Goal: Communication & Community: Share content

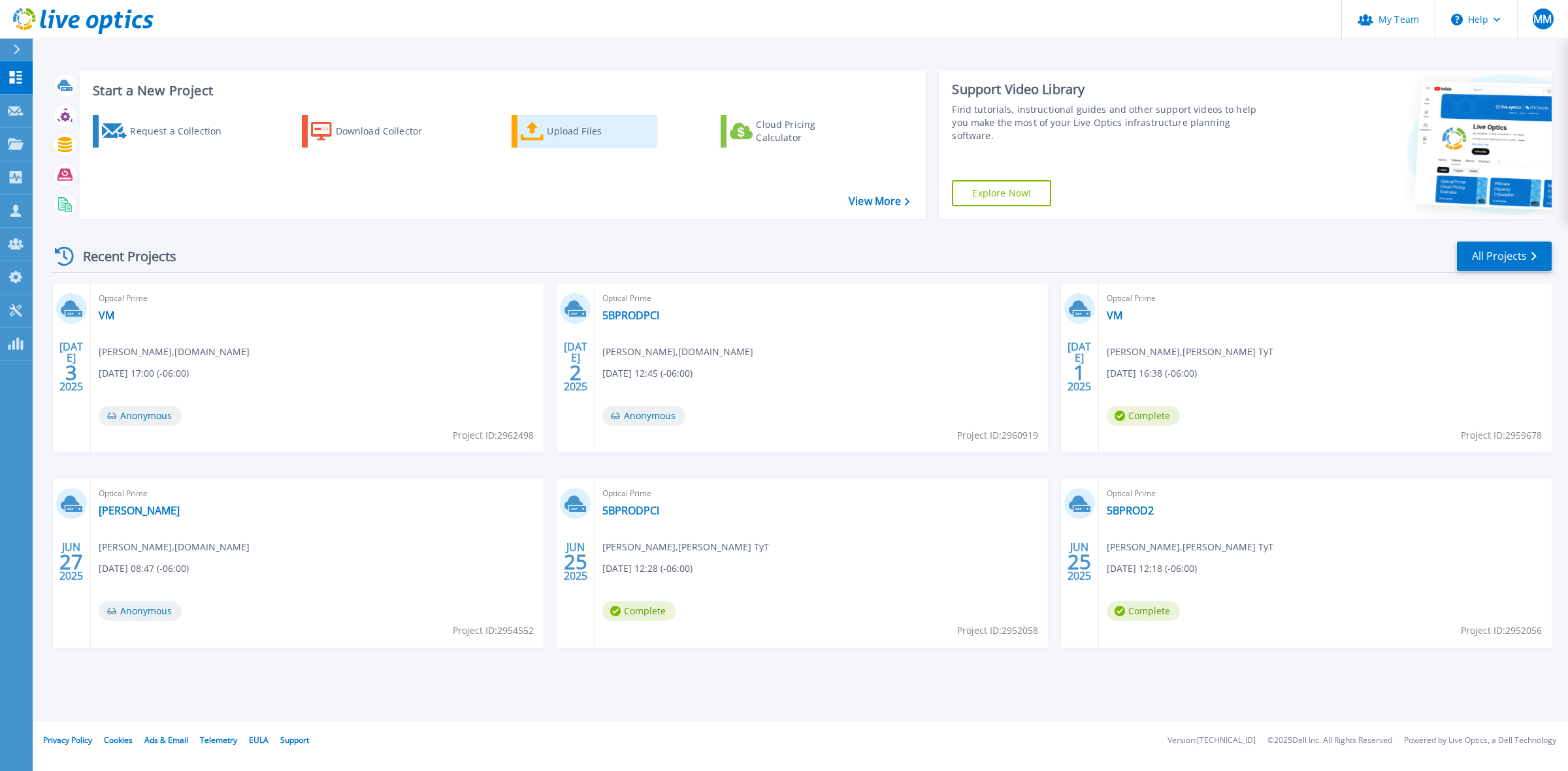
click at [537, 135] on icon at bounding box center [532, 131] width 23 height 19
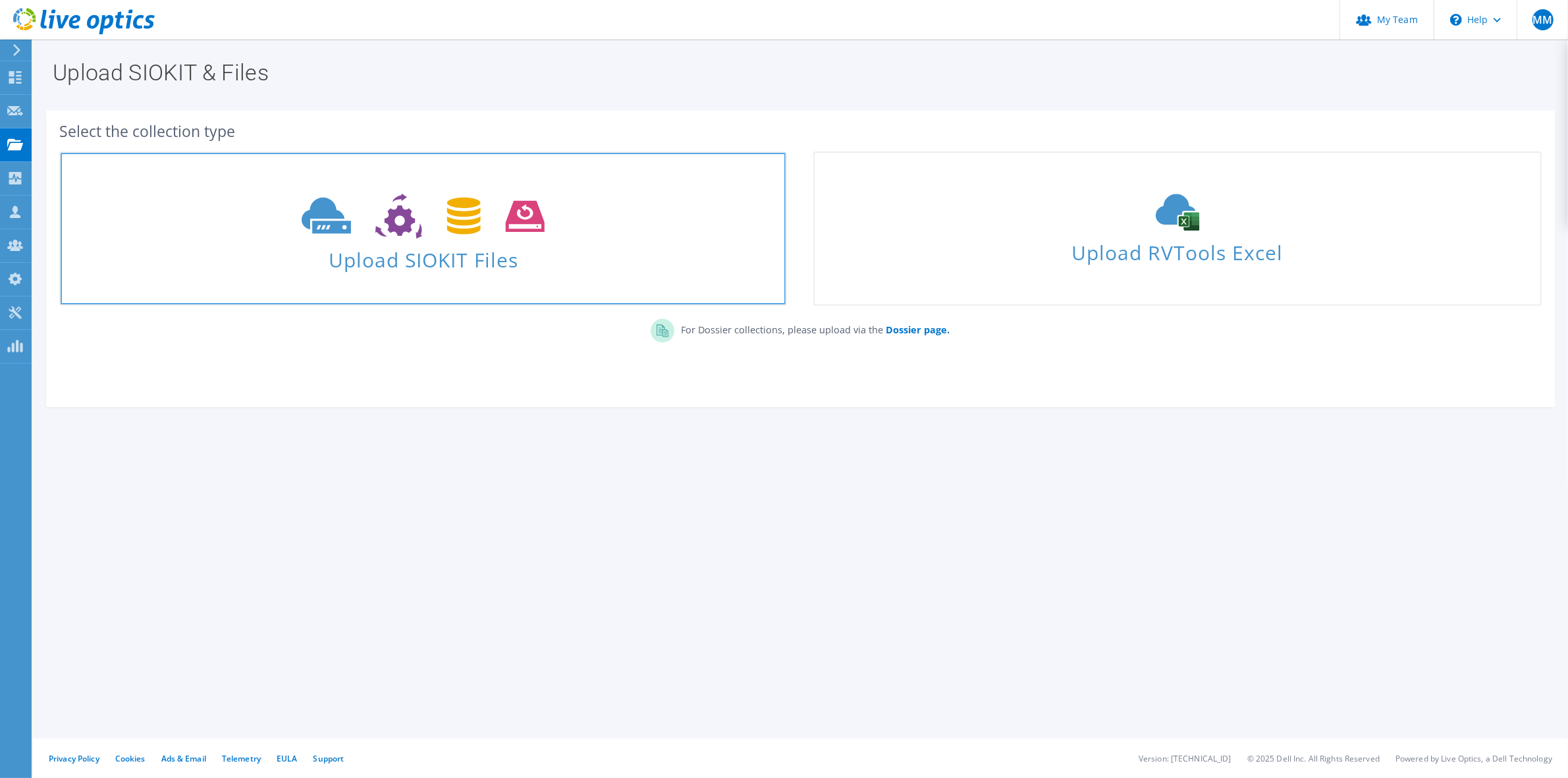
click at [428, 228] on icon at bounding box center [423, 217] width 243 height 46
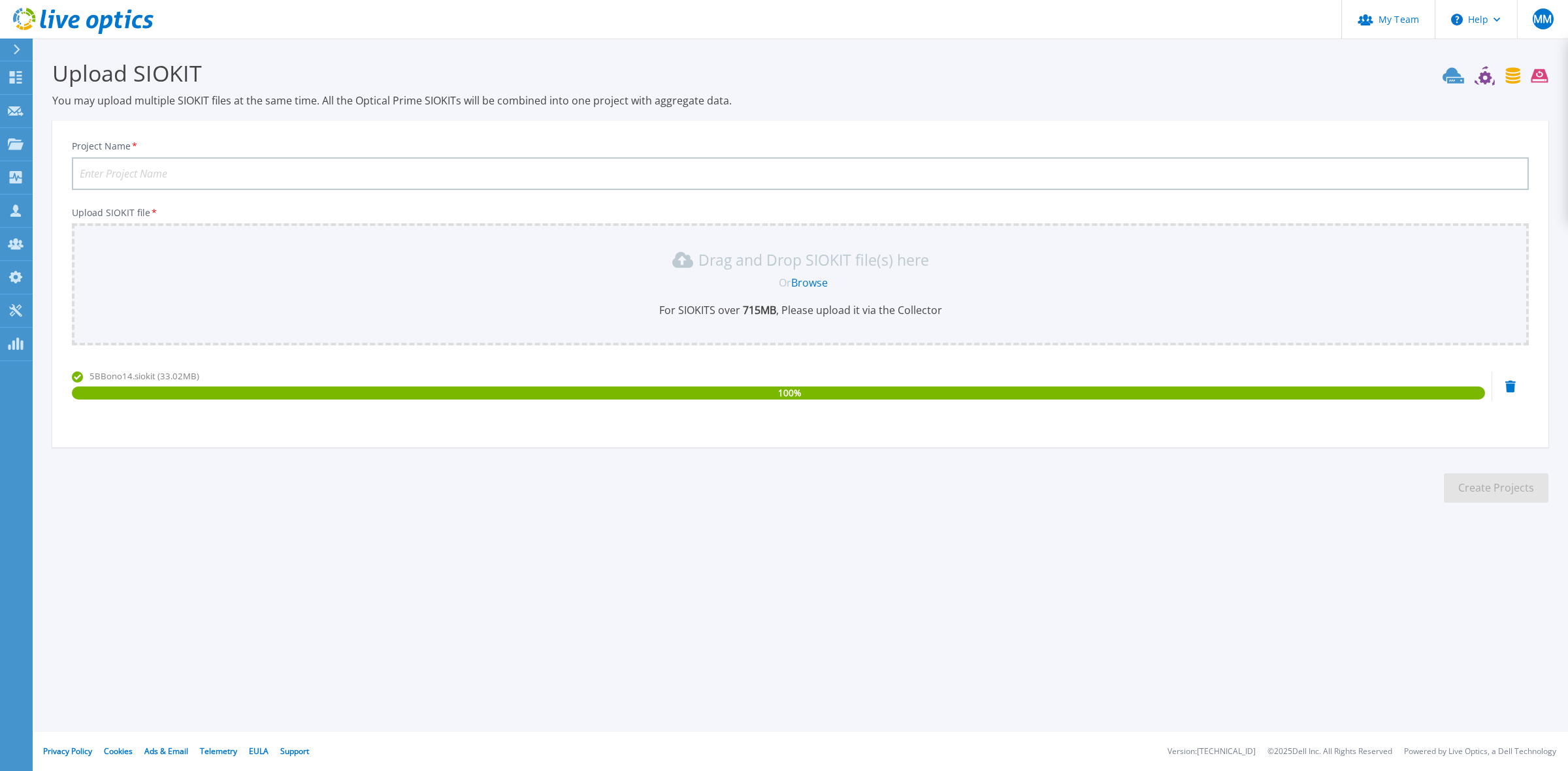
click at [938, 391] on div "100 %" at bounding box center [779, 393] width 1414 height 13
click at [873, 314] on p "For SIOKITS over 715 MB , Please upload it via the Collector" at bounding box center [800, 311] width 1442 height 14
click at [758, 265] on p "Drag and Drop SIOKIT file(s) here" at bounding box center [813, 260] width 230 height 13
click at [641, 266] on div "Drag and Drop SIOKIT file(s) here" at bounding box center [800, 259] width 1442 height 21
click at [759, 308] on b "715 MB" at bounding box center [759, 311] width 36 height 14
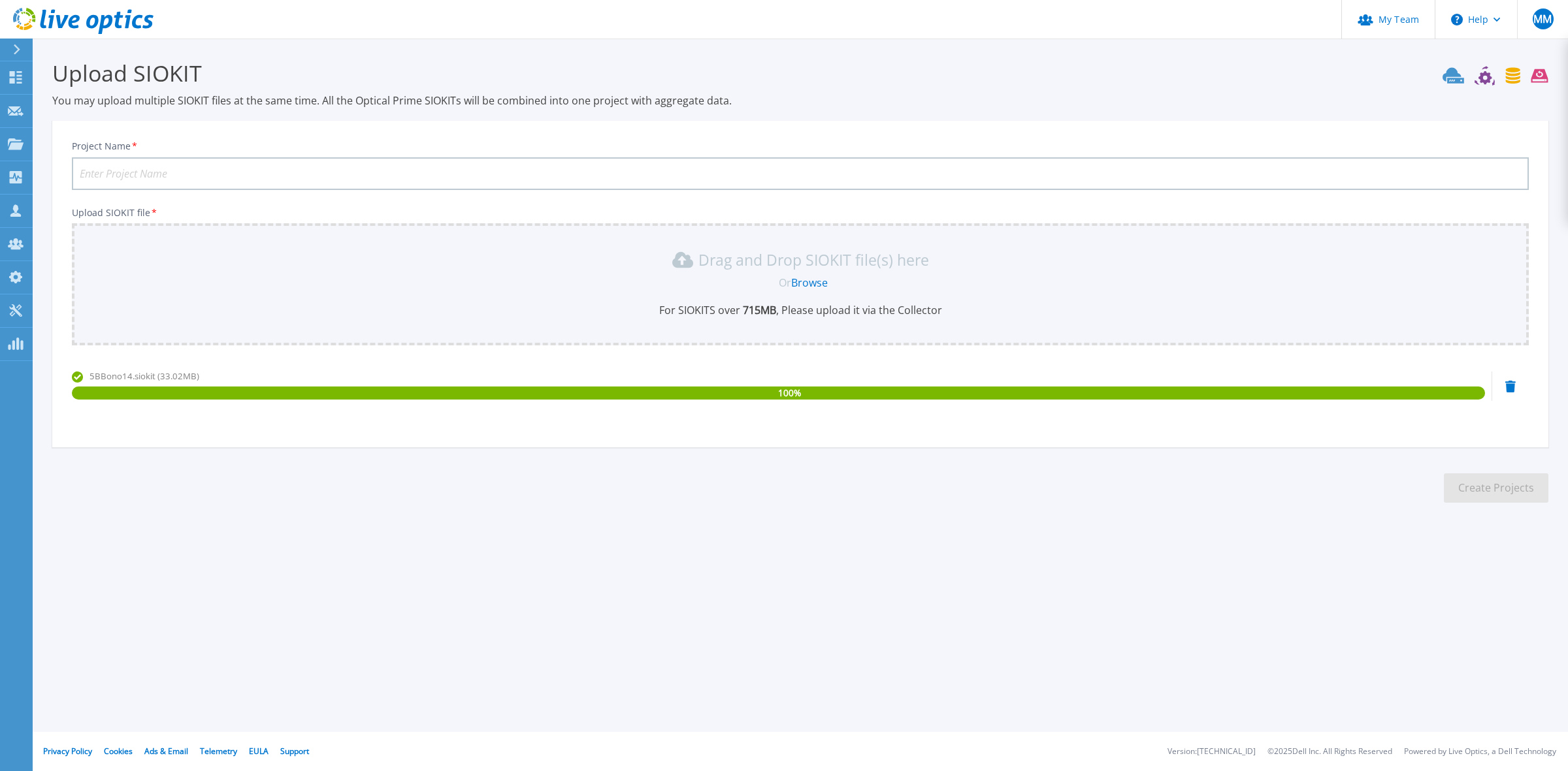
click at [96, 16] on icon at bounding box center [92, 22] width 13 height 14
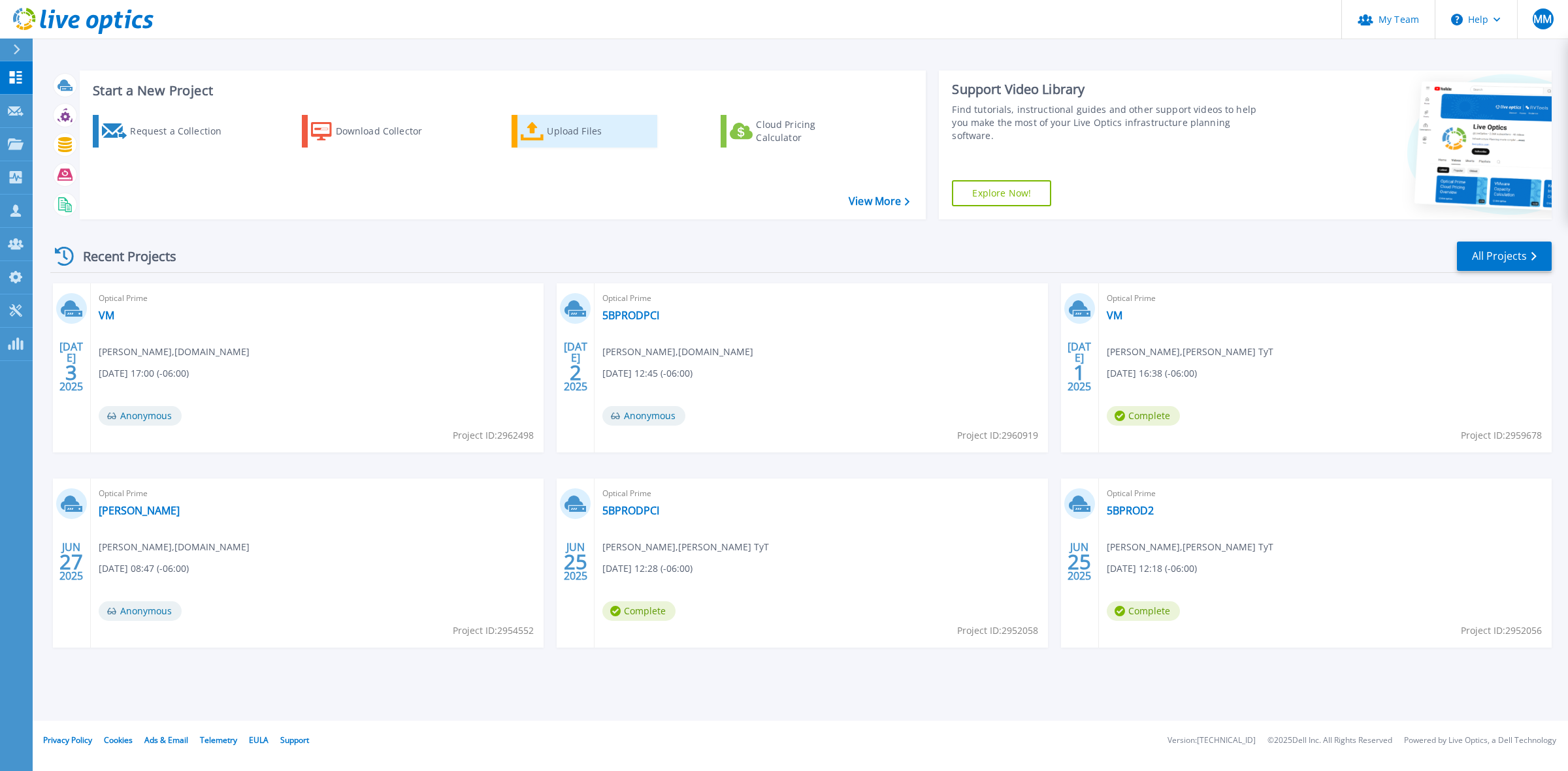
click at [565, 135] on div "Upload Files" at bounding box center [599, 131] width 105 height 26
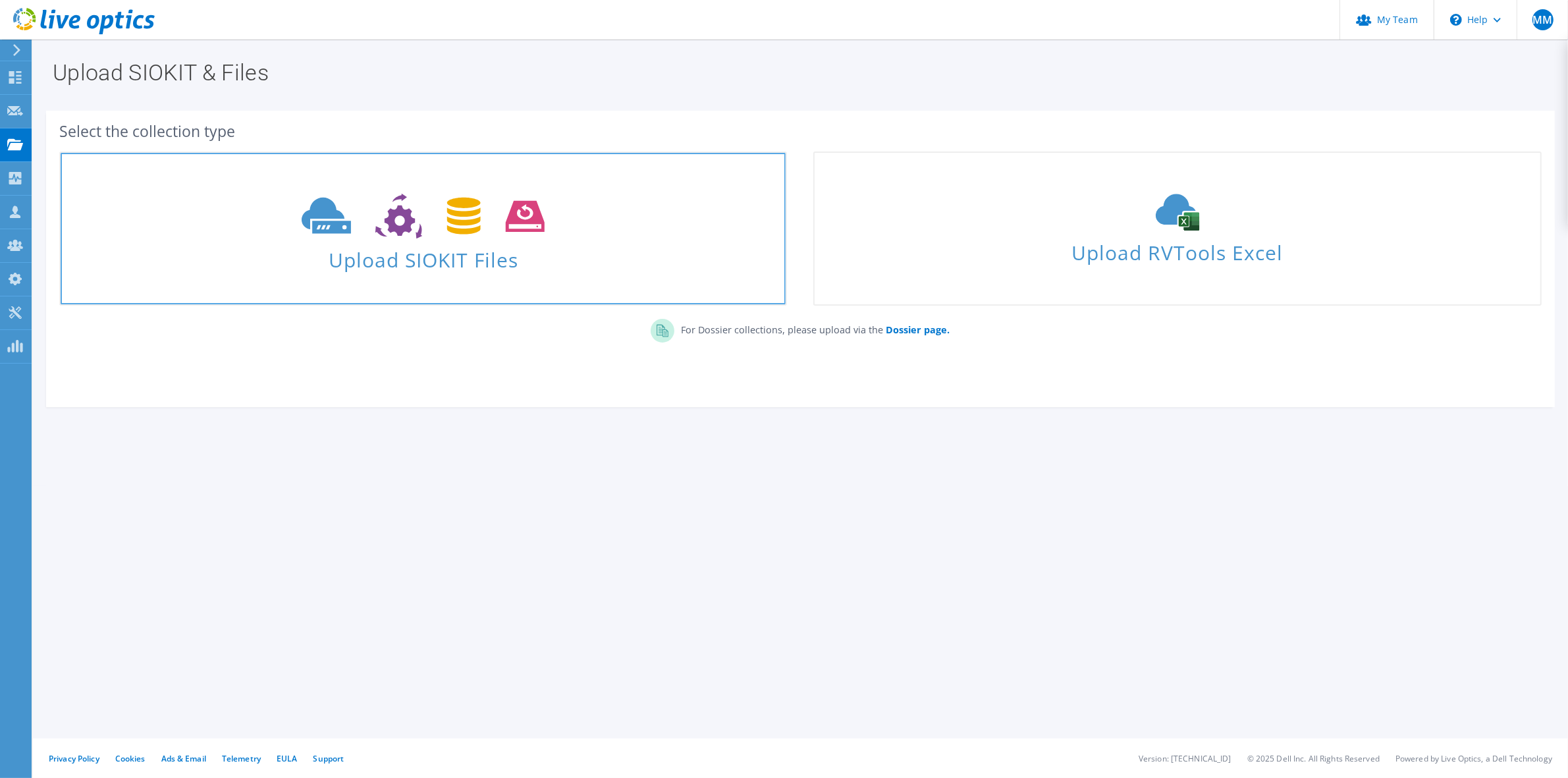
click at [454, 215] on icon at bounding box center [423, 217] width 243 height 46
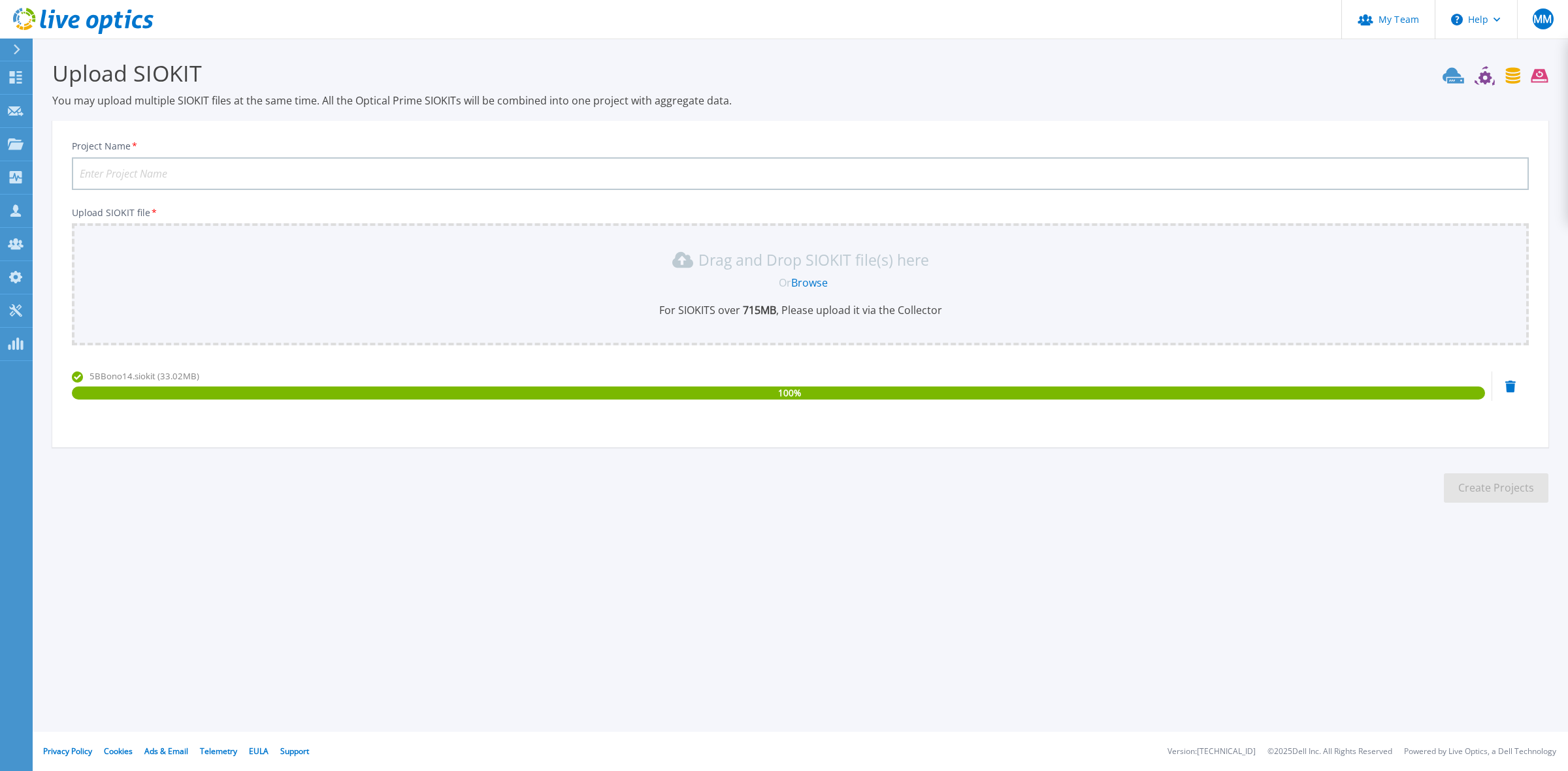
click at [187, 165] on input "Project Name *" at bounding box center [800, 173] width 1457 height 33
type input "T"
click at [150, 168] on input "5B" at bounding box center [800, 173] width 1457 height 33
type input "5Bbono14"
click at [1499, 495] on button "Create Projects" at bounding box center [1497, 488] width 105 height 30
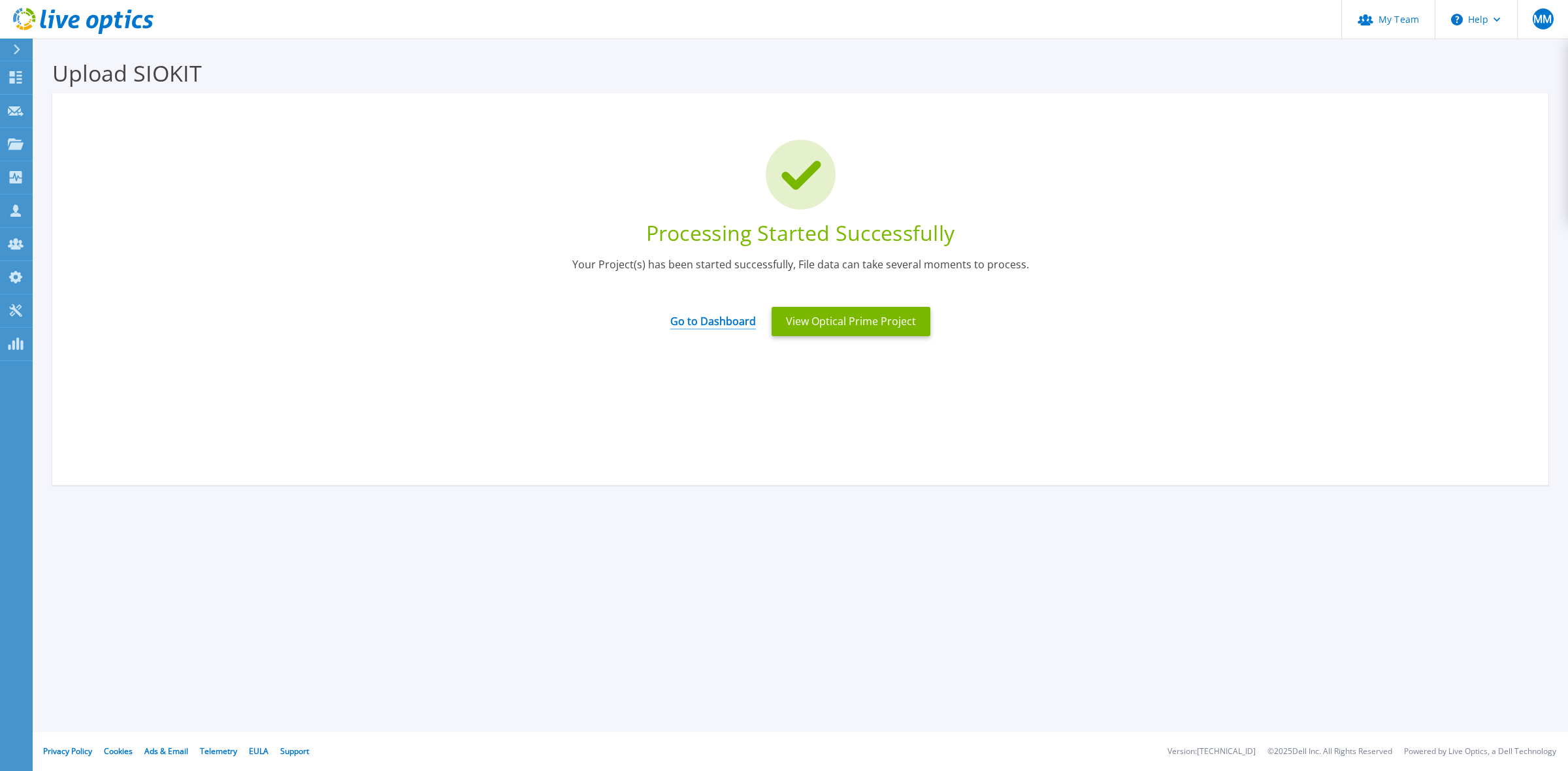
click at [721, 323] on link "Go to Dashboard" at bounding box center [713, 317] width 86 height 25
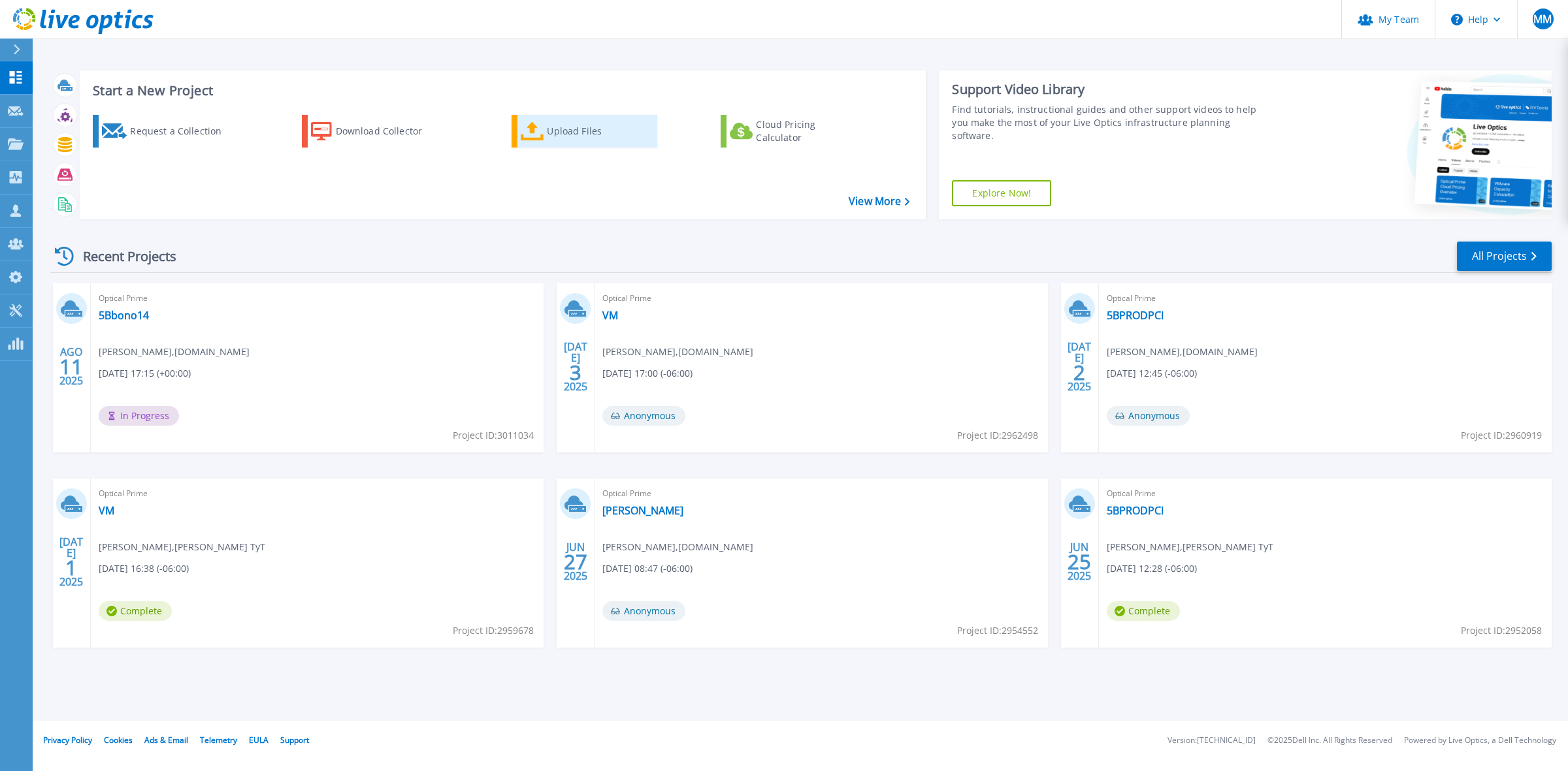
click at [599, 132] on div "Upload Files" at bounding box center [599, 131] width 105 height 26
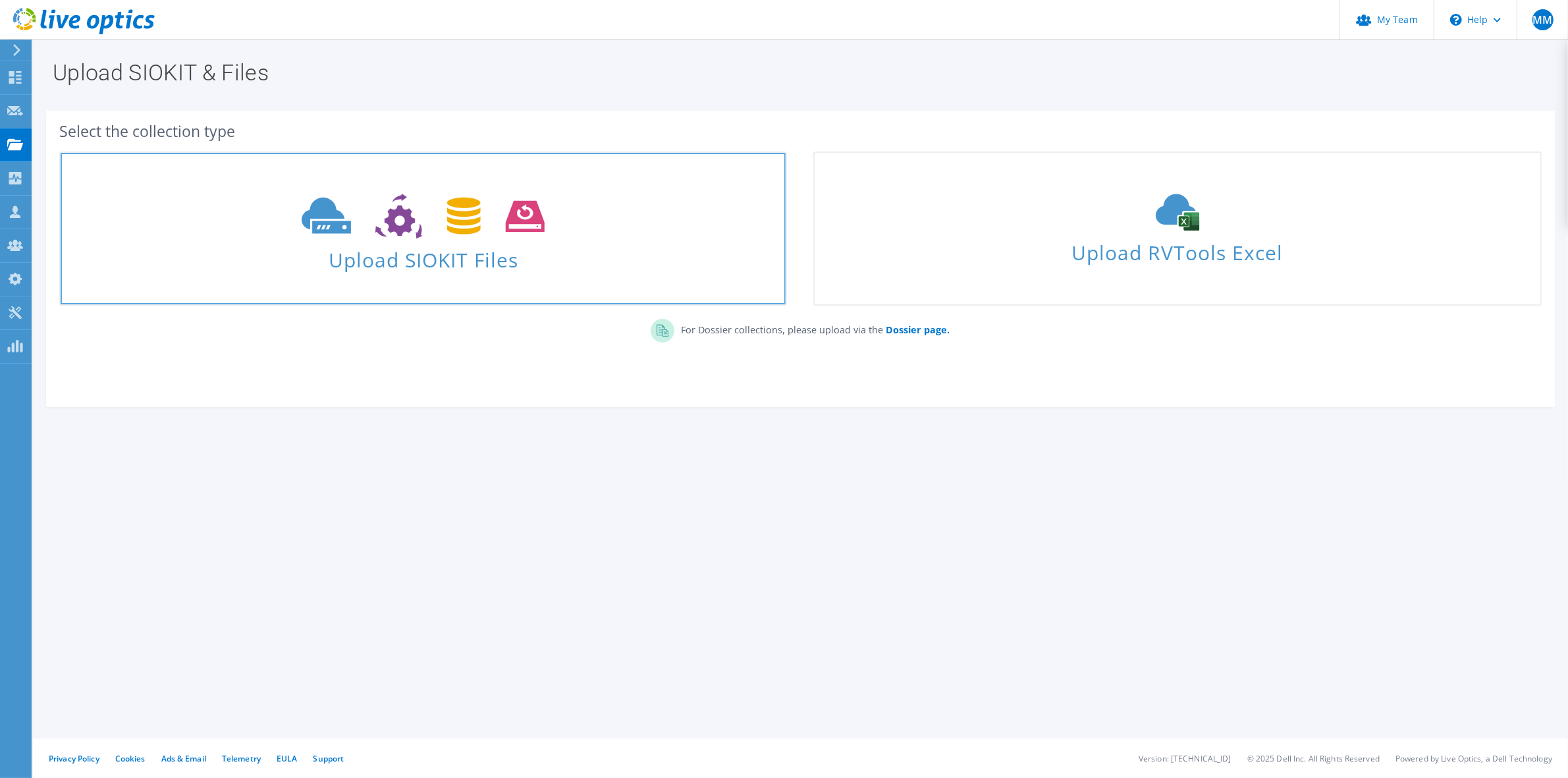
click at [475, 216] on icon at bounding box center [423, 217] width 243 height 46
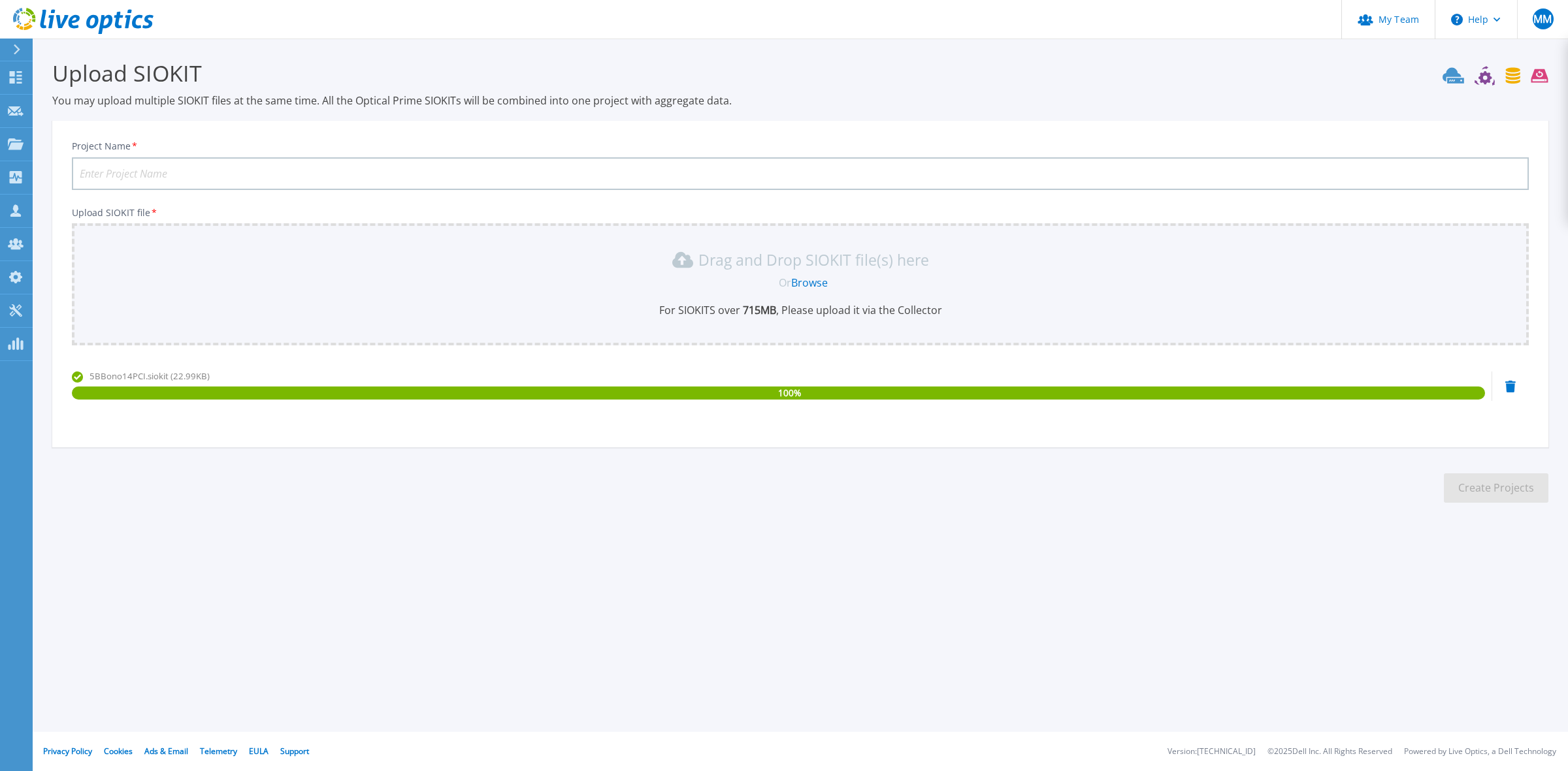
click at [220, 173] on input "Project Name *" at bounding box center [800, 173] width 1457 height 33
type input "5Bbono14PCI"
click at [1510, 494] on button "Create Projects" at bounding box center [1497, 488] width 105 height 30
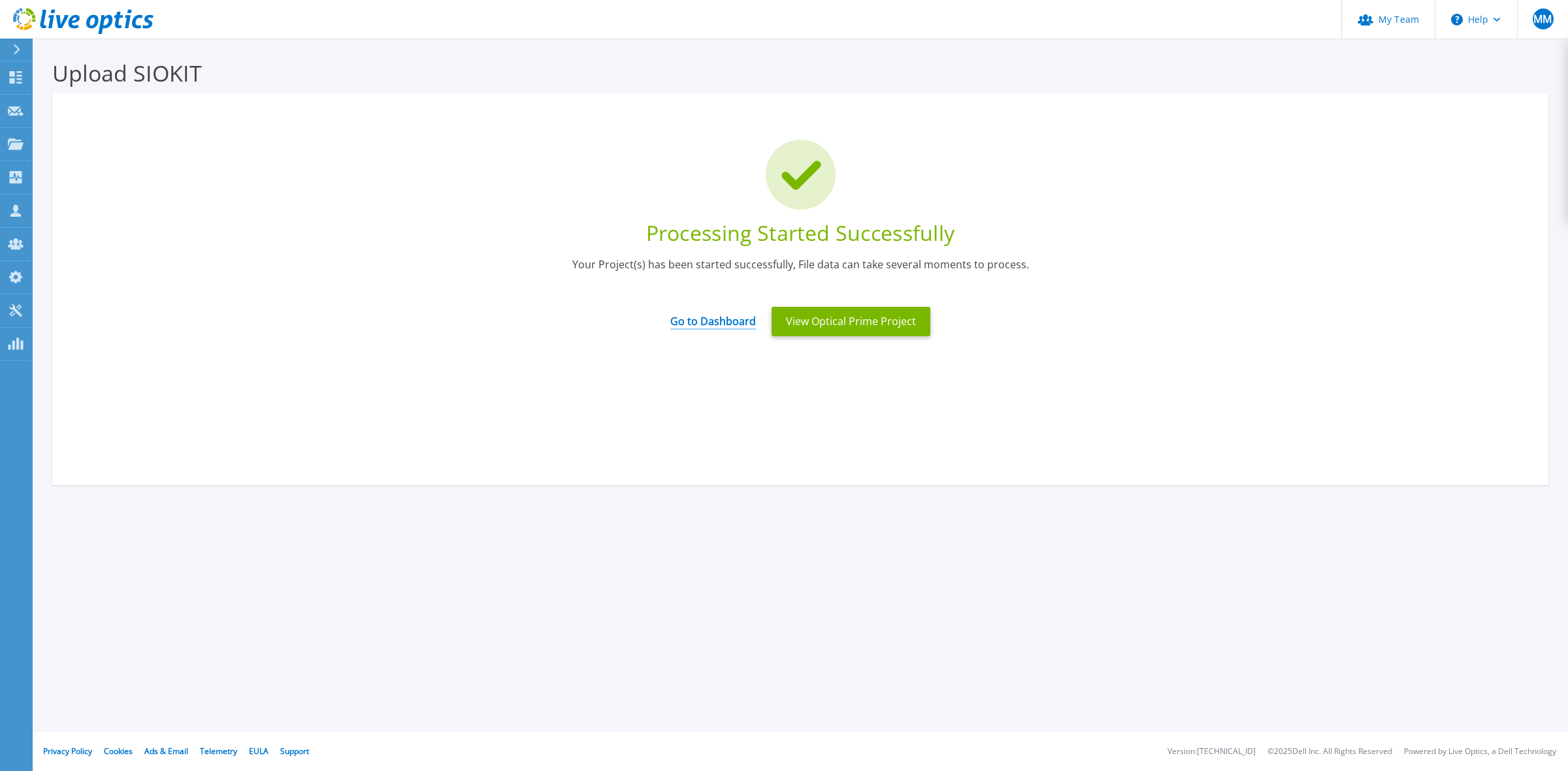
click at [725, 323] on link "Go to Dashboard" at bounding box center [713, 317] width 86 height 25
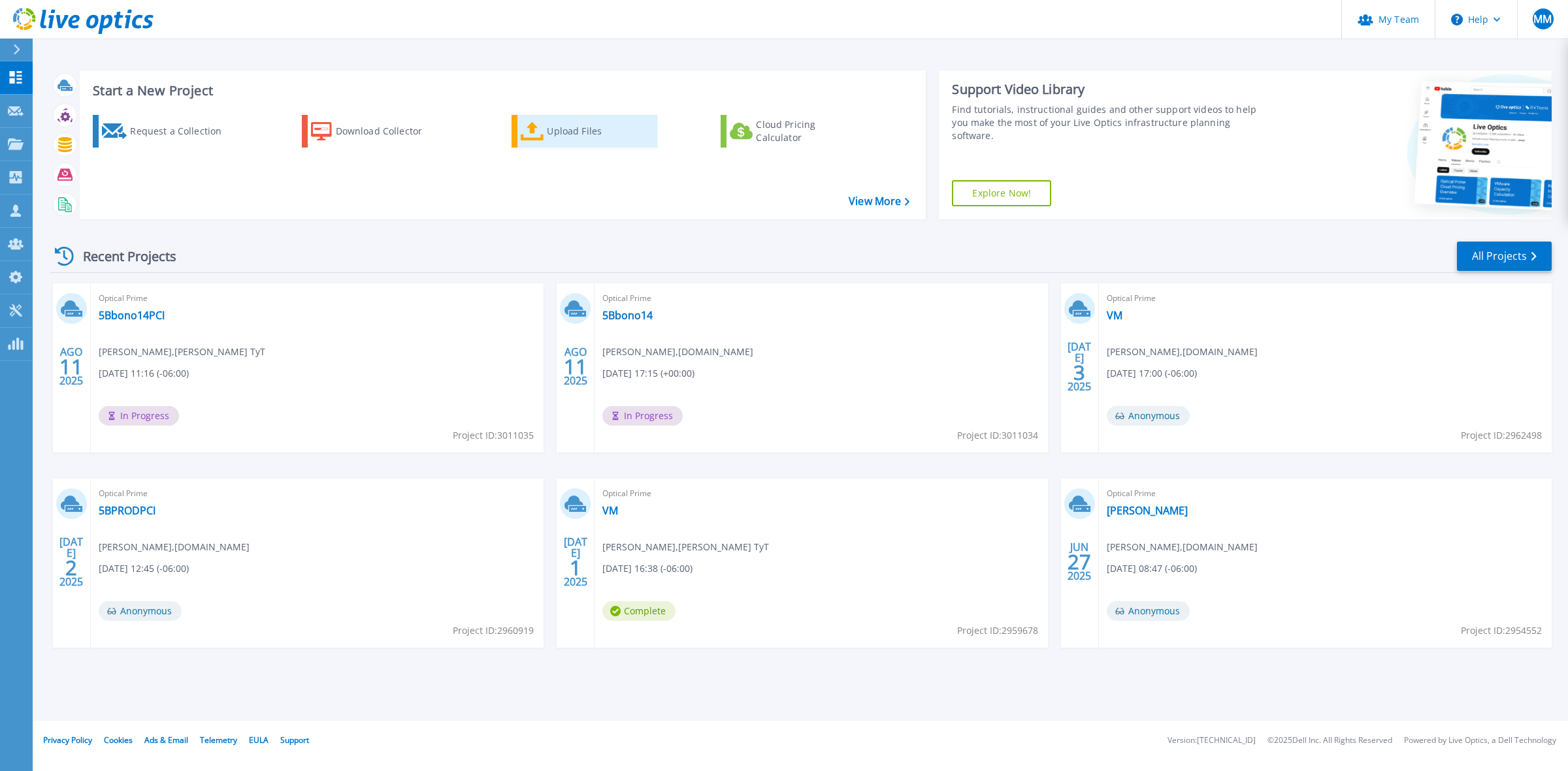
click at [640, 135] on div "Upload Files" at bounding box center [599, 131] width 105 height 26
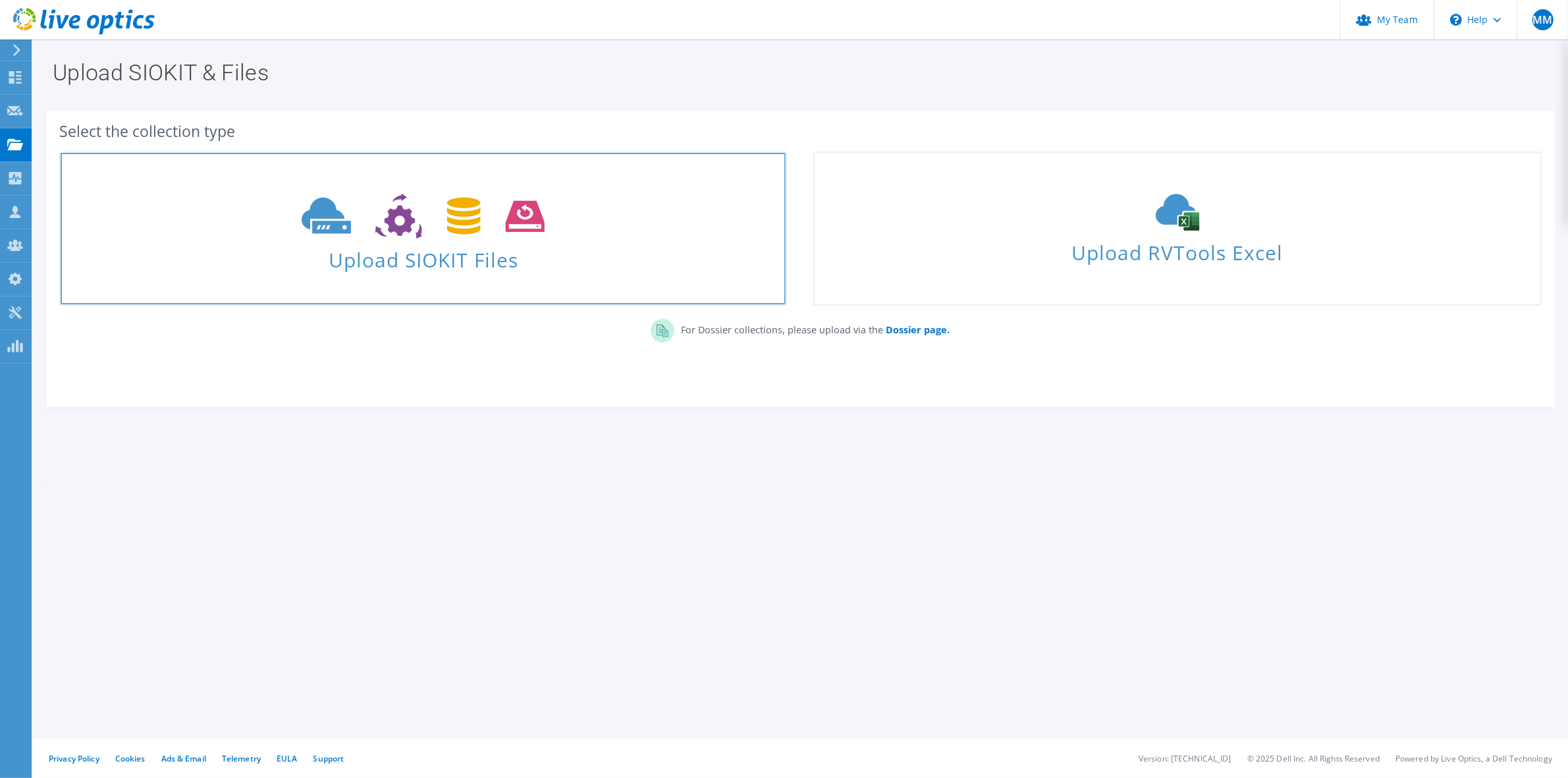
click at [446, 229] on icon at bounding box center [423, 217] width 243 height 46
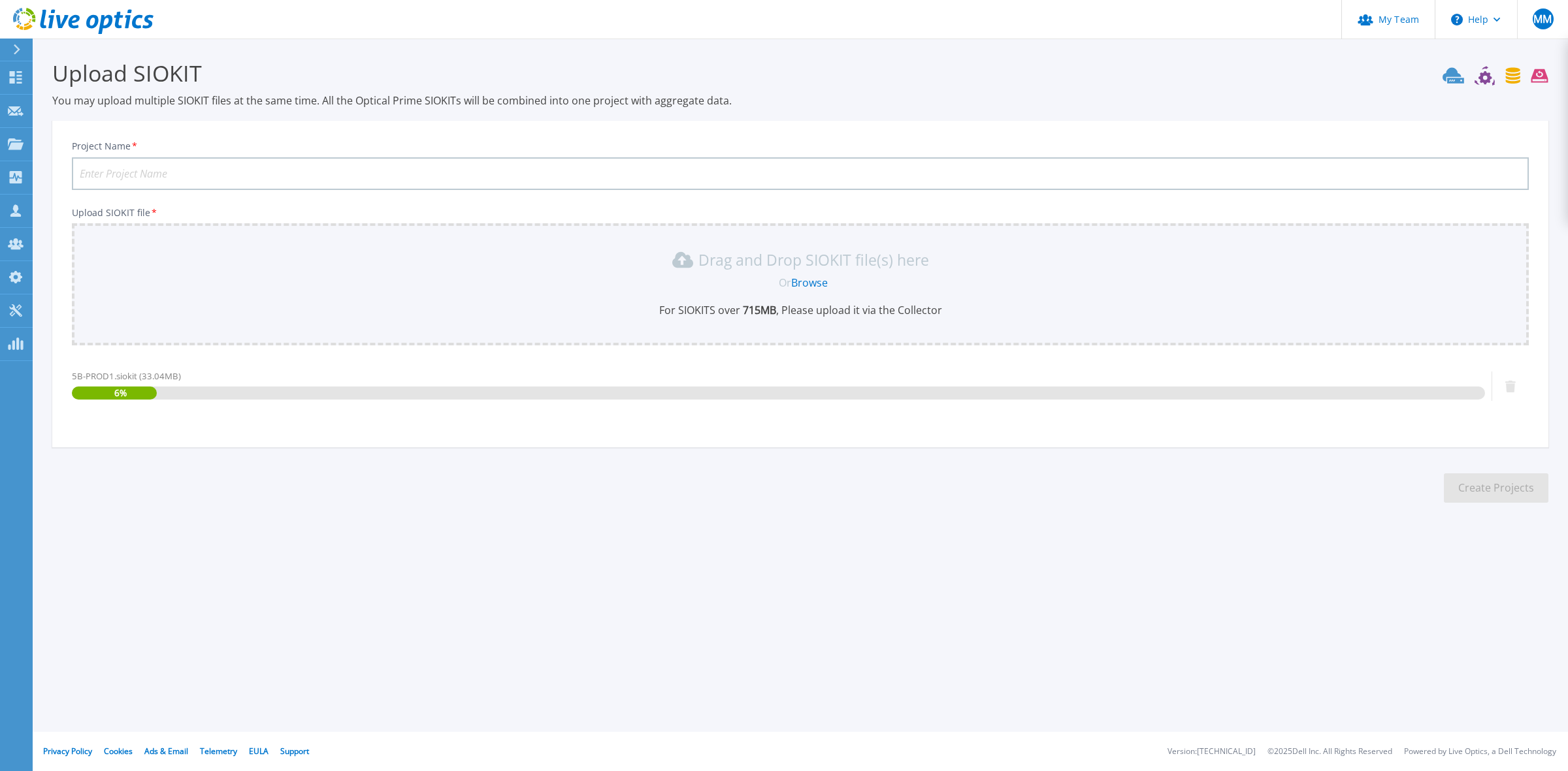
click at [169, 174] on input "Project Name *" at bounding box center [800, 173] width 1457 height 33
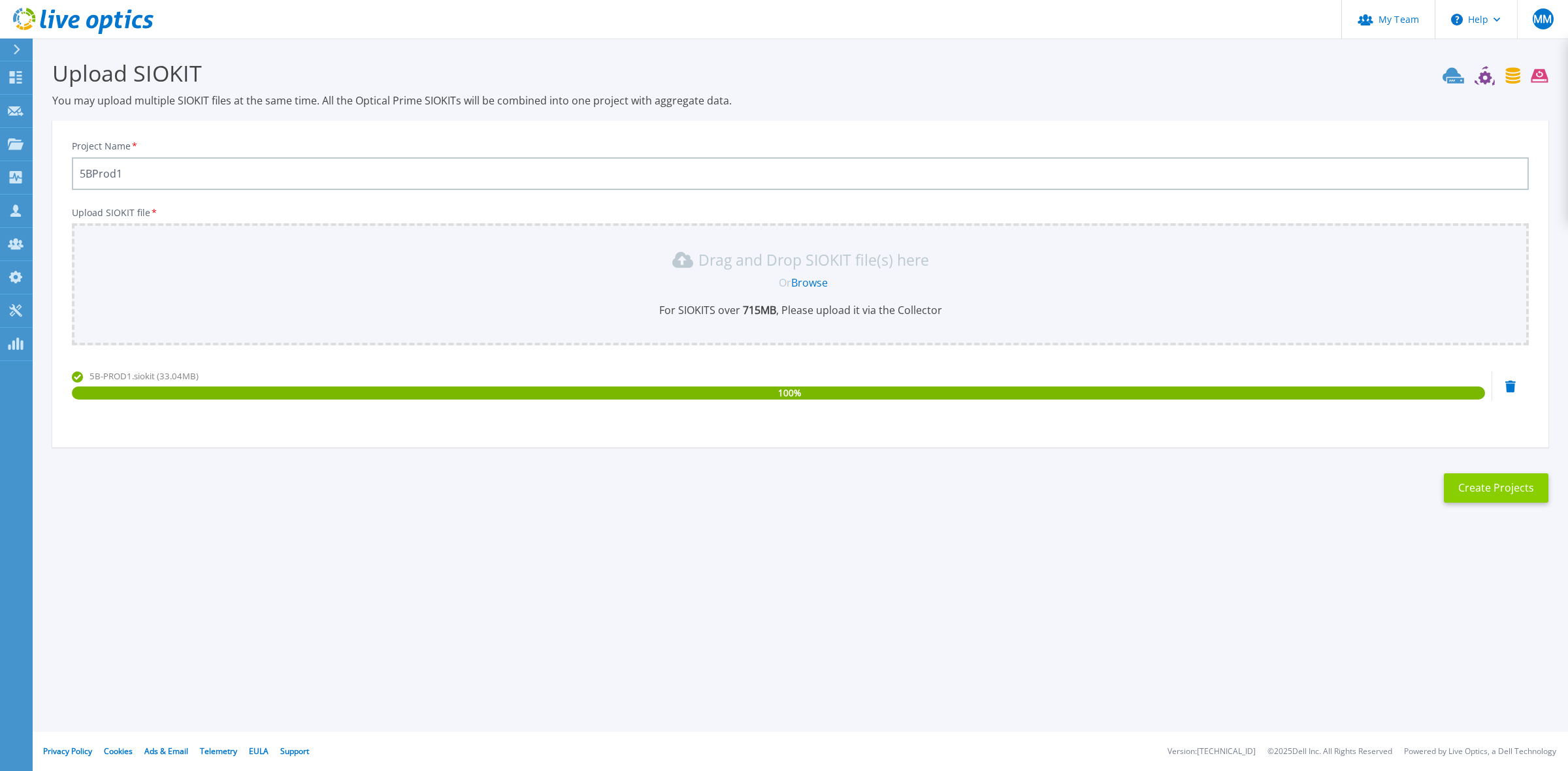
type input "5BProd1"
click at [1479, 484] on button "Create Projects" at bounding box center [1497, 488] width 105 height 30
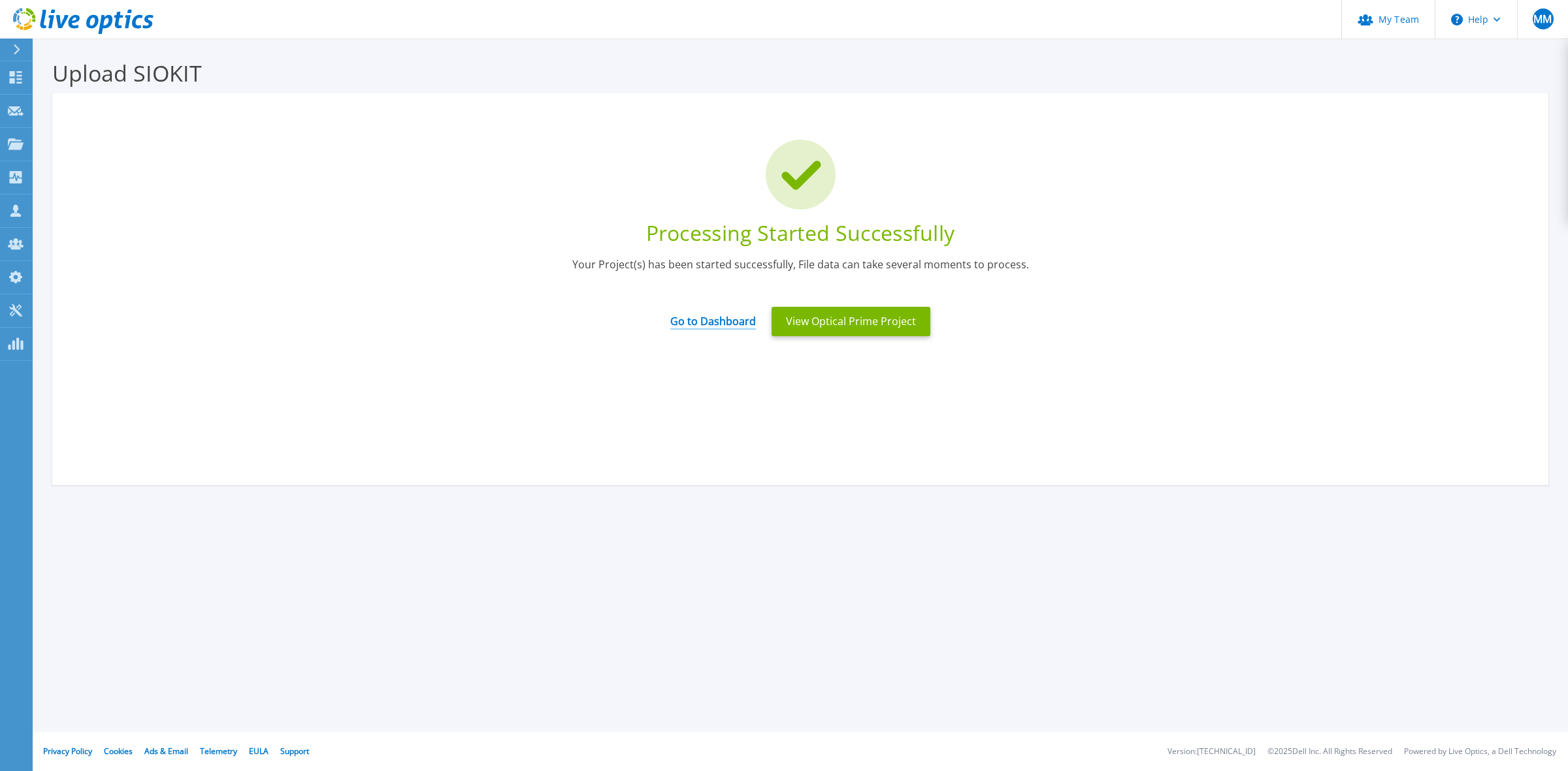
click at [733, 319] on link "Go to Dashboard" at bounding box center [713, 317] width 86 height 25
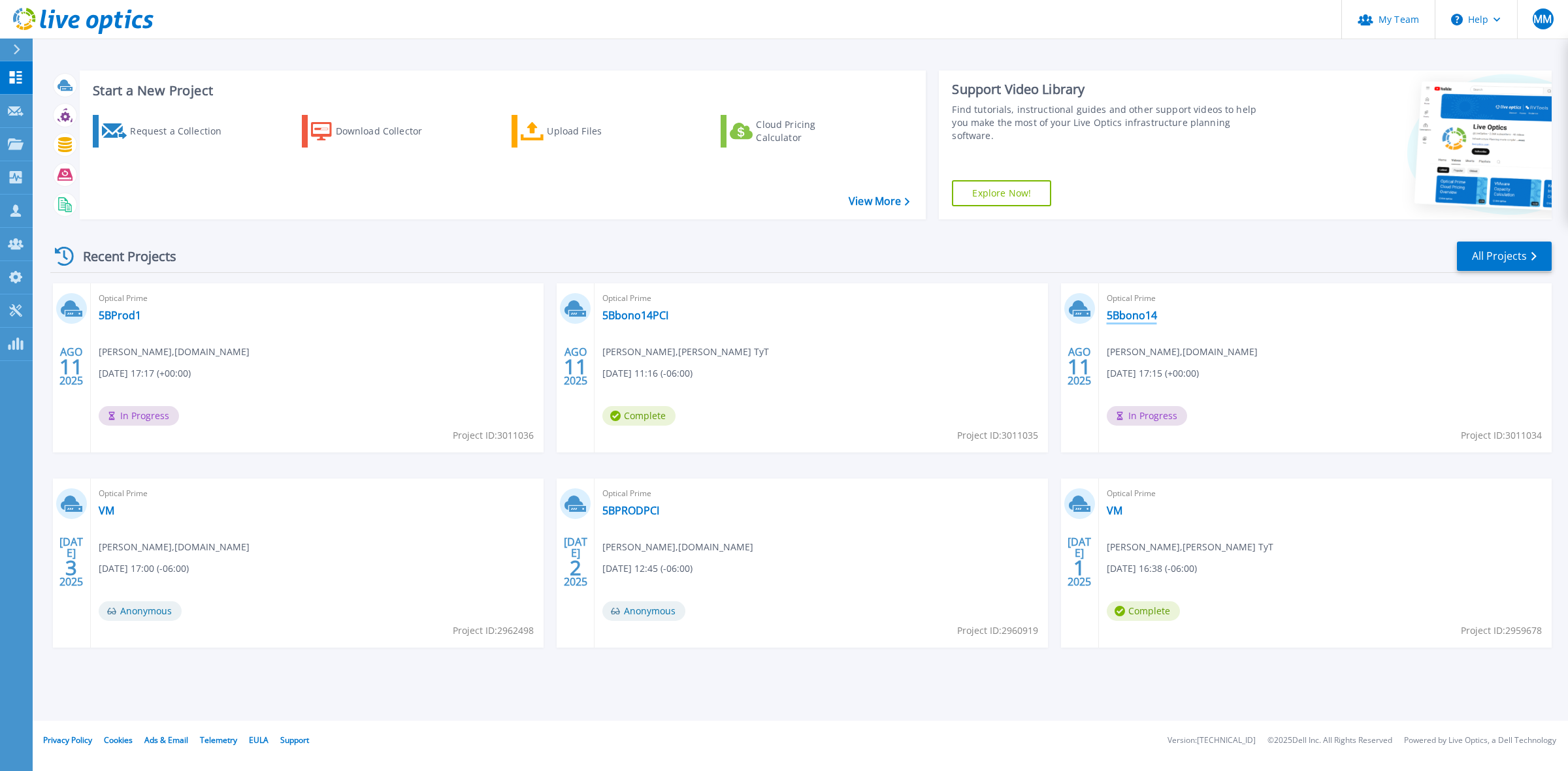
click at [1143, 313] on link "5Bbono14" at bounding box center [1132, 315] width 51 height 13
click at [644, 515] on link "5BPRODPCI" at bounding box center [630, 510] width 57 height 13
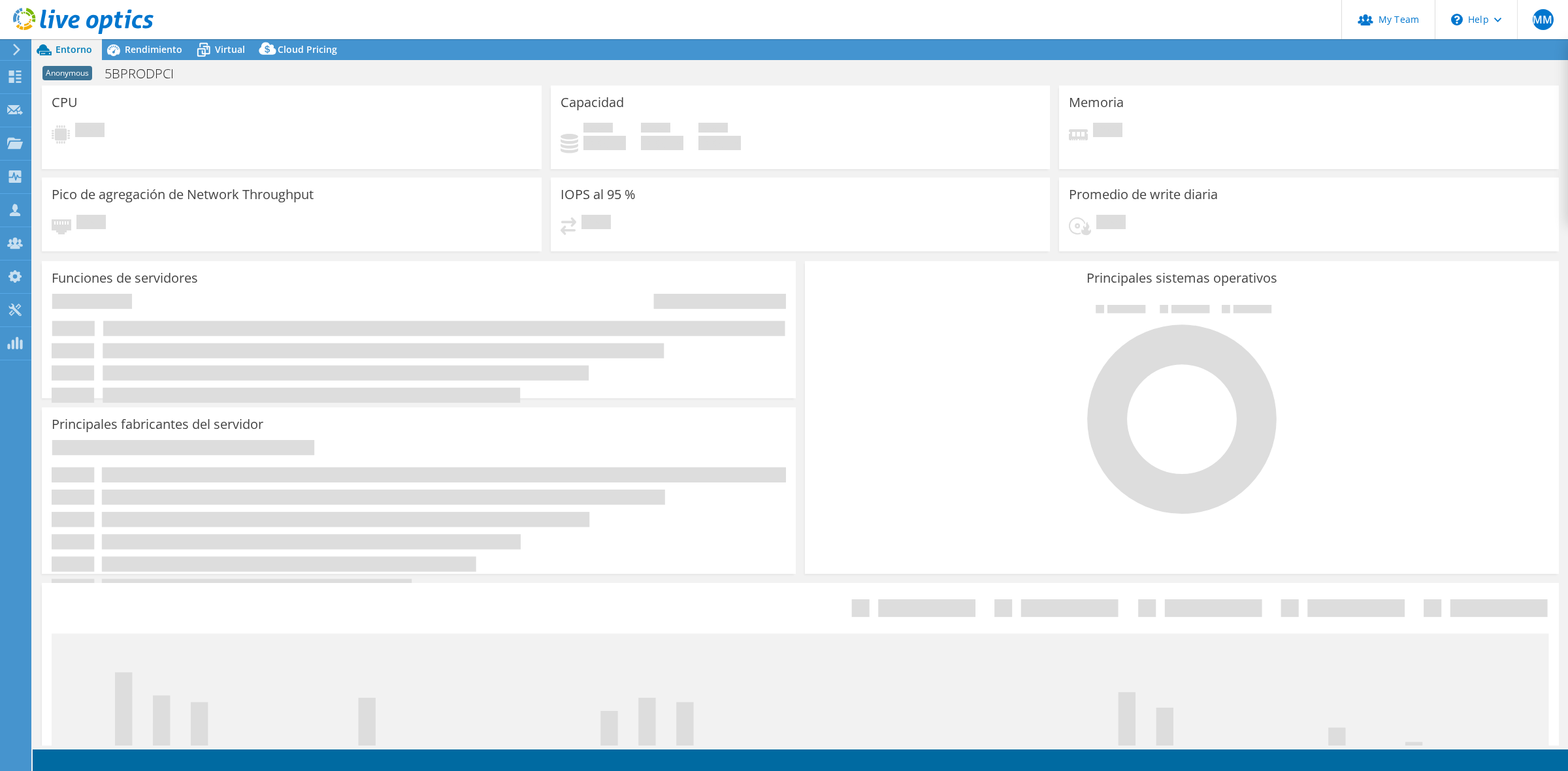
select select "USD"
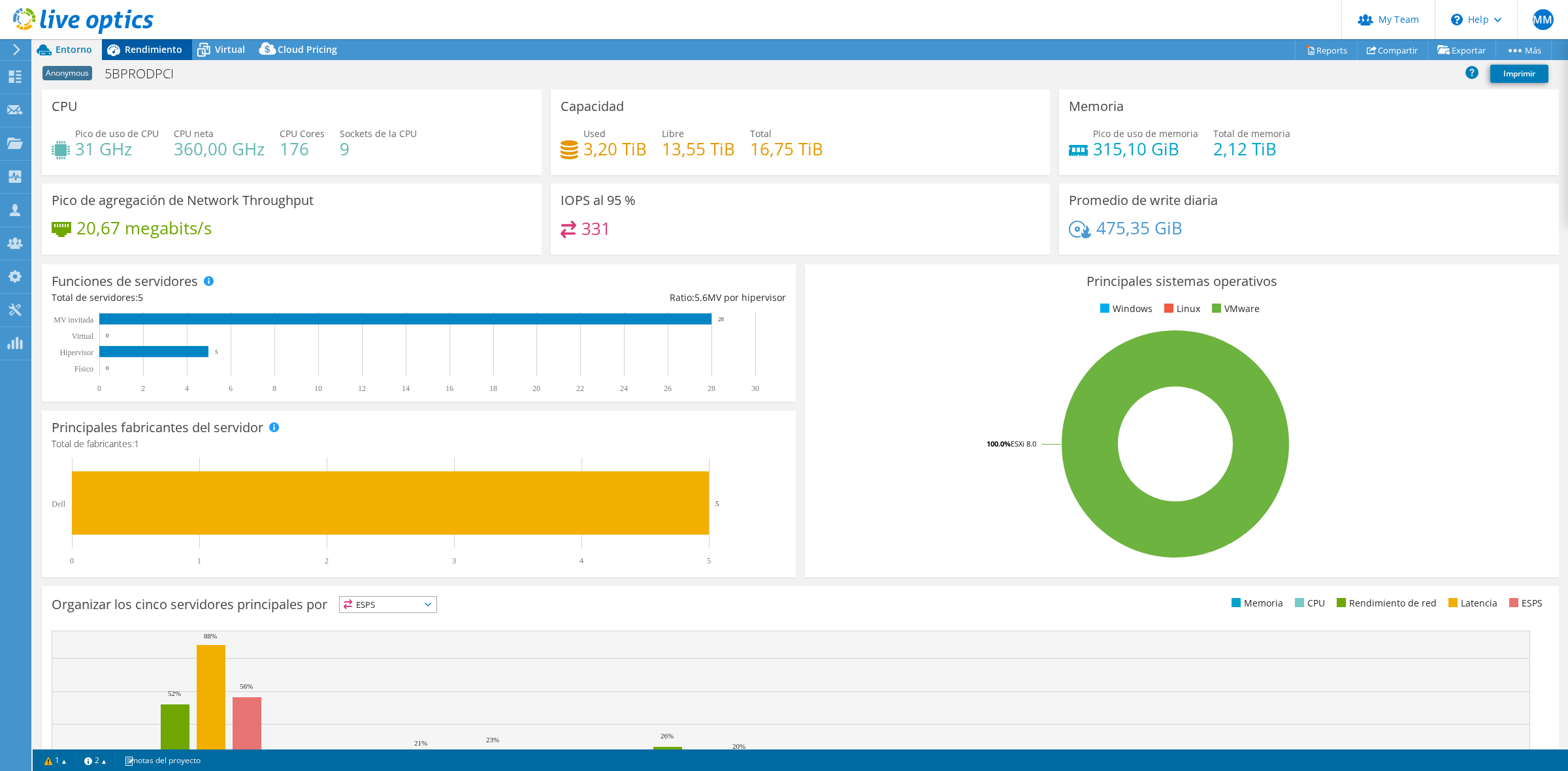
click at [154, 46] on span "Rendimiento" at bounding box center [154, 50] width 58 height 13
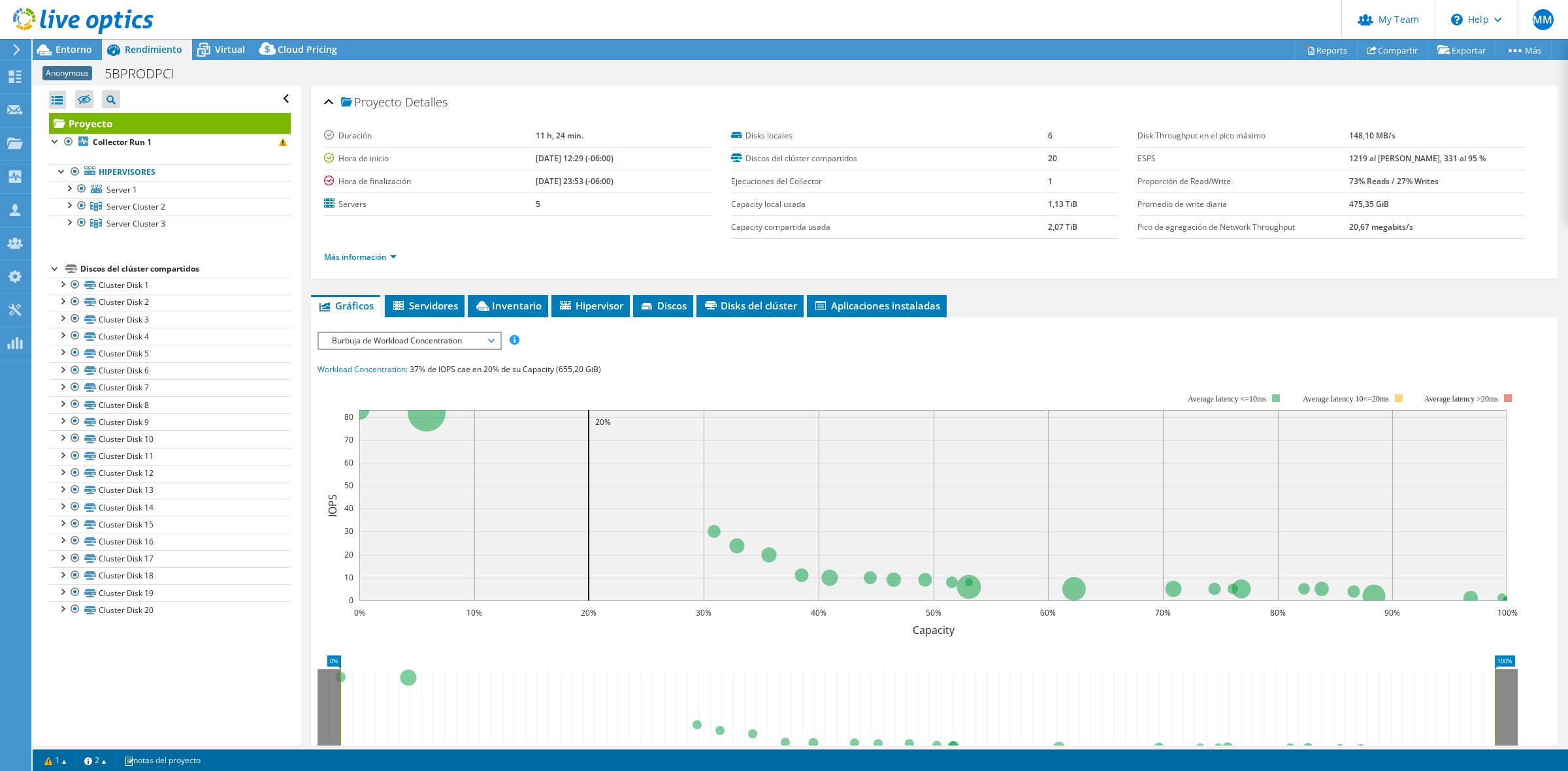
click at [69, 18] on icon at bounding box center [83, 22] width 141 height 27
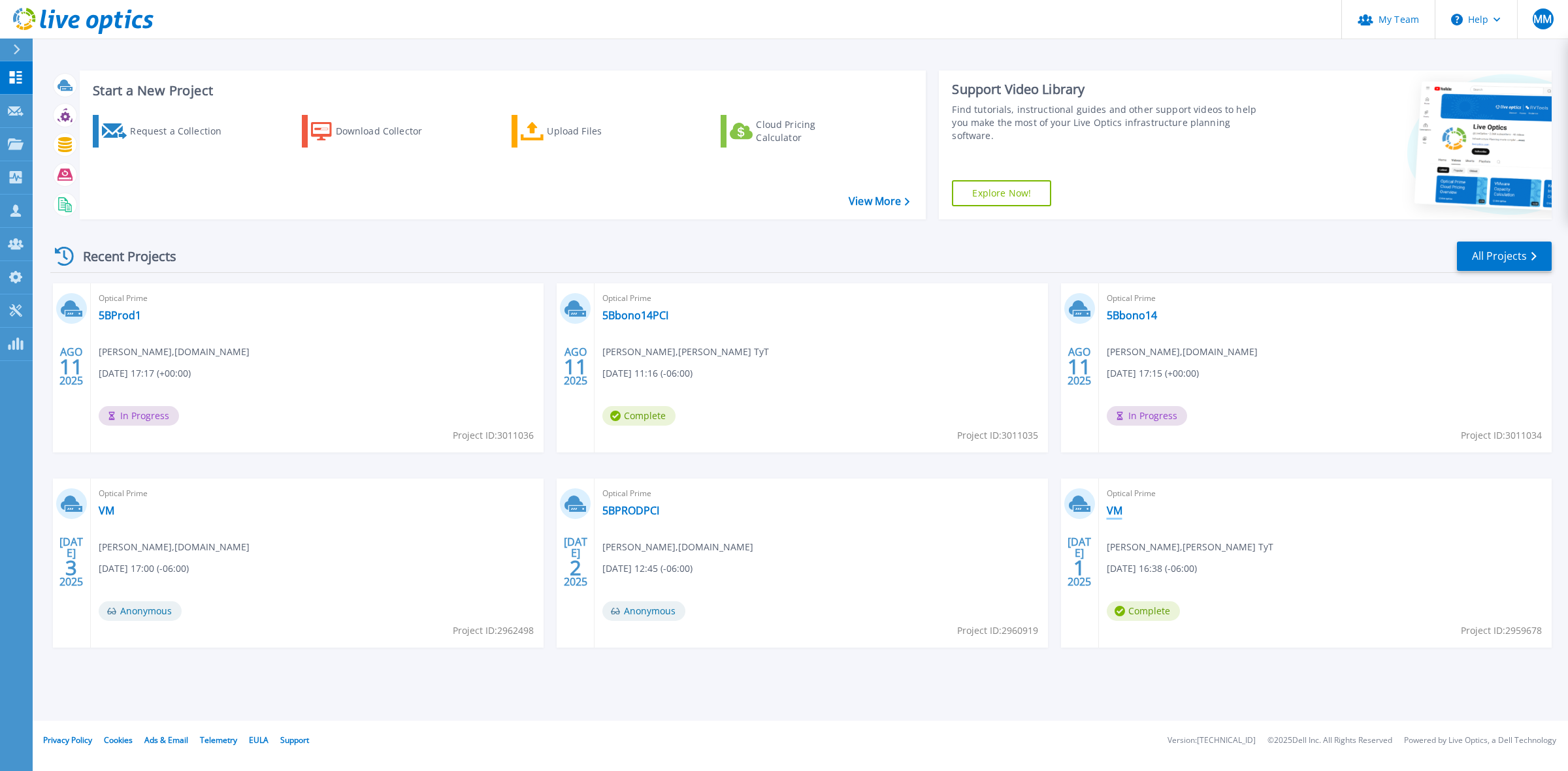
click at [1111, 511] on link "VM" at bounding box center [1114, 510] width 15 height 13
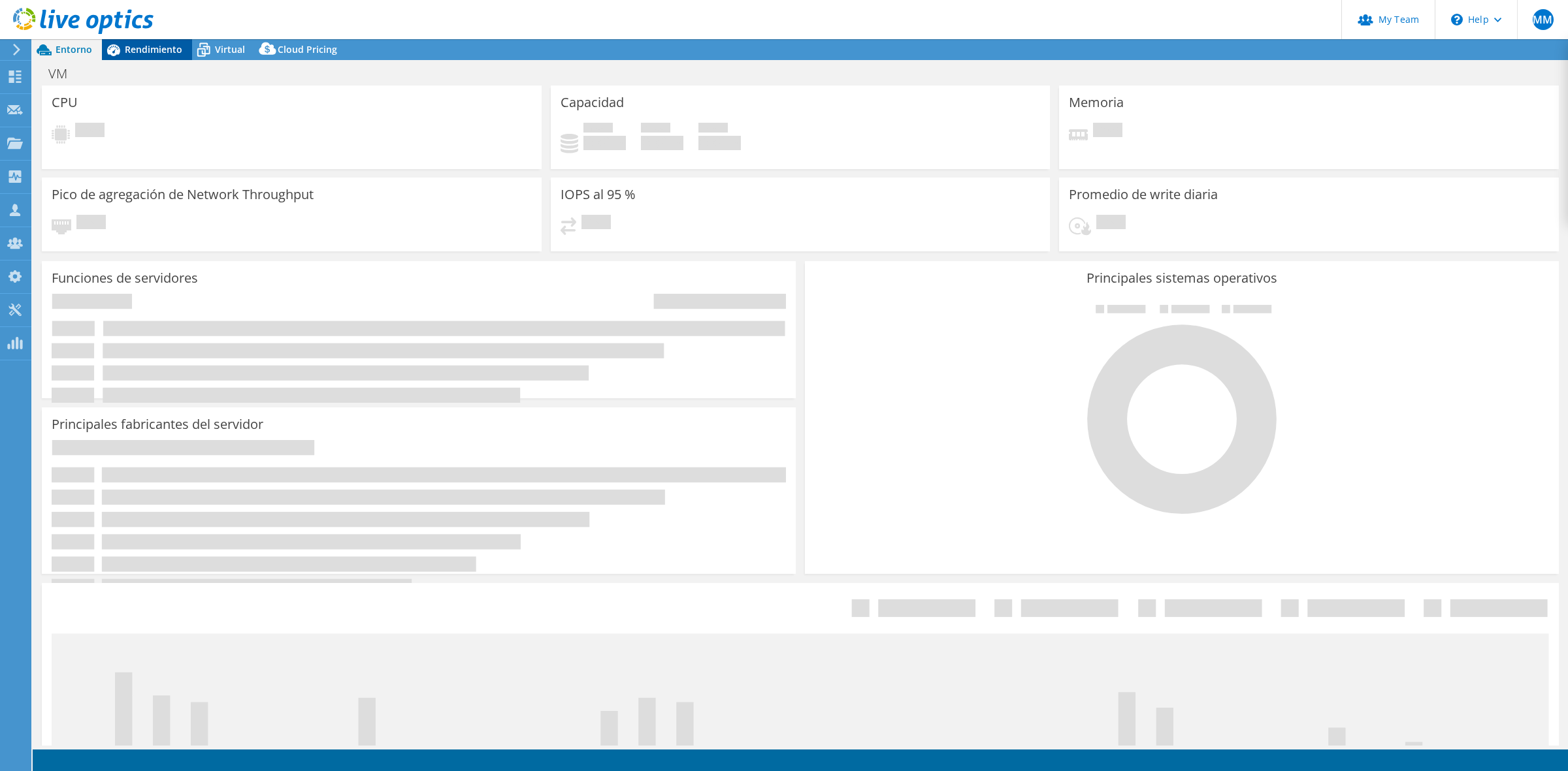
select select "USD"
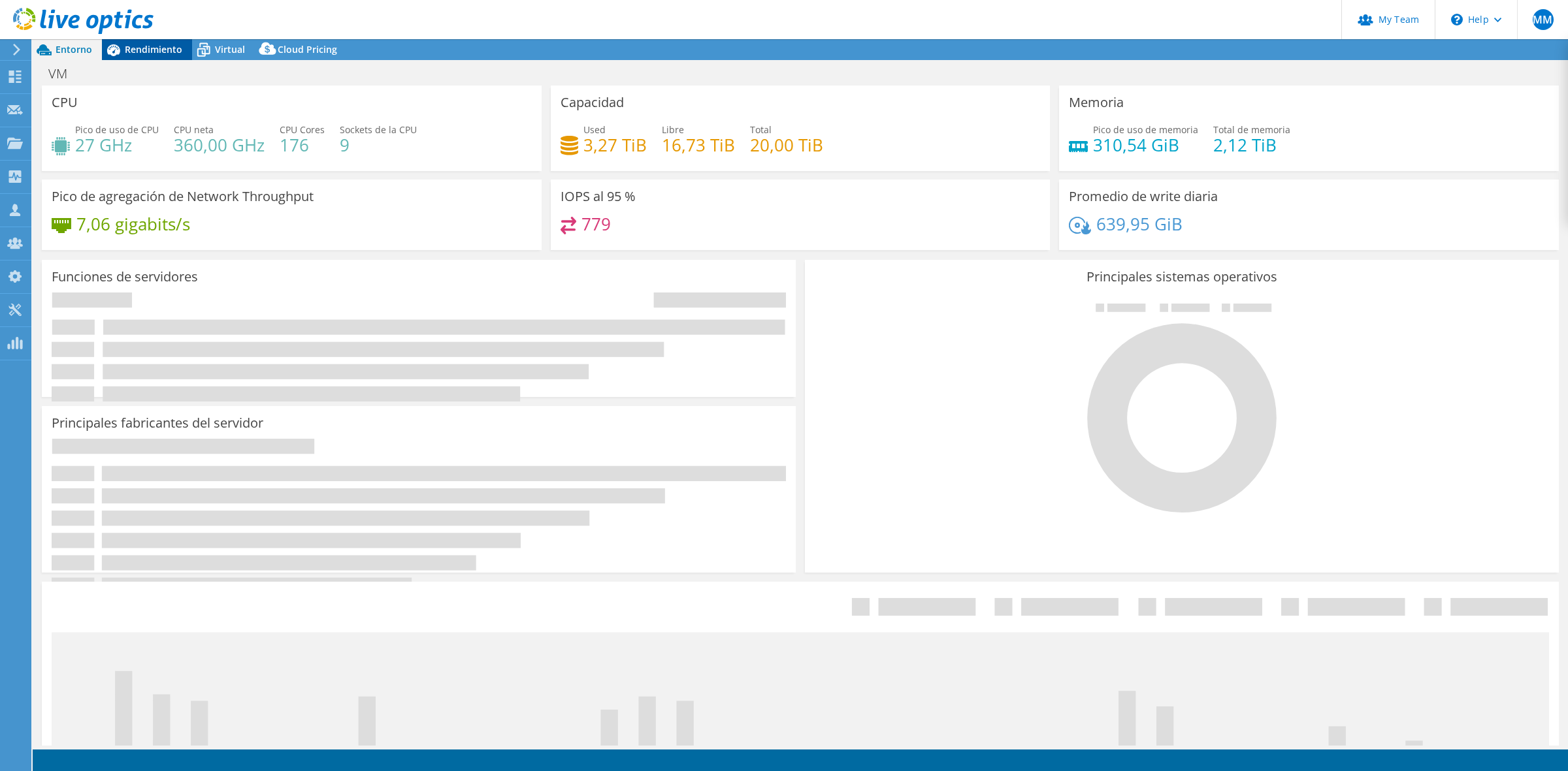
click at [142, 51] on span "Rendimiento" at bounding box center [154, 50] width 58 height 13
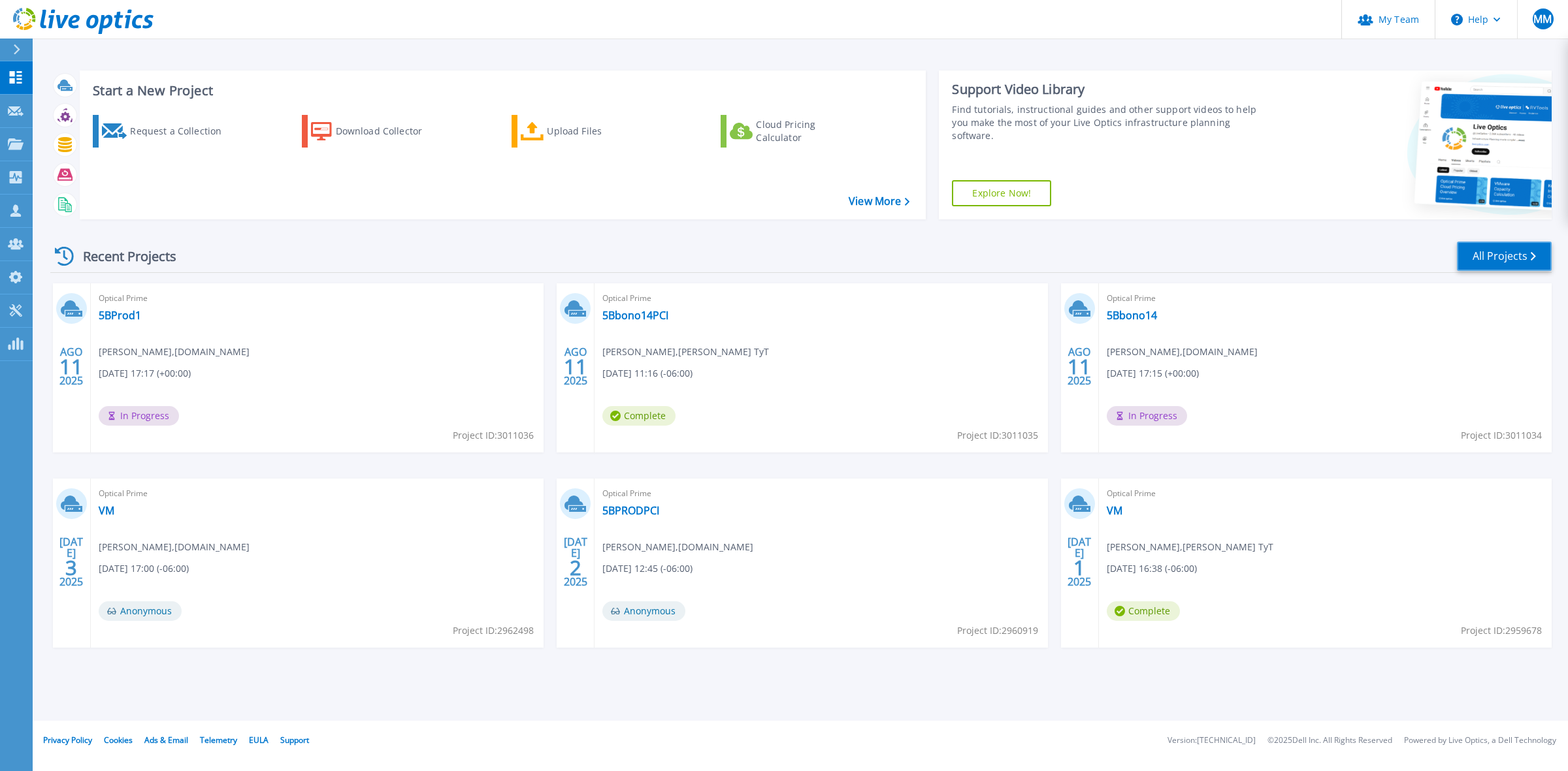
click at [1499, 249] on link "All Projects" at bounding box center [1504, 256] width 95 height 30
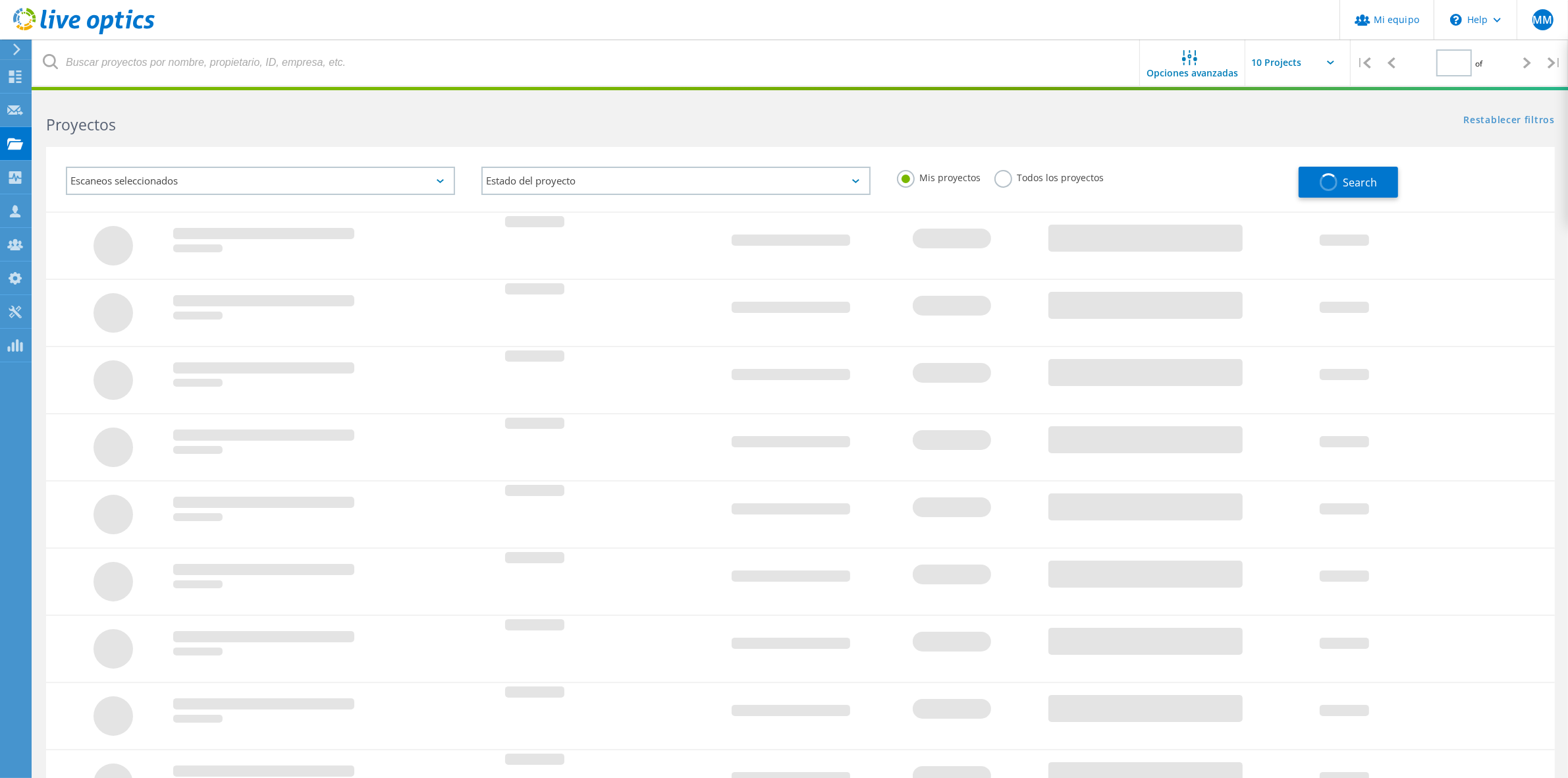
type input "1"
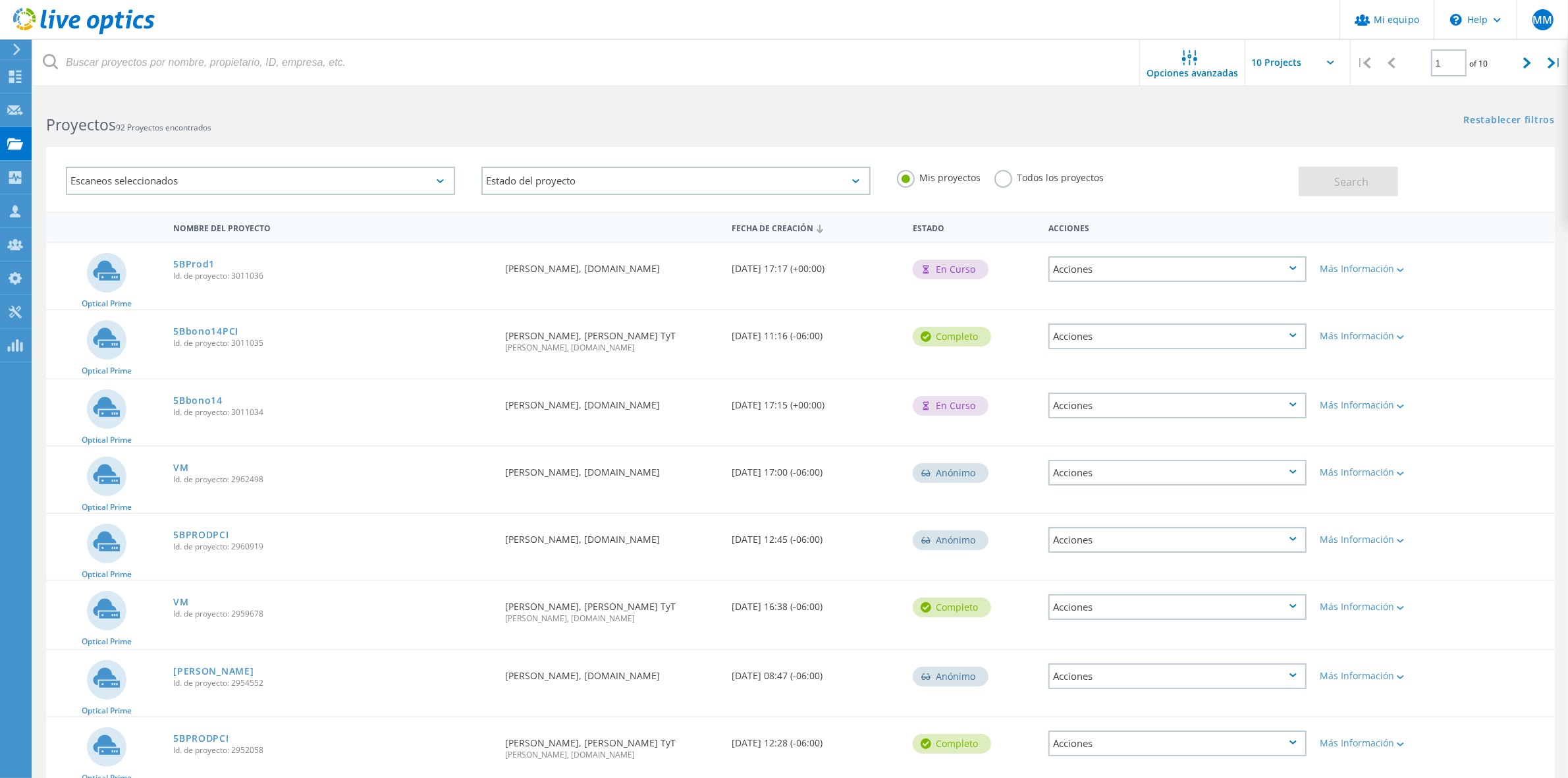
scroll to position [191, 0]
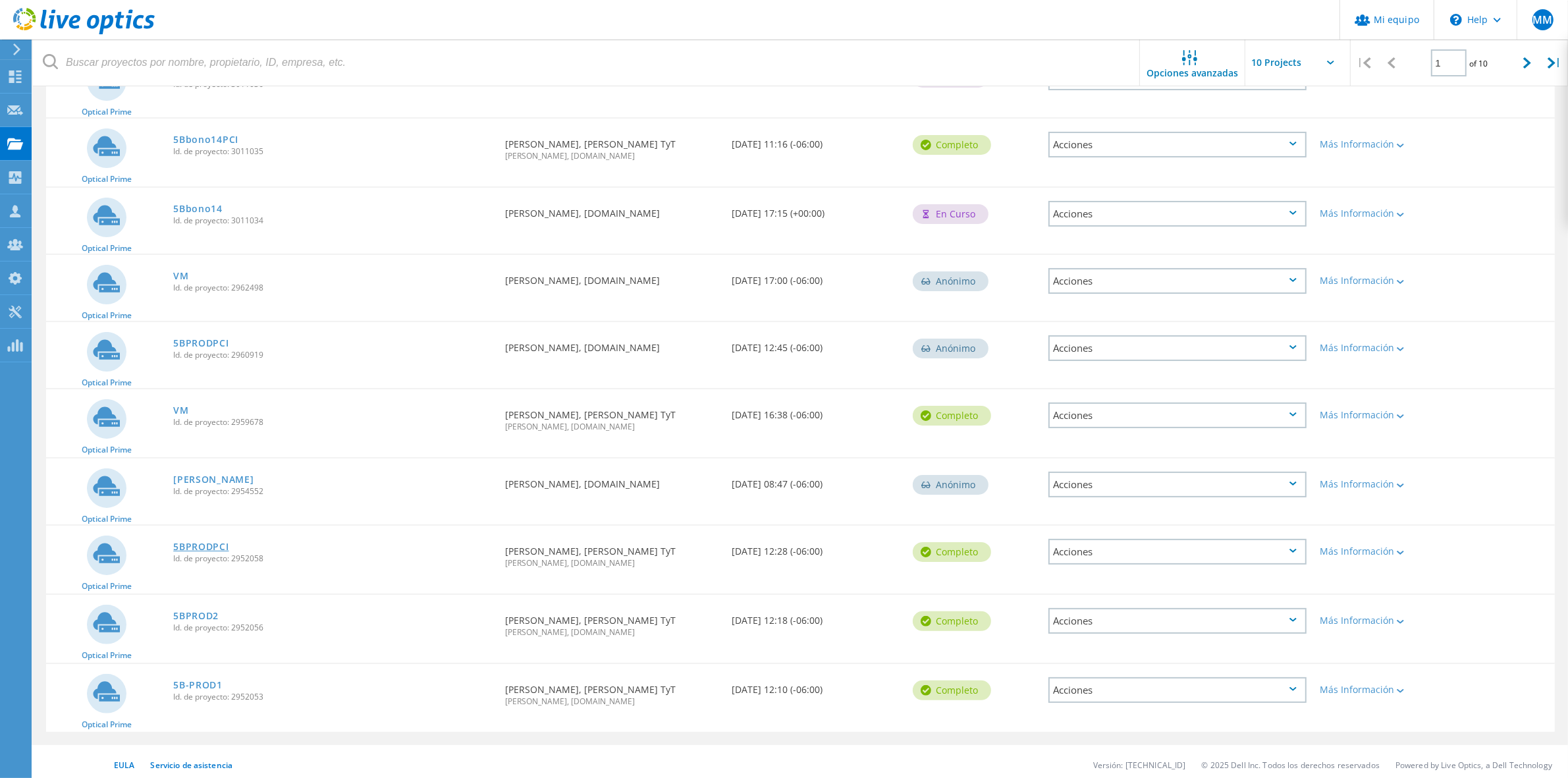
click at [194, 542] on link "5BPRODPCI" at bounding box center [200, 547] width 56 height 9
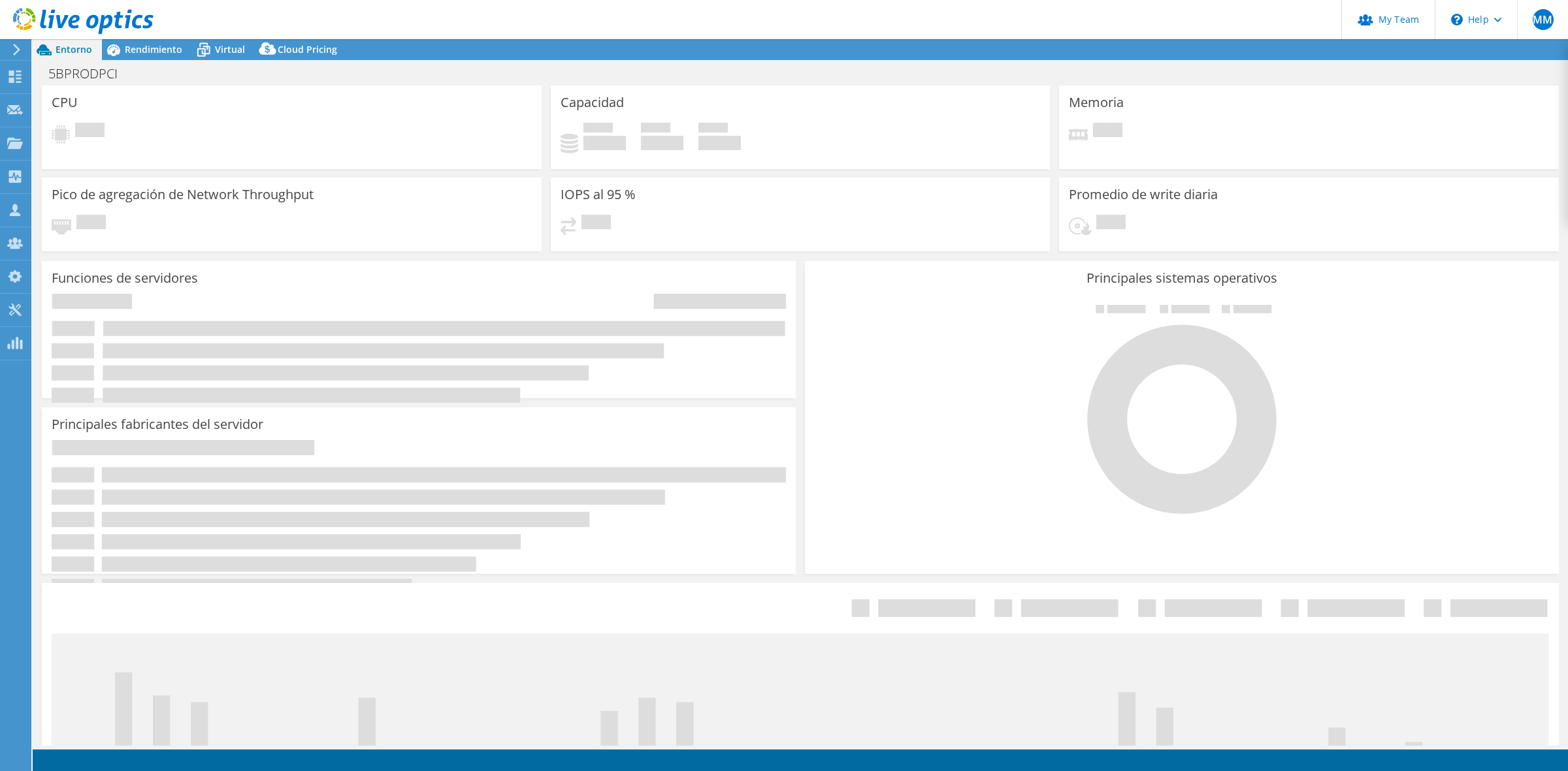
select select "USD"
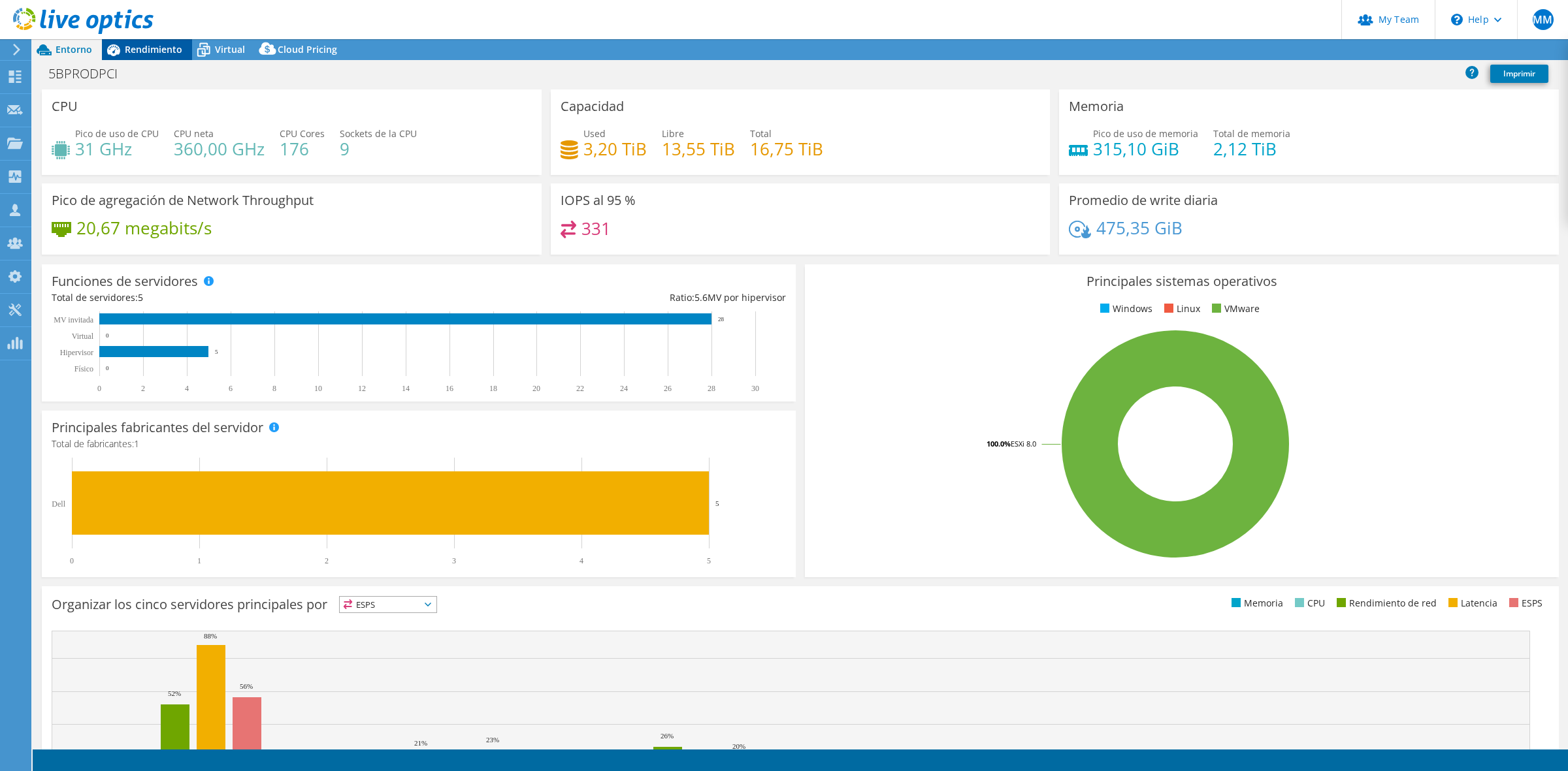
click at [162, 40] on div "Rendimiento" at bounding box center [147, 49] width 90 height 21
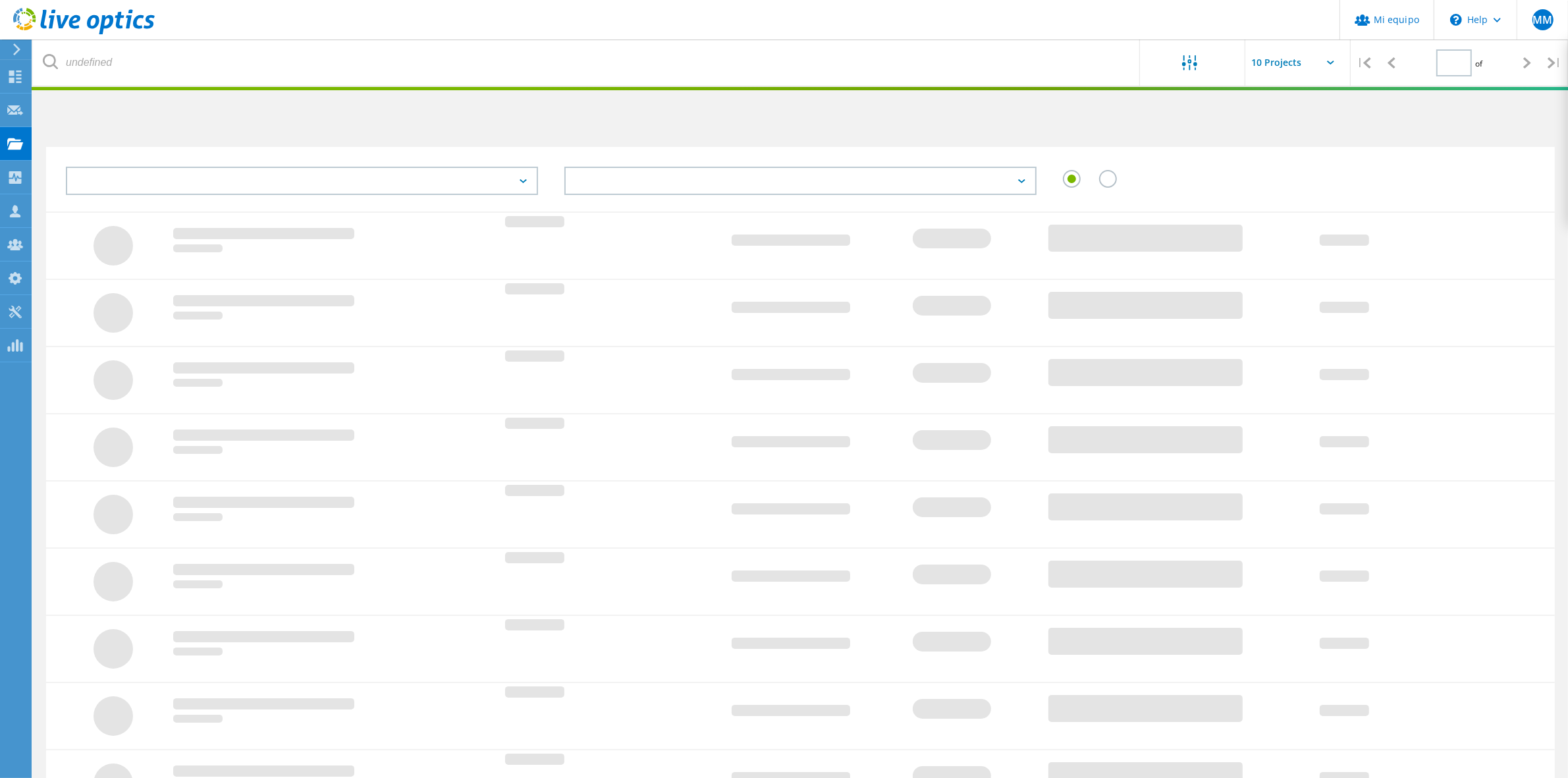
type input "1"
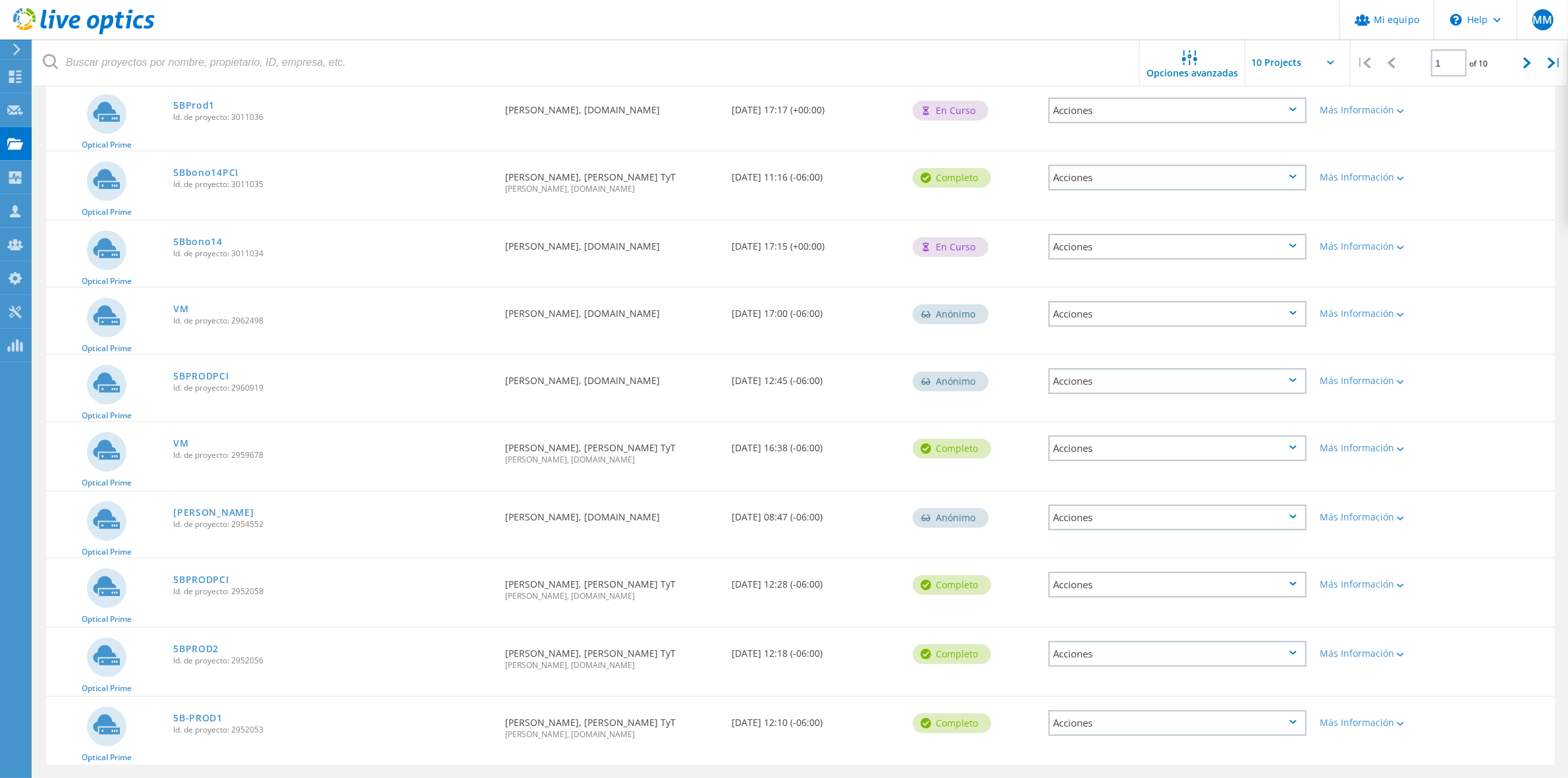
scroll to position [191, 0]
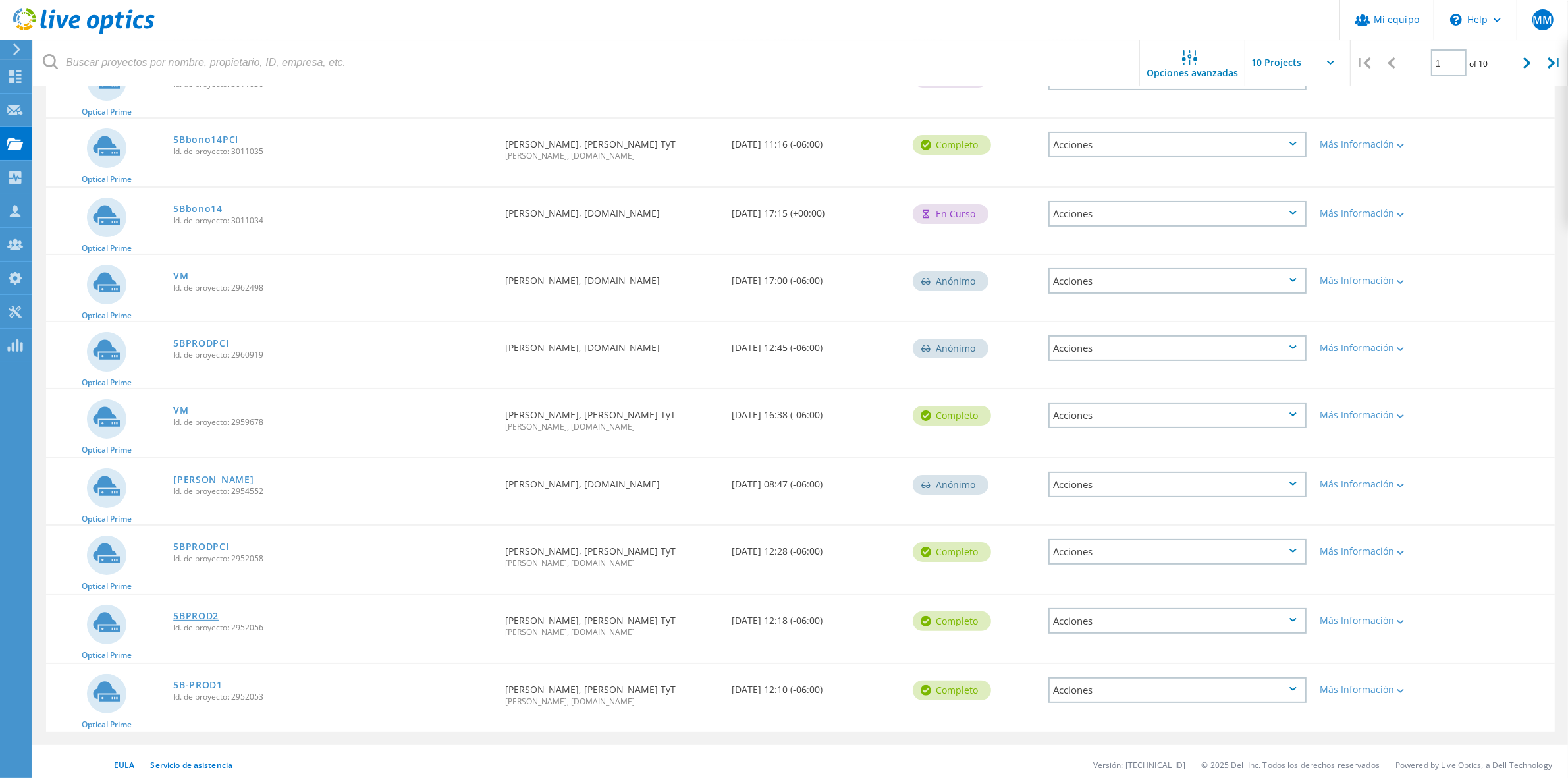
click at [175, 611] on link "5BPROD2" at bounding box center [196, 616] width 46 height 9
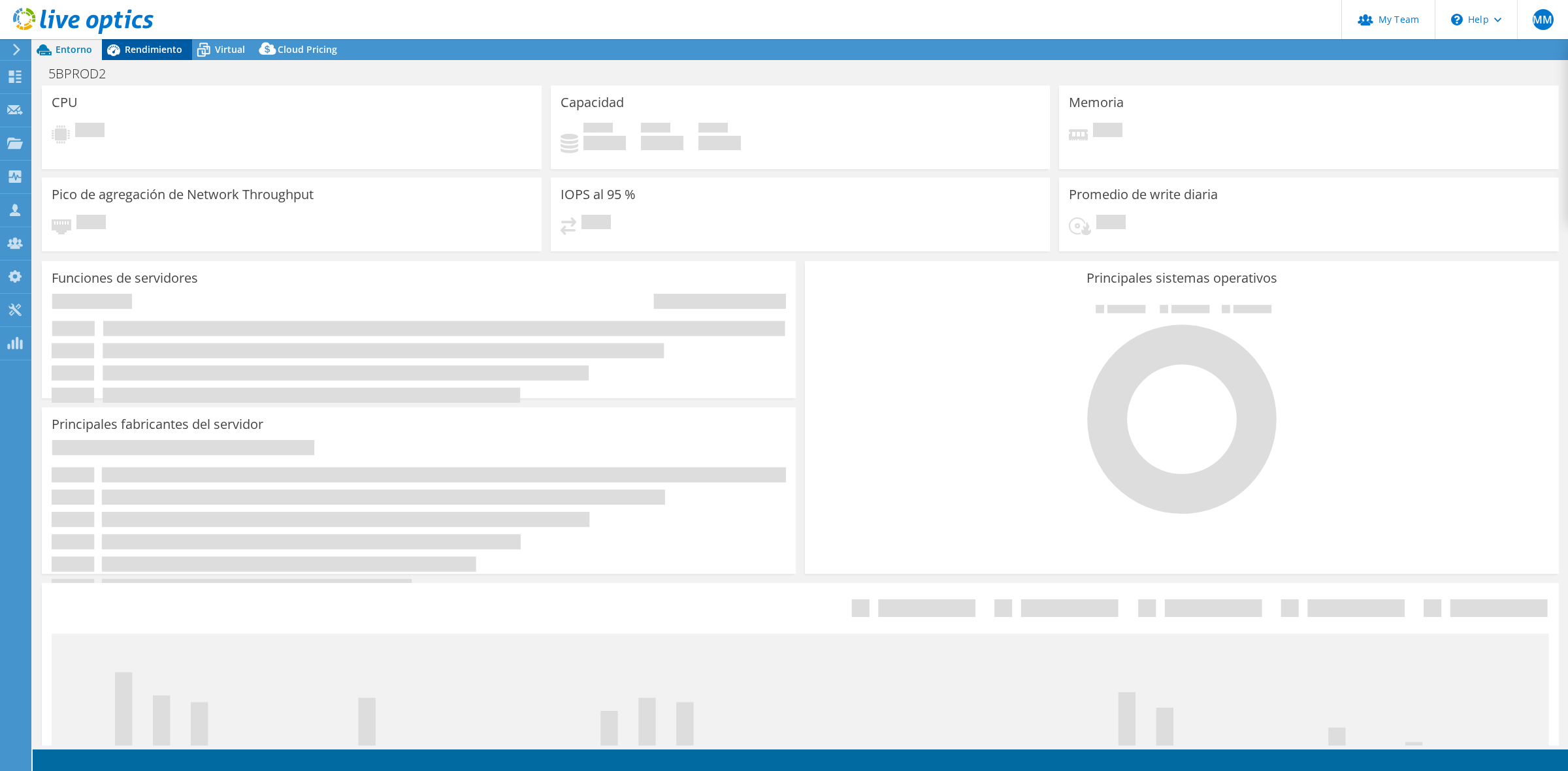
click at [160, 42] on div "Rendimiento" at bounding box center [147, 49] width 90 height 21
select select "USD"
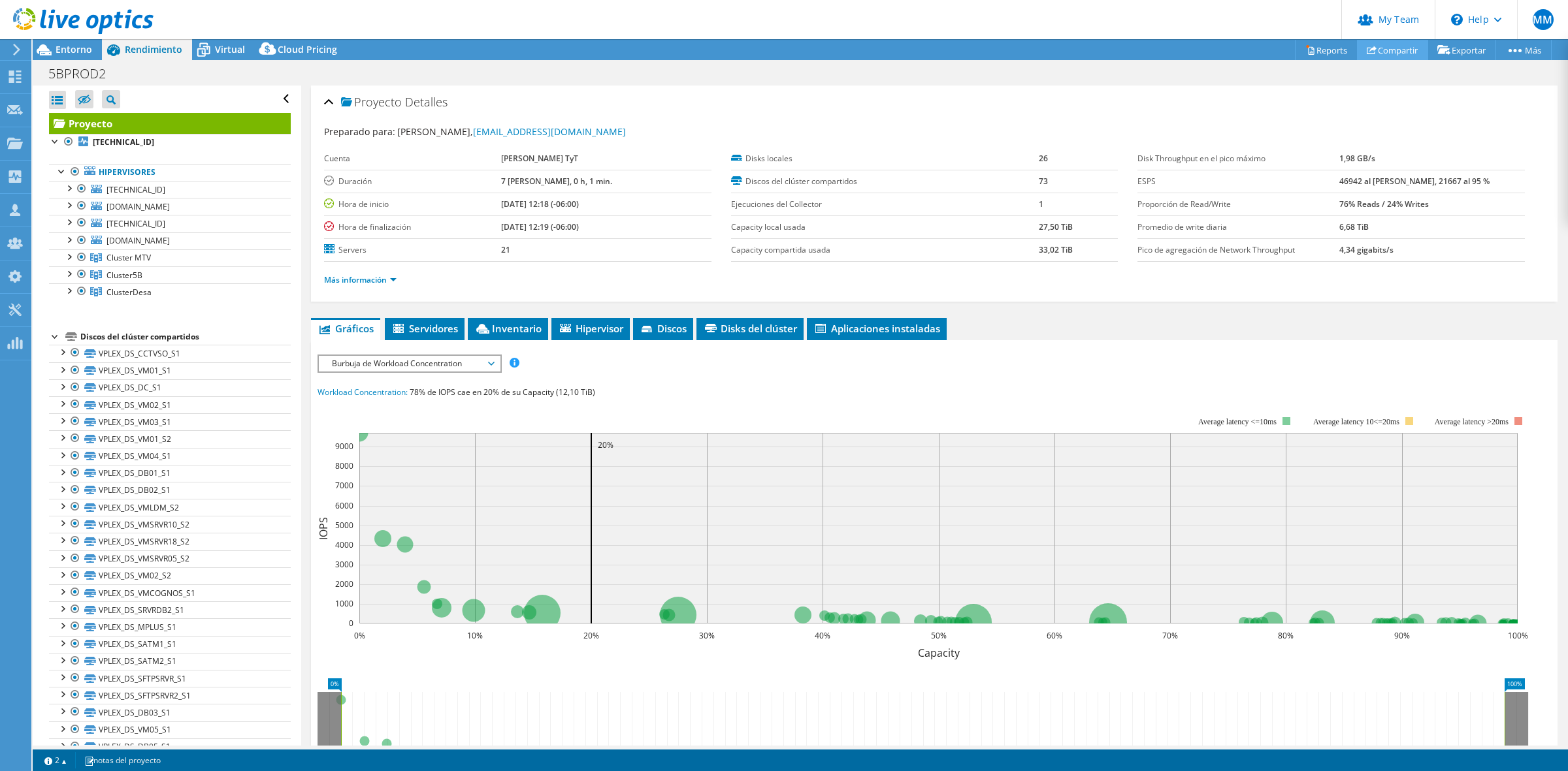
click at [1395, 48] on link "Compartir" at bounding box center [1392, 50] width 71 height 20
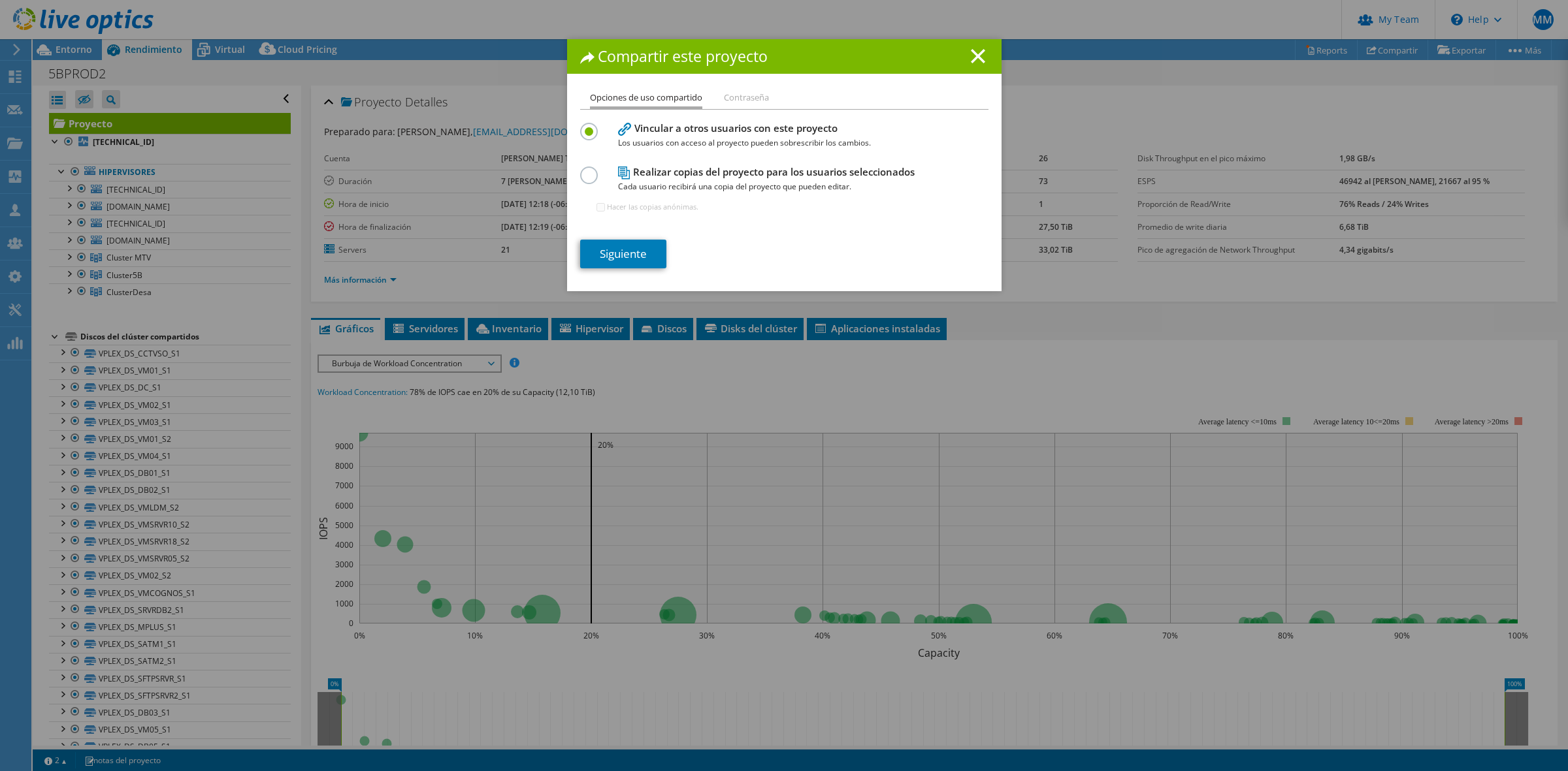
click at [583, 170] on label at bounding box center [591, 168] width 23 height 4
click at [0, 0] on input "radio" at bounding box center [0, 0] width 0 height 0
click at [622, 244] on link "Siguiente" at bounding box center [622, 254] width 86 height 29
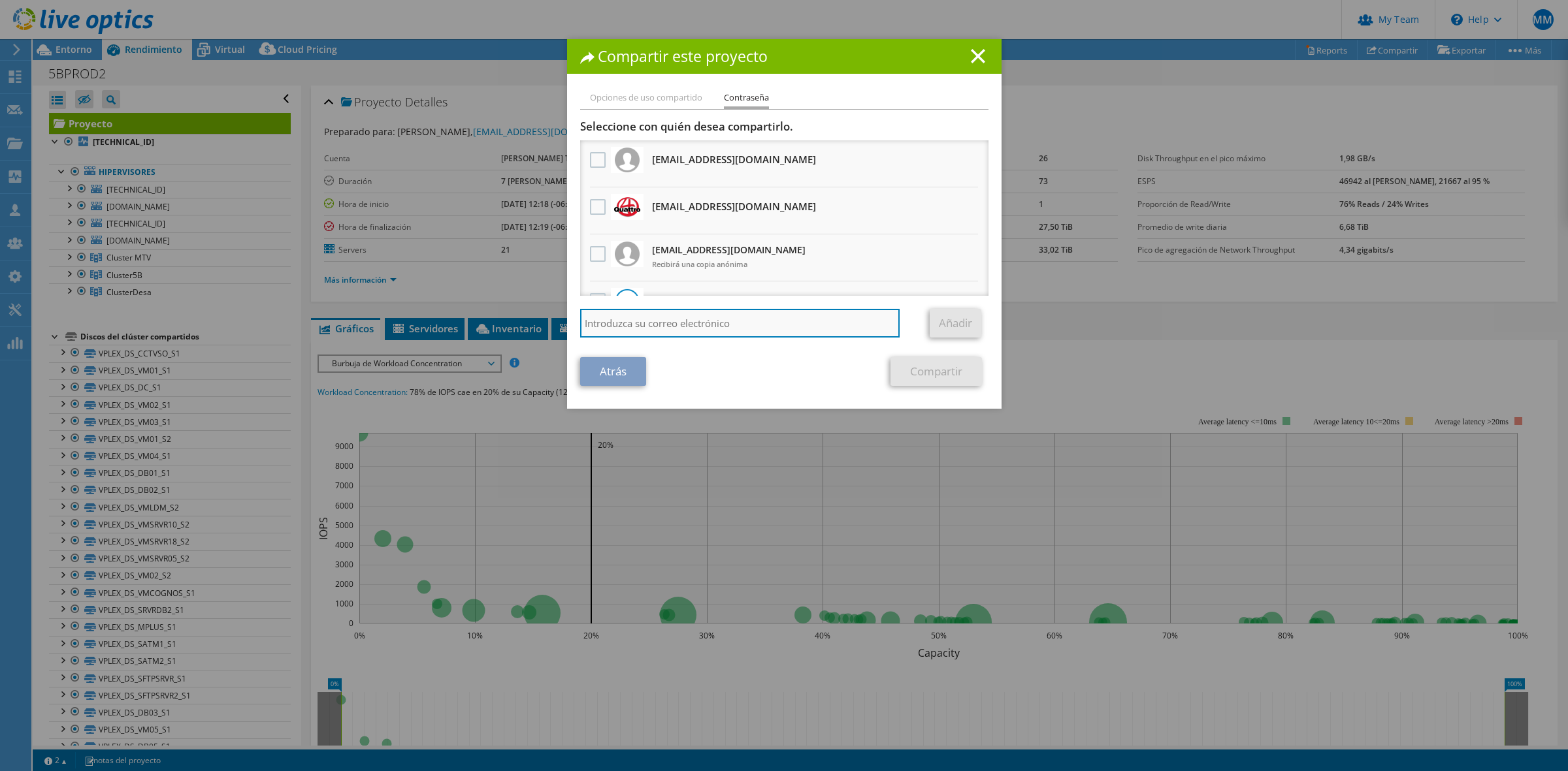
click at [691, 320] on input "search" at bounding box center [740, 323] width 320 height 29
type input "luis"
drag, startPoint x: 965, startPoint y: 216, endPoint x: 966, endPoint y: 249, distance: 33.0
click at [966, 249] on ul "olopez@5b.com.gt Recibirá una copia anónima Recibirá una copia anónima" at bounding box center [784, 235] width 408 height 188
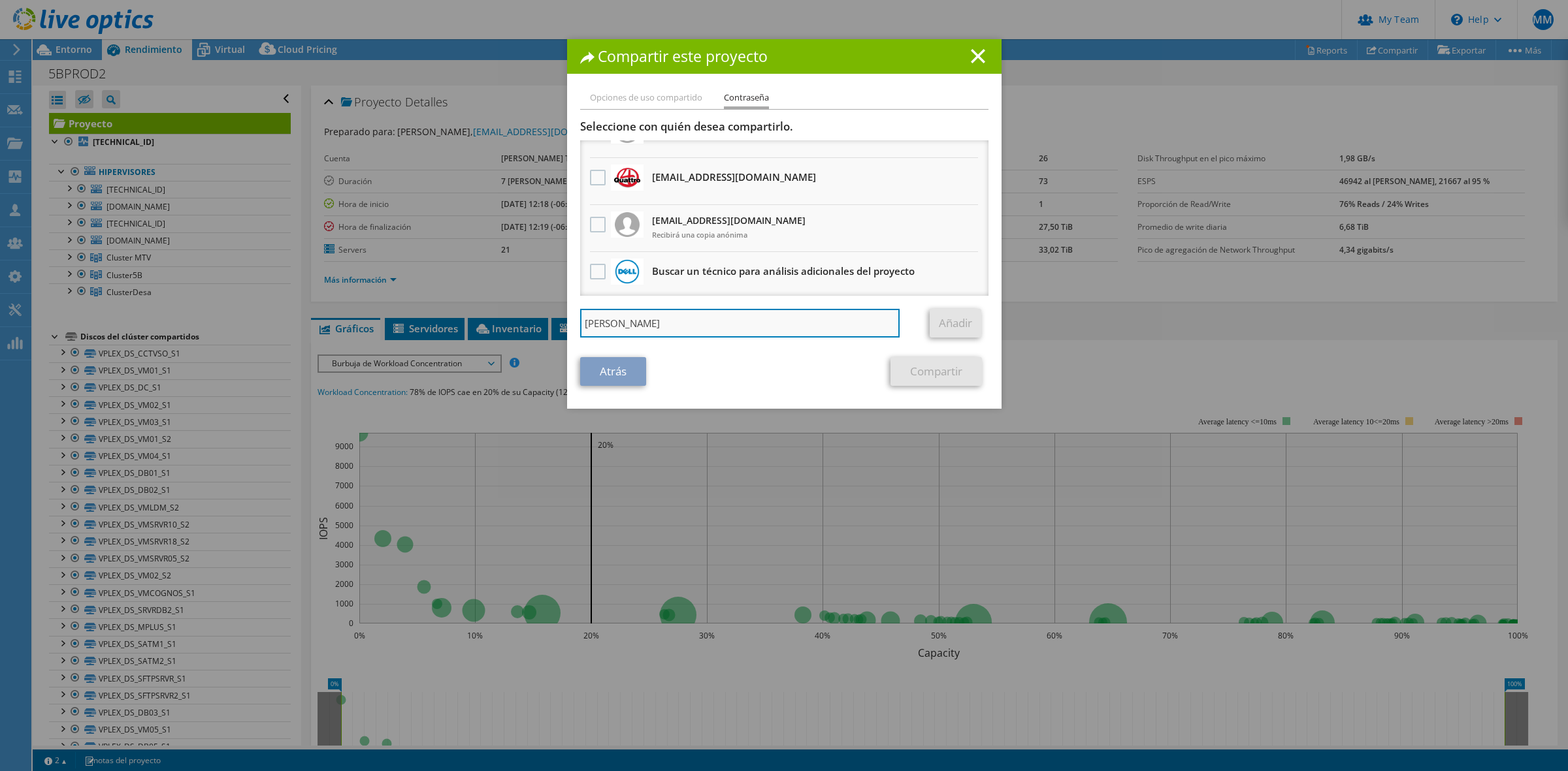
click at [622, 317] on input "luis" at bounding box center [740, 323] width 320 height 29
click at [628, 323] on input "luis" at bounding box center [740, 323] width 320 height 29
click at [637, 323] on input "luis" at bounding box center [740, 323] width 320 height 29
type input "[EMAIL_ADDRESS][DOMAIN_NAME]"
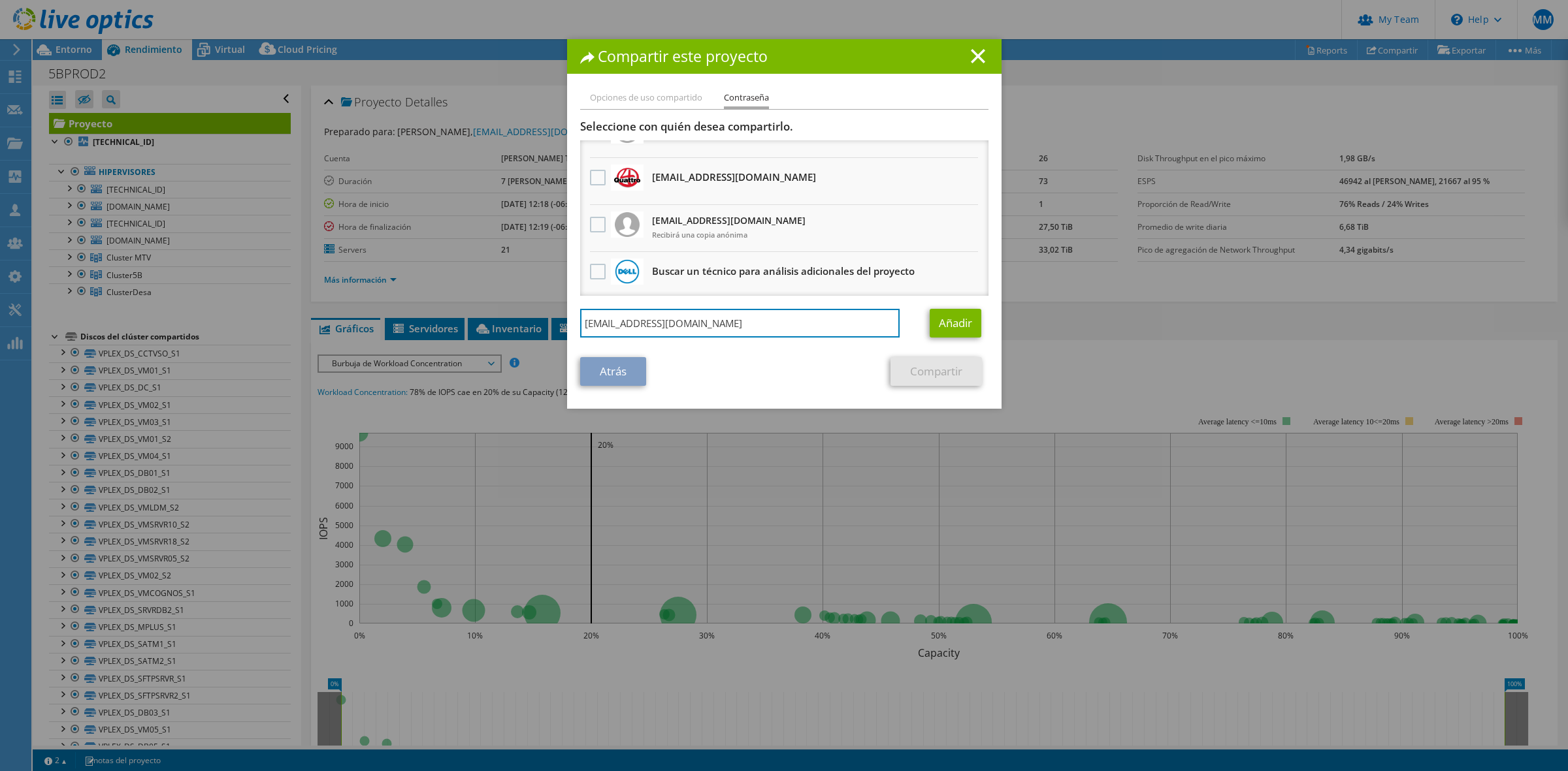
drag, startPoint x: 719, startPoint y: 319, endPoint x: 1031, endPoint y: 348, distance: 313.3
click at [527, 319] on div "Compartir este proyecto Opciones de uso compartido Contraseña Vincular a otros …" at bounding box center [784, 385] width 1568 height 692
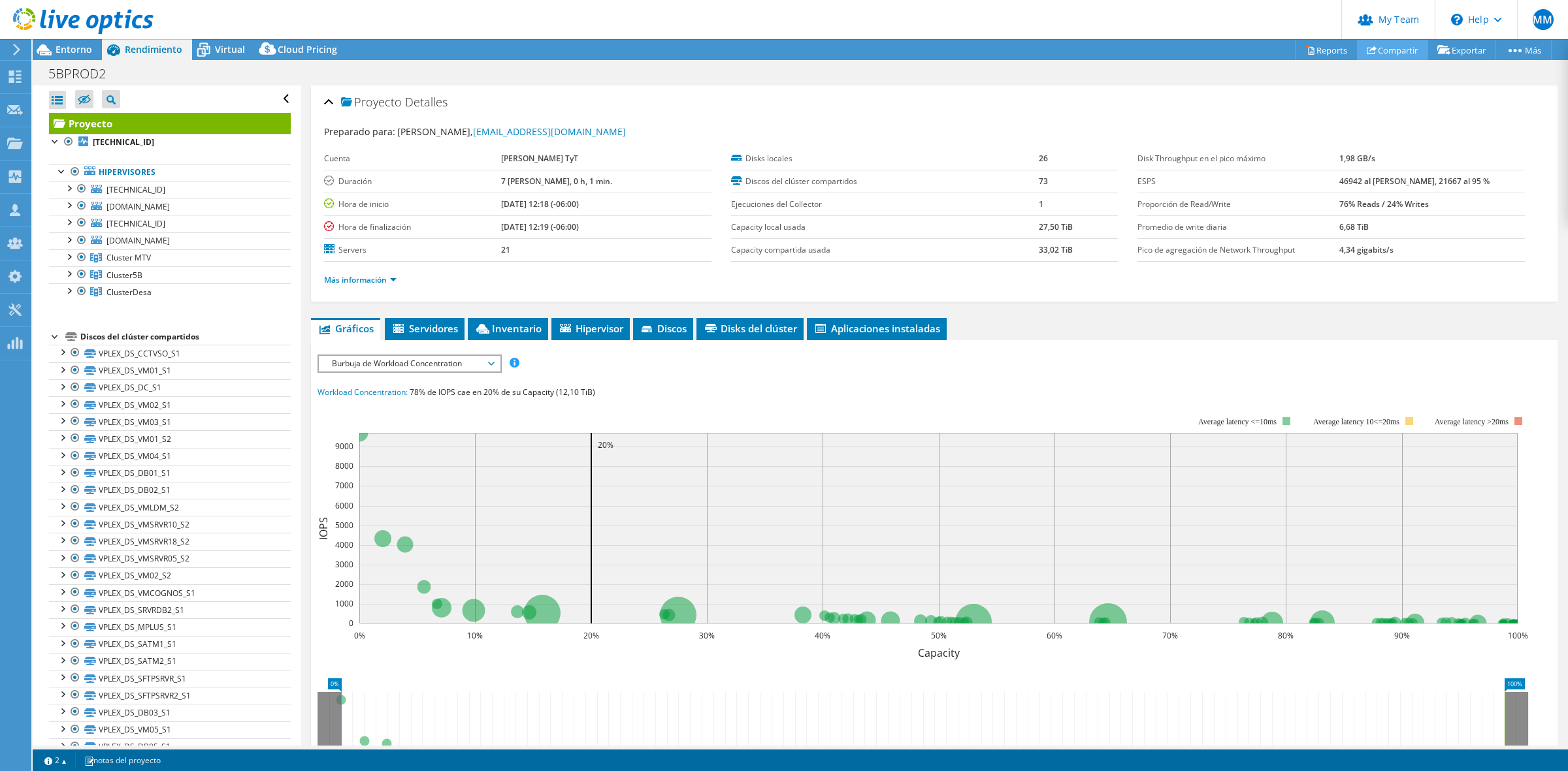
click at [1383, 50] on link "Compartir" at bounding box center [1392, 50] width 71 height 20
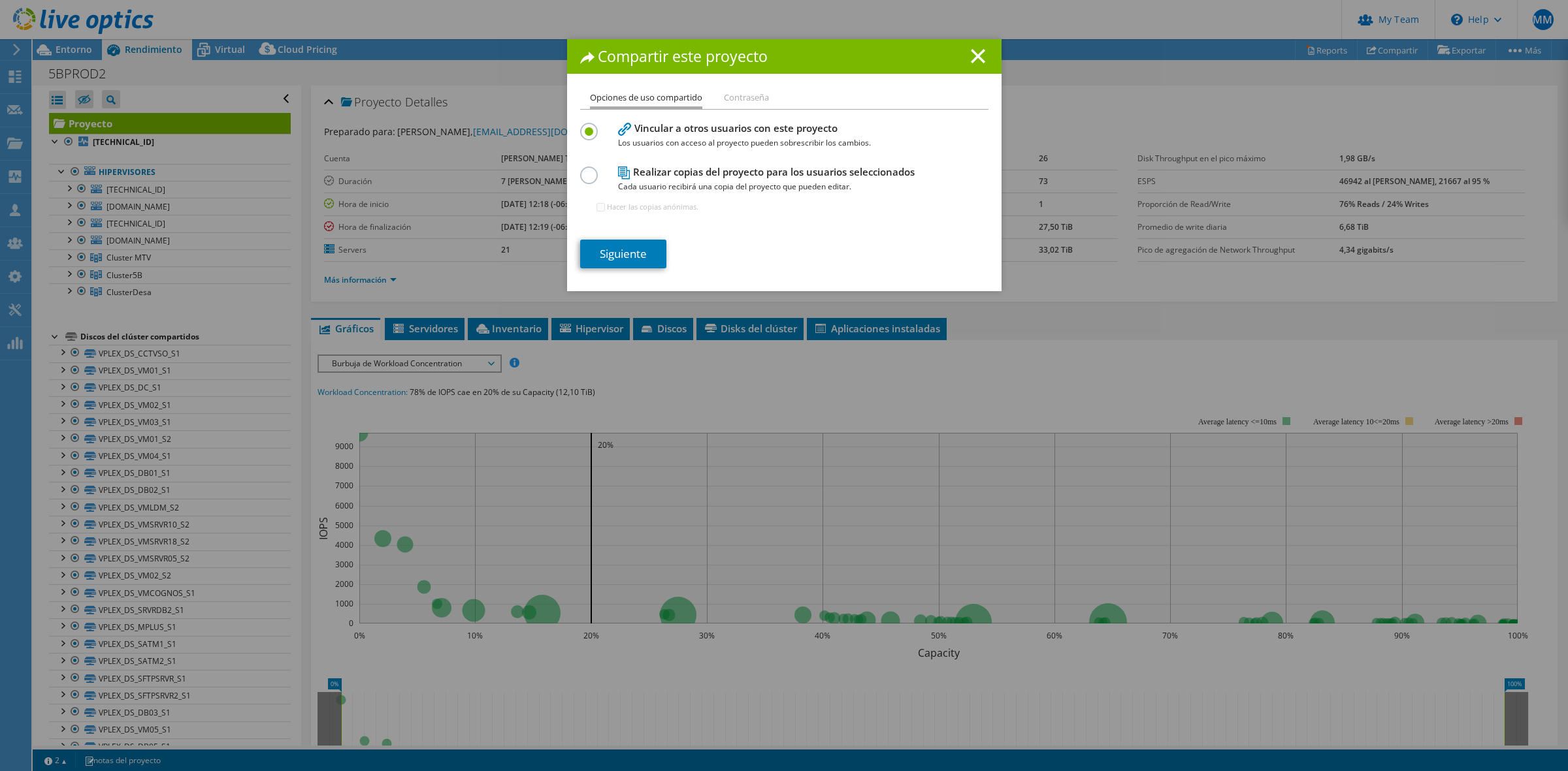
click at [582, 170] on label at bounding box center [591, 168] width 23 height 4
click at [0, 0] on input "radio" at bounding box center [0, 0] width 0 height 0
click at [598, 252] on link "Siguiente" at bounding box center [622, 254] width 86 height 29
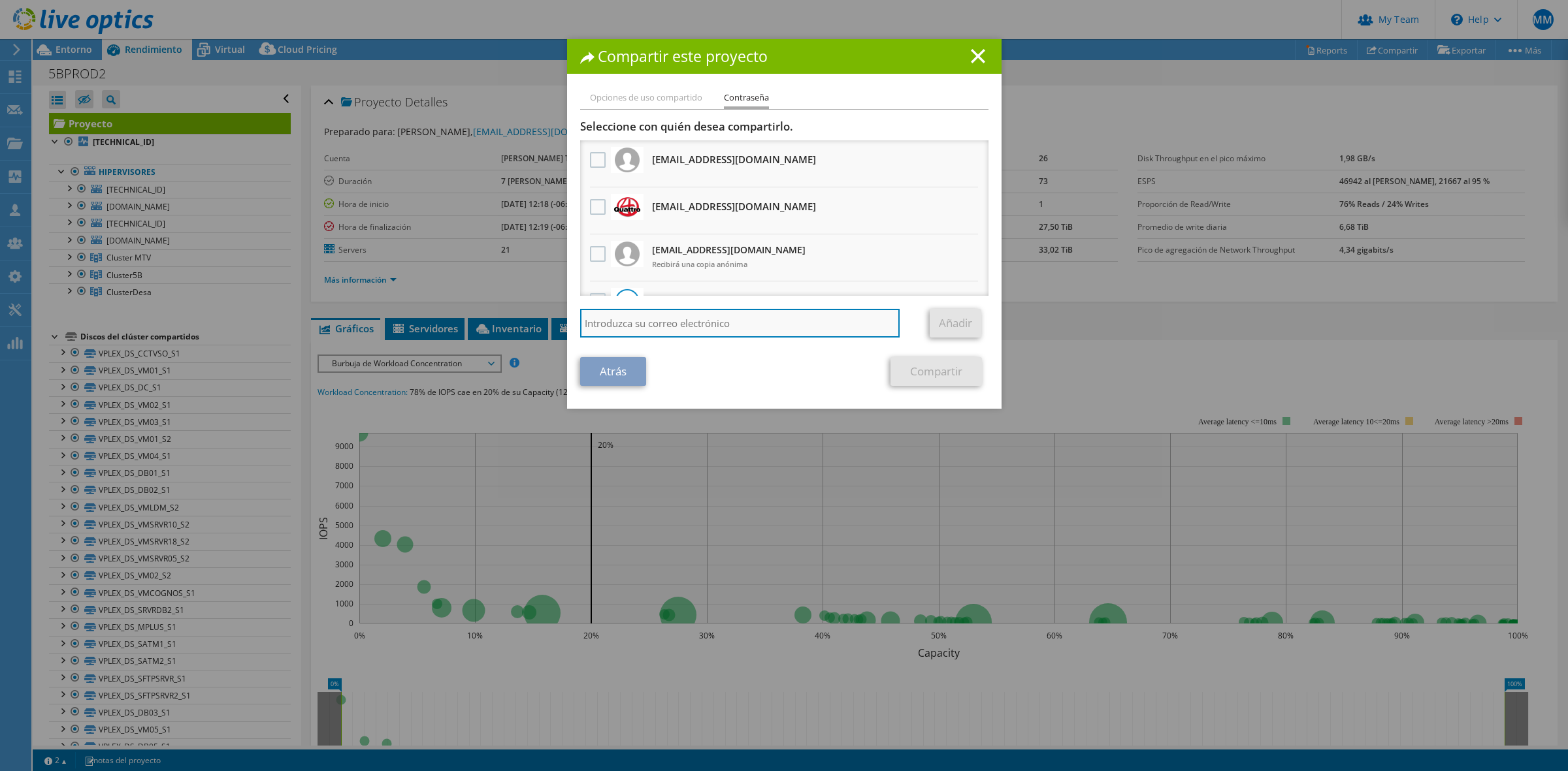
click at [677, 315] on input "search" at bounding box center [740, 323] width 320 height 29
type input "[EMAIL_ADDRESS][DOMAIN_NAME]"
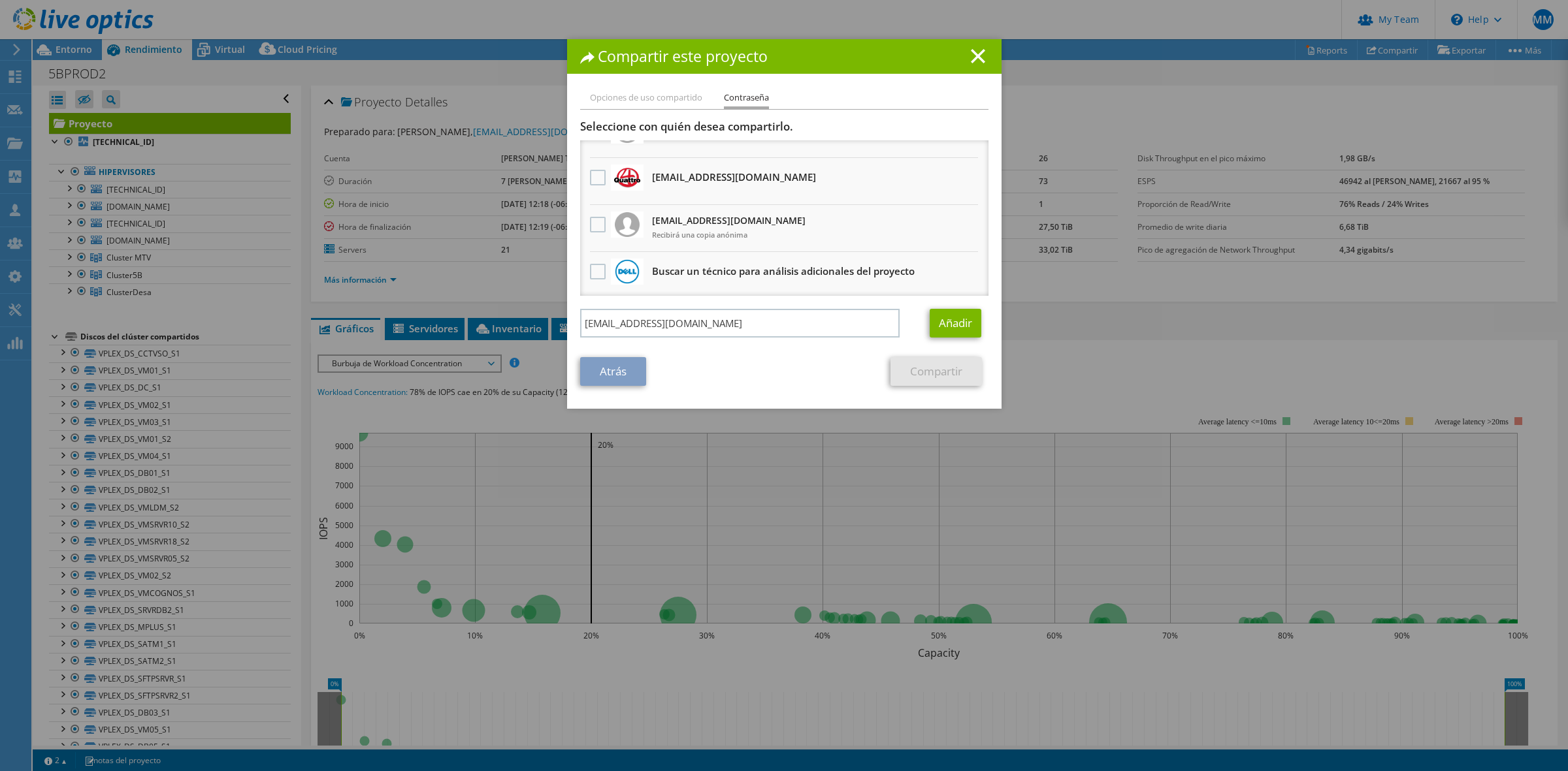
drag, startPoint x: 965, startPoint y: 244, endPoint x: 961, endPoint y: 171, distance: 73.1
click at [961, 171] on ul "olopez@5b.com.gt Recibirá una copia anónima Recibirá una copia anónima" at bounding box center [784, 205] width 408 height 188
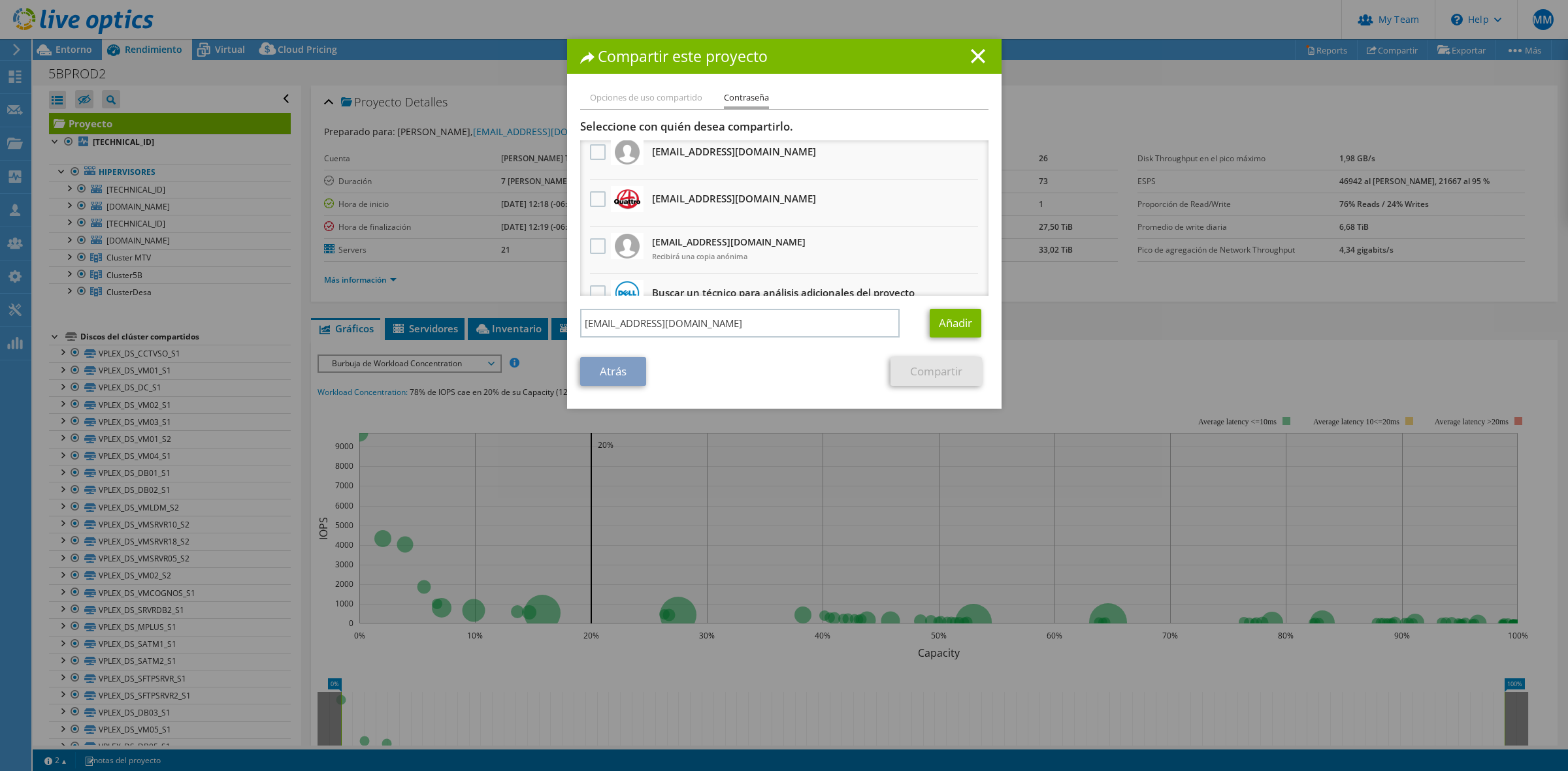
scroll to position [0, 0]
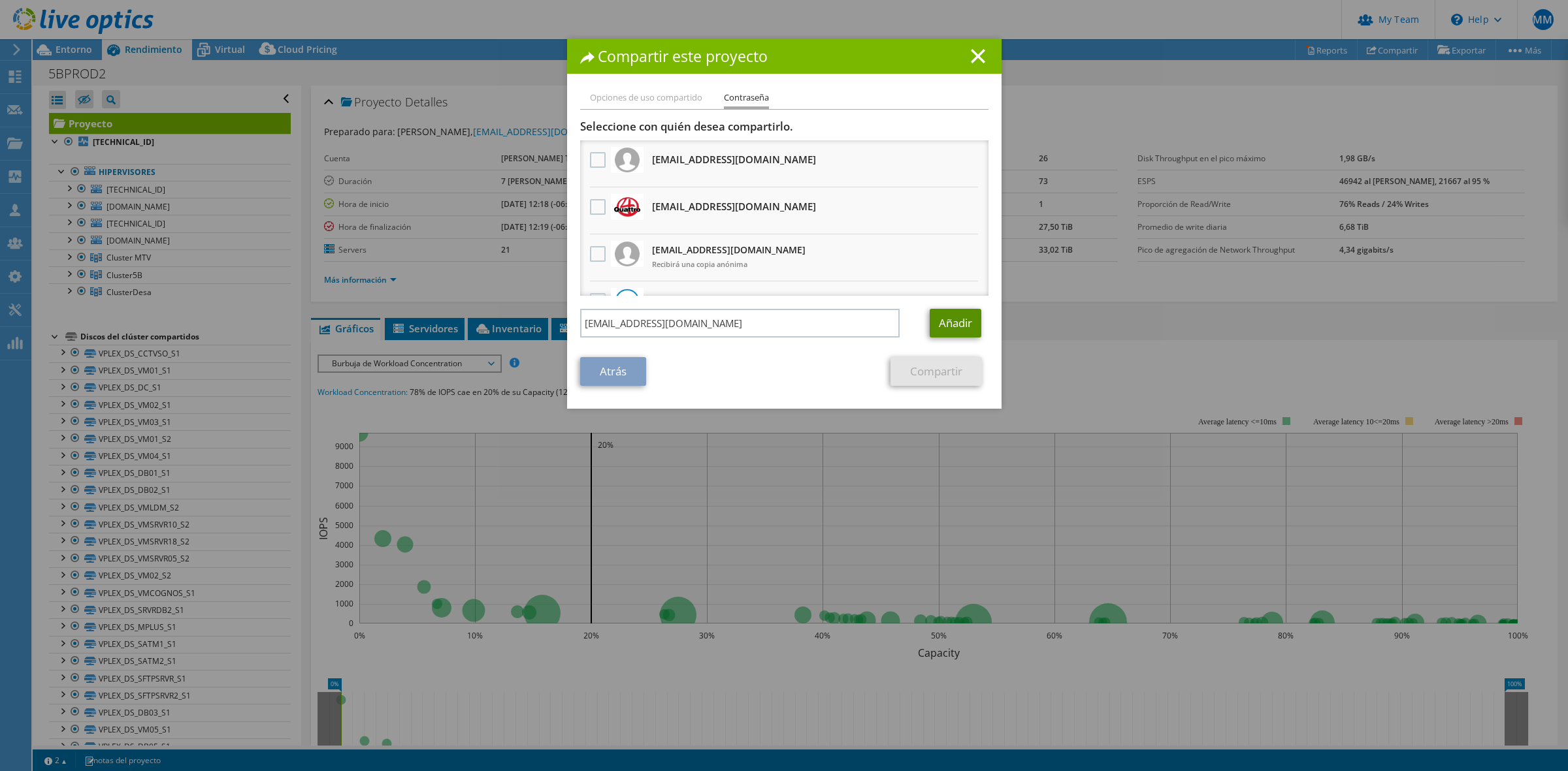
click at [932, 320] on link "Añadir" at bounding box center [955, 323] width 51 height 29
click at [931, 369] on link "Compartir" at bounding box center [936, 372] width 91 height 29
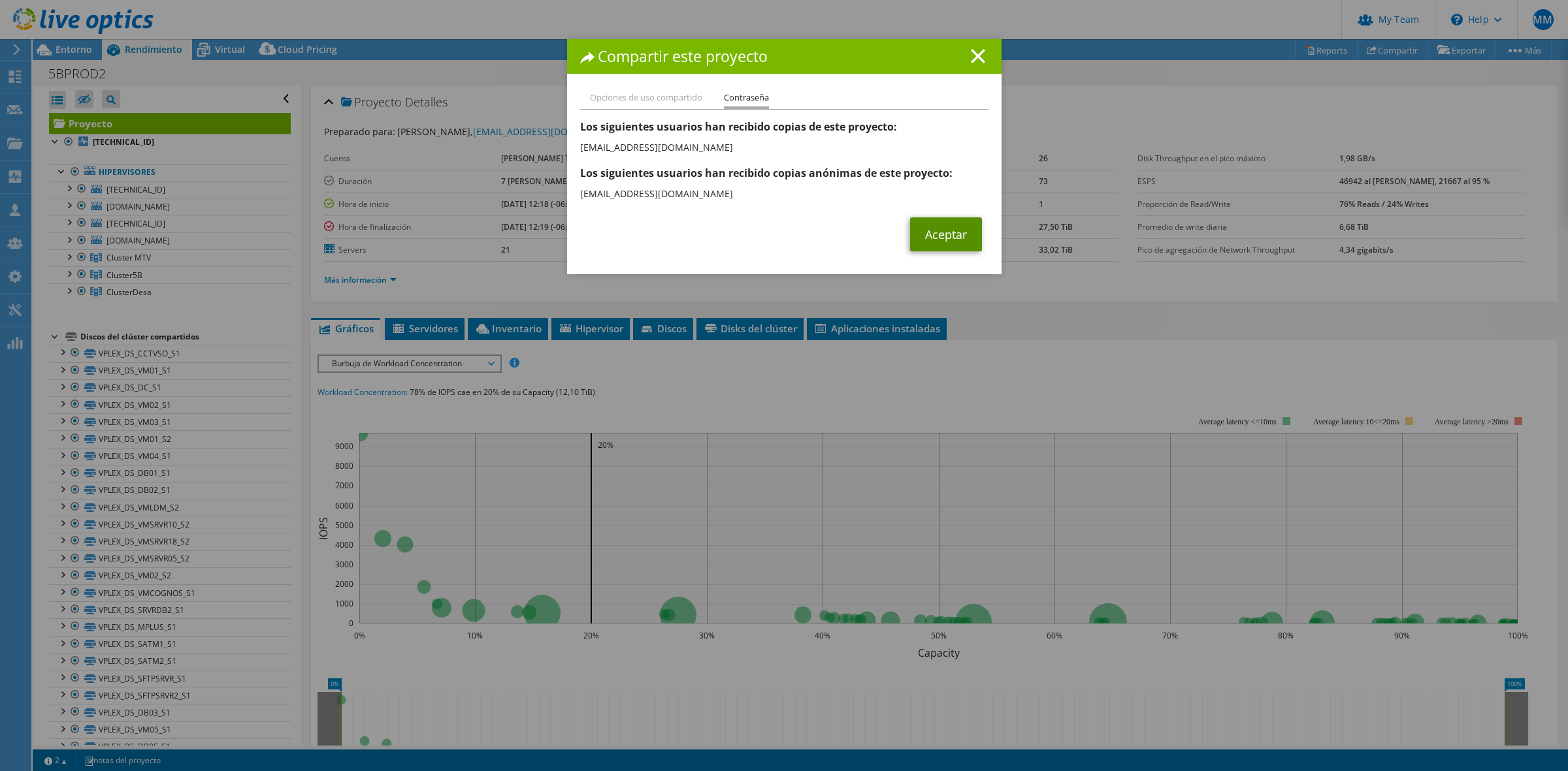
click at [929, 227] on link "Aceptar" at bounding box center [947, 235] width 72 height 34
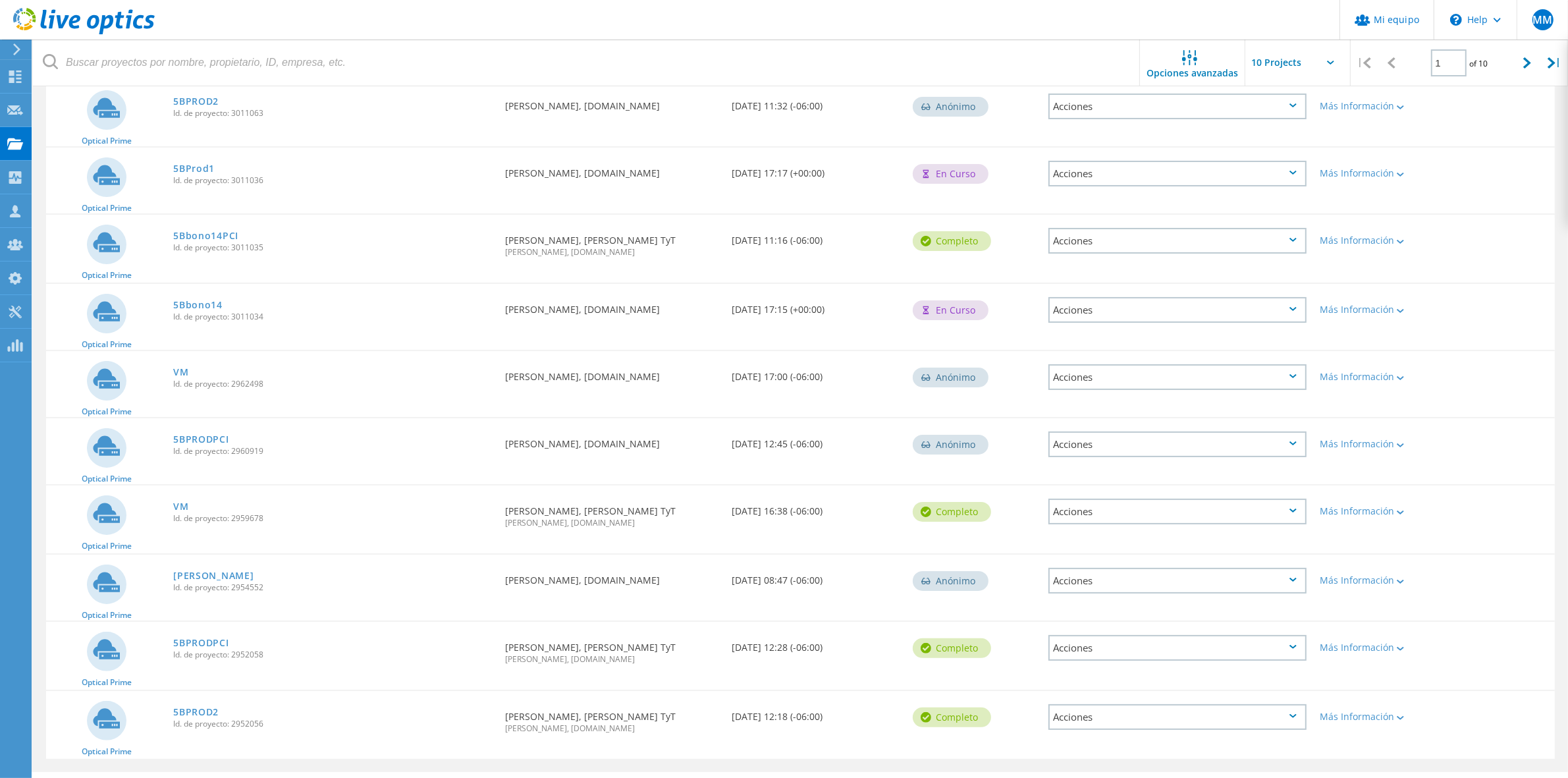
scroll to position [189, 0]
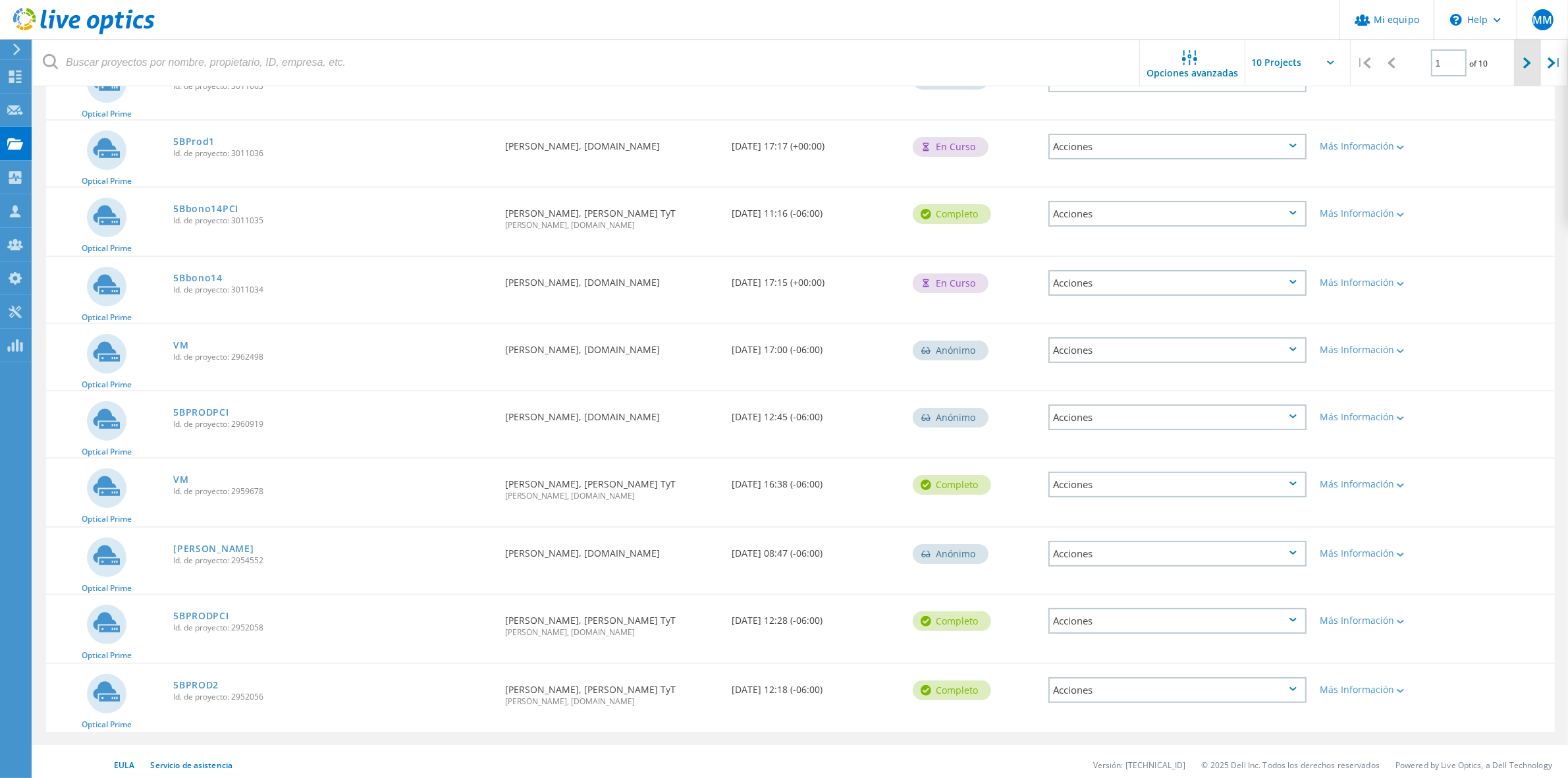
click at [1525, 66] on icon at bounding box center [1527, 63] width 8 height 11
type input "2"
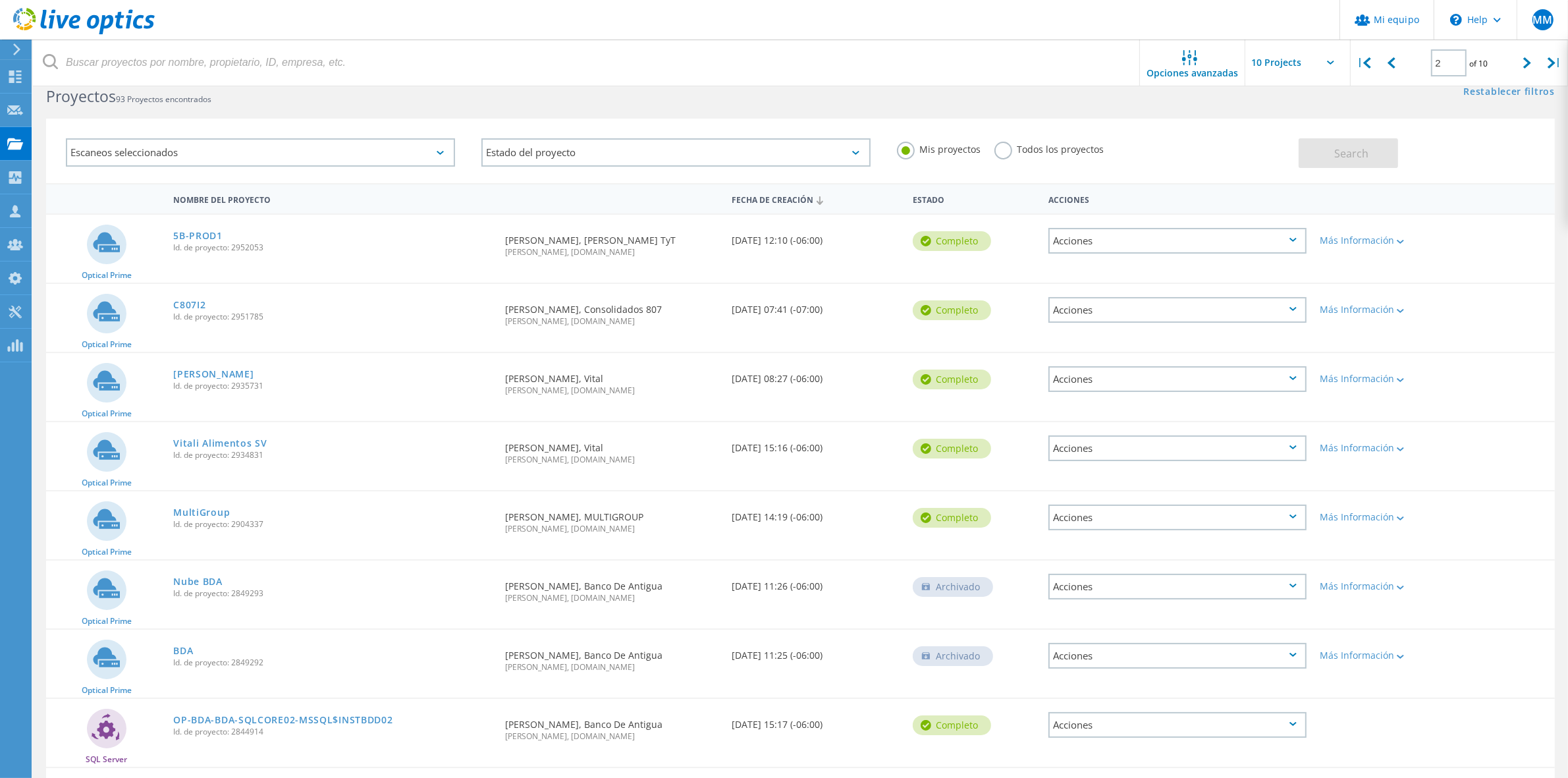
scroll to position [0, 0]
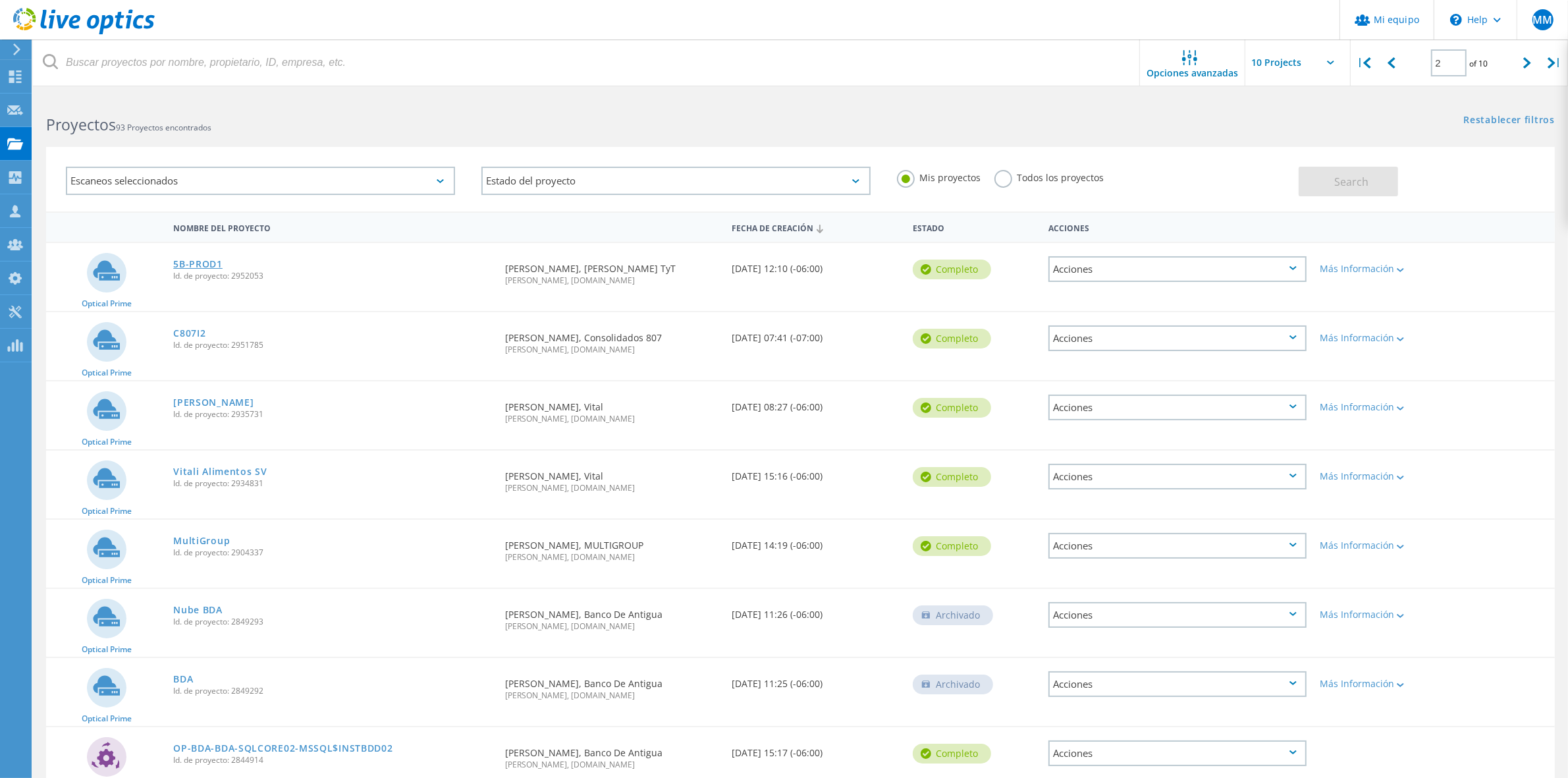
click at [199, 260] on link "5B-PROD1" at bounding box center [198, 264] width 49 height 9
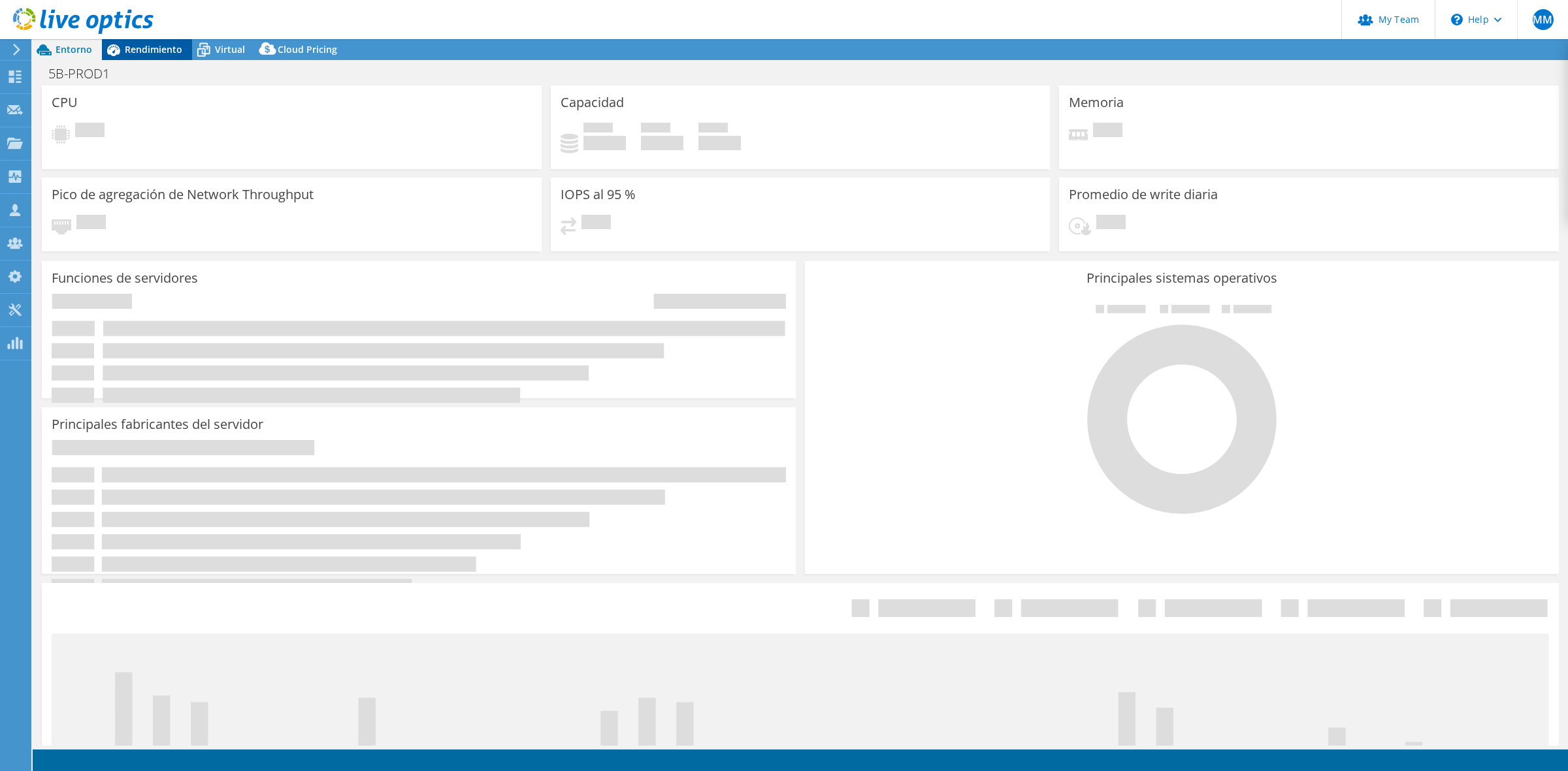
select select "USD"
click at [142, 50] on span "Rendimiento" at bounding box center [154, 50] width 58 height 13
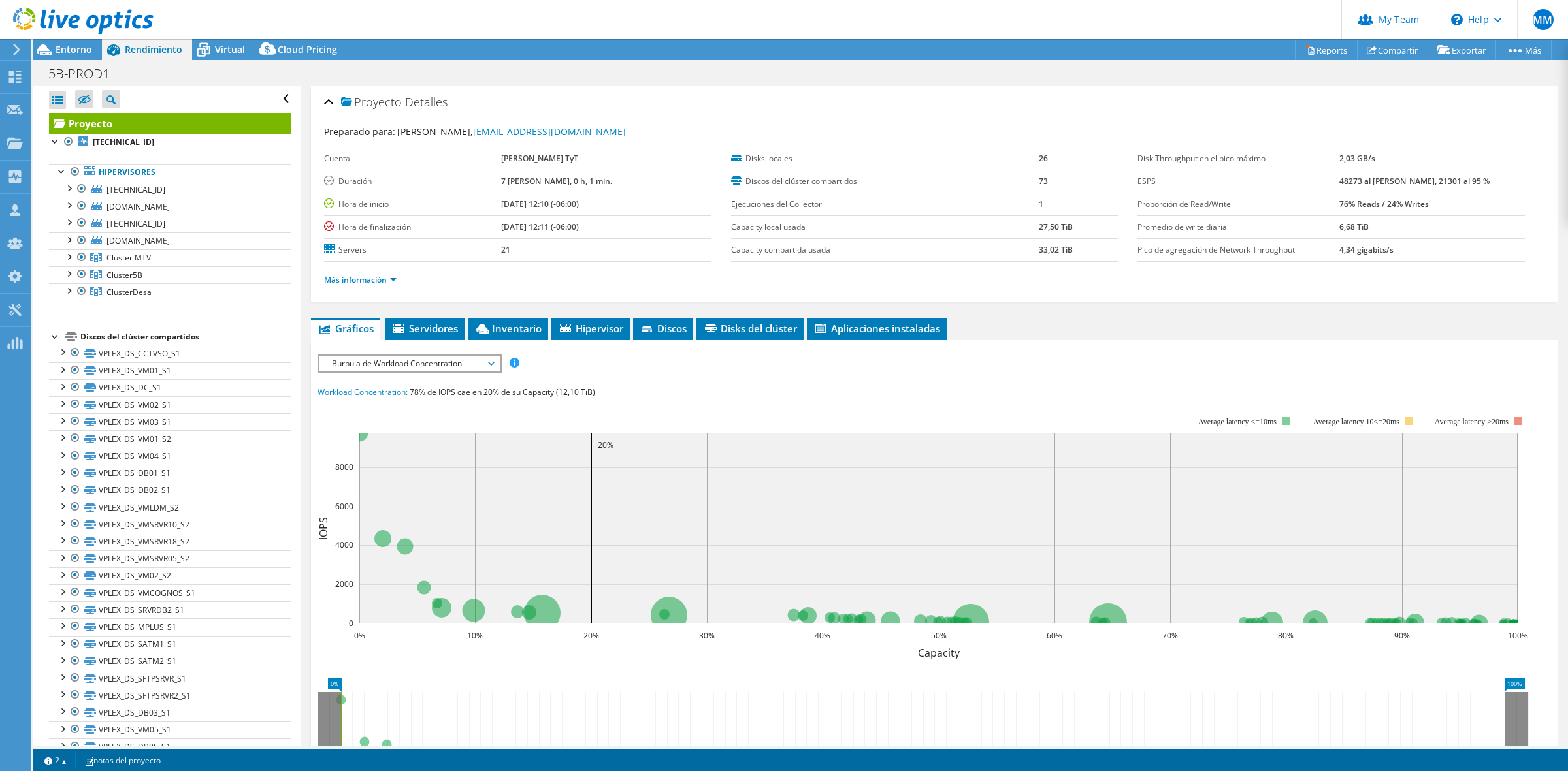
click at [70, 20] on use at bounding box center [83, 21] width 141 height 26
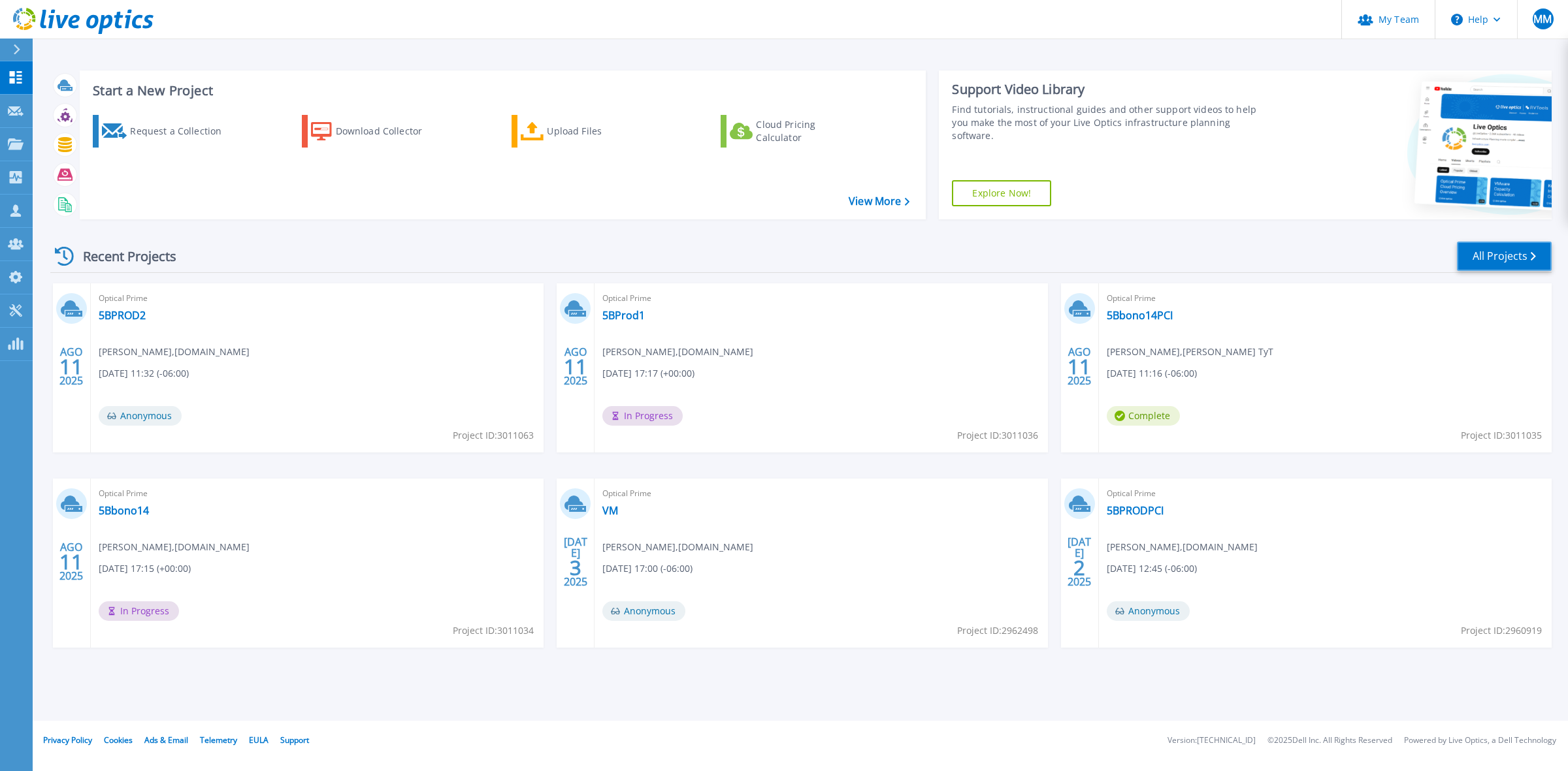
click at [1498, 255] on link "All Projects" at bounding box center [1504, 256] width 95 height 30
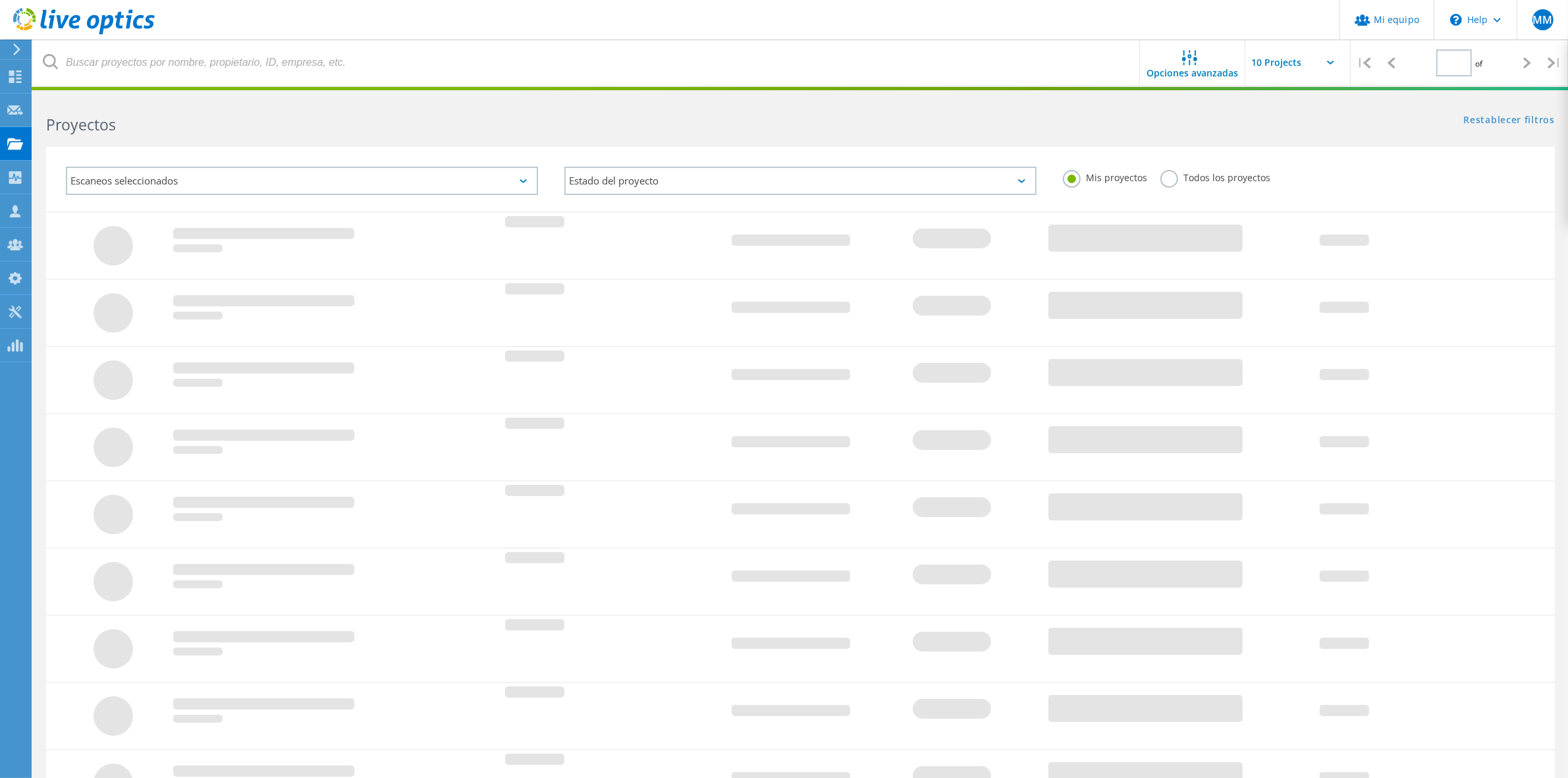
type input "2"
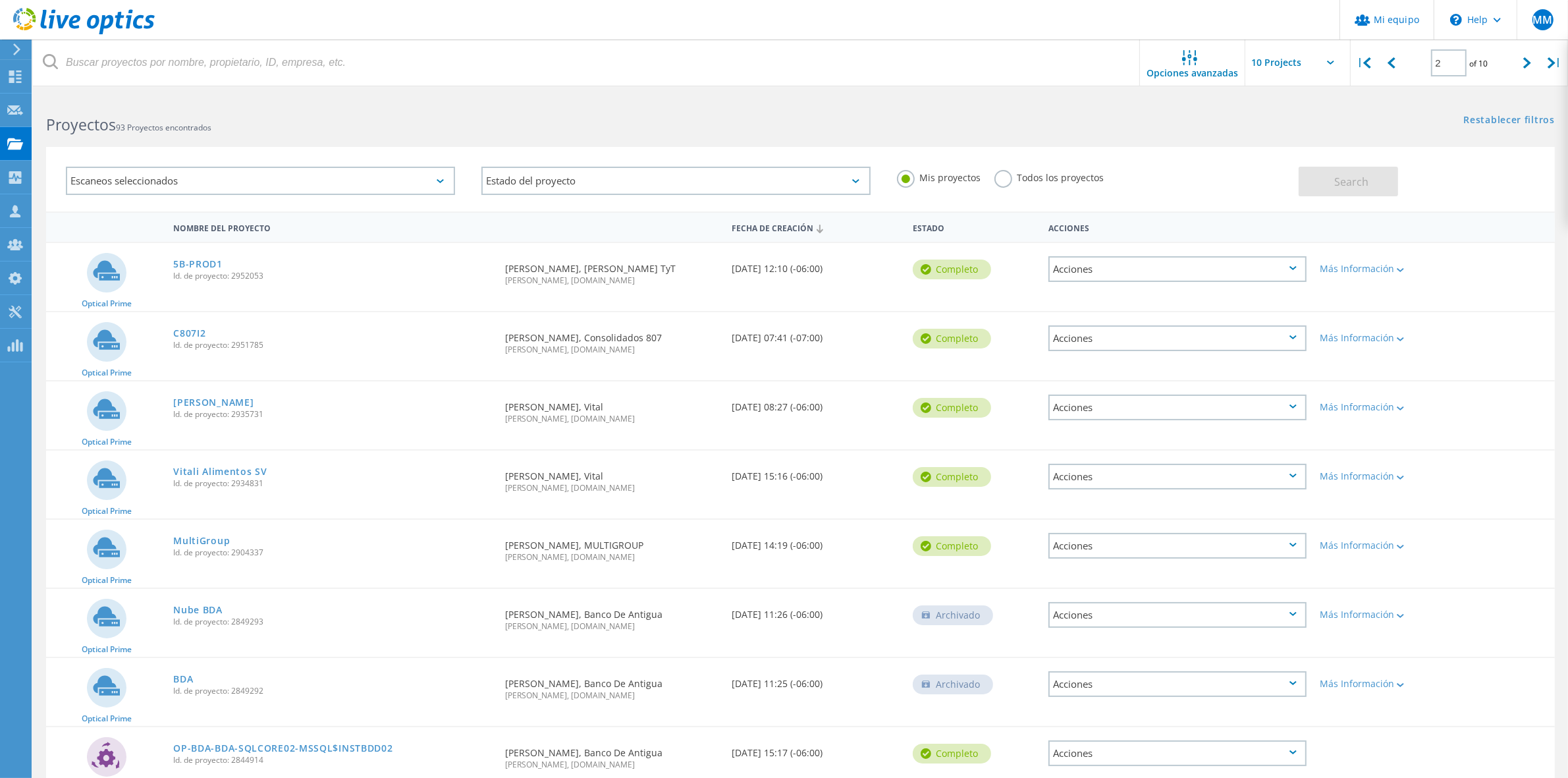
click at [1341, 60] on input "text" at bounding box center [1311, 62] width 132 height 46
click at [1311, 134] on div "Show 30 Projects" at bounding box center [1310, 140] width 130 height 22
type input "Show 30 Projects"
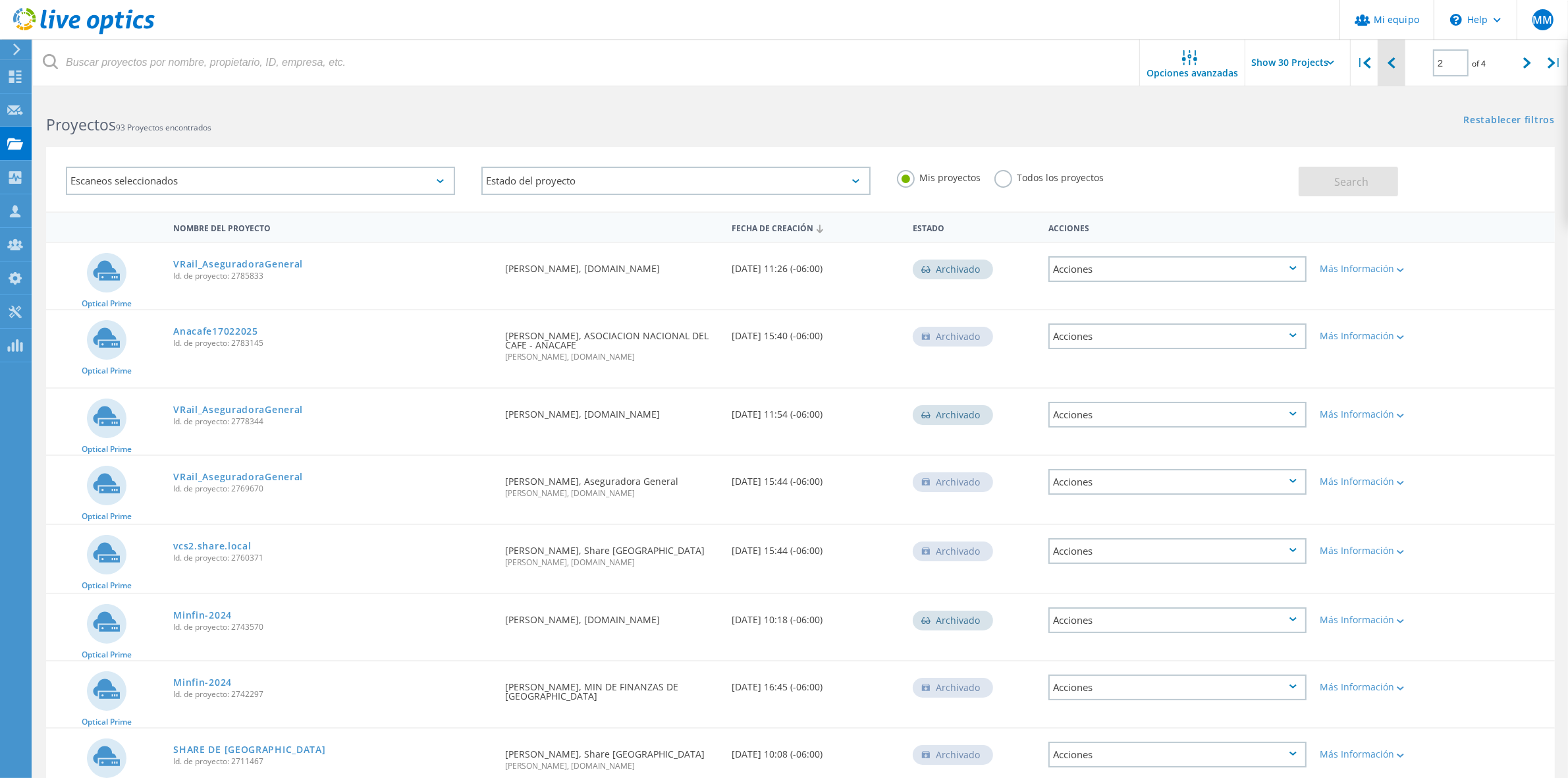
click at [1399, 59] on div at bounding box center [1391, 62] width 27 height 46
type input "1"
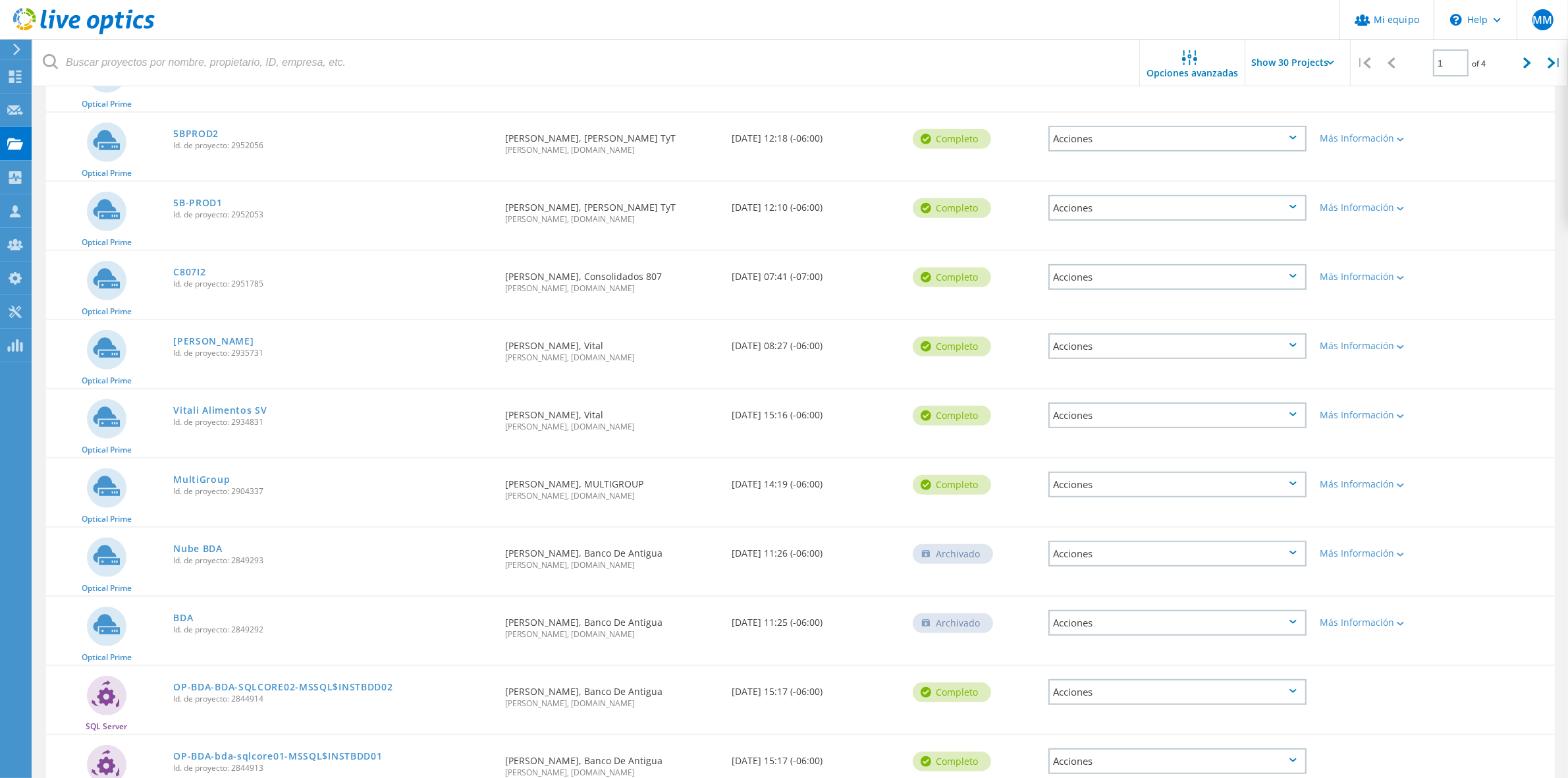
scroll to position [494, 0]
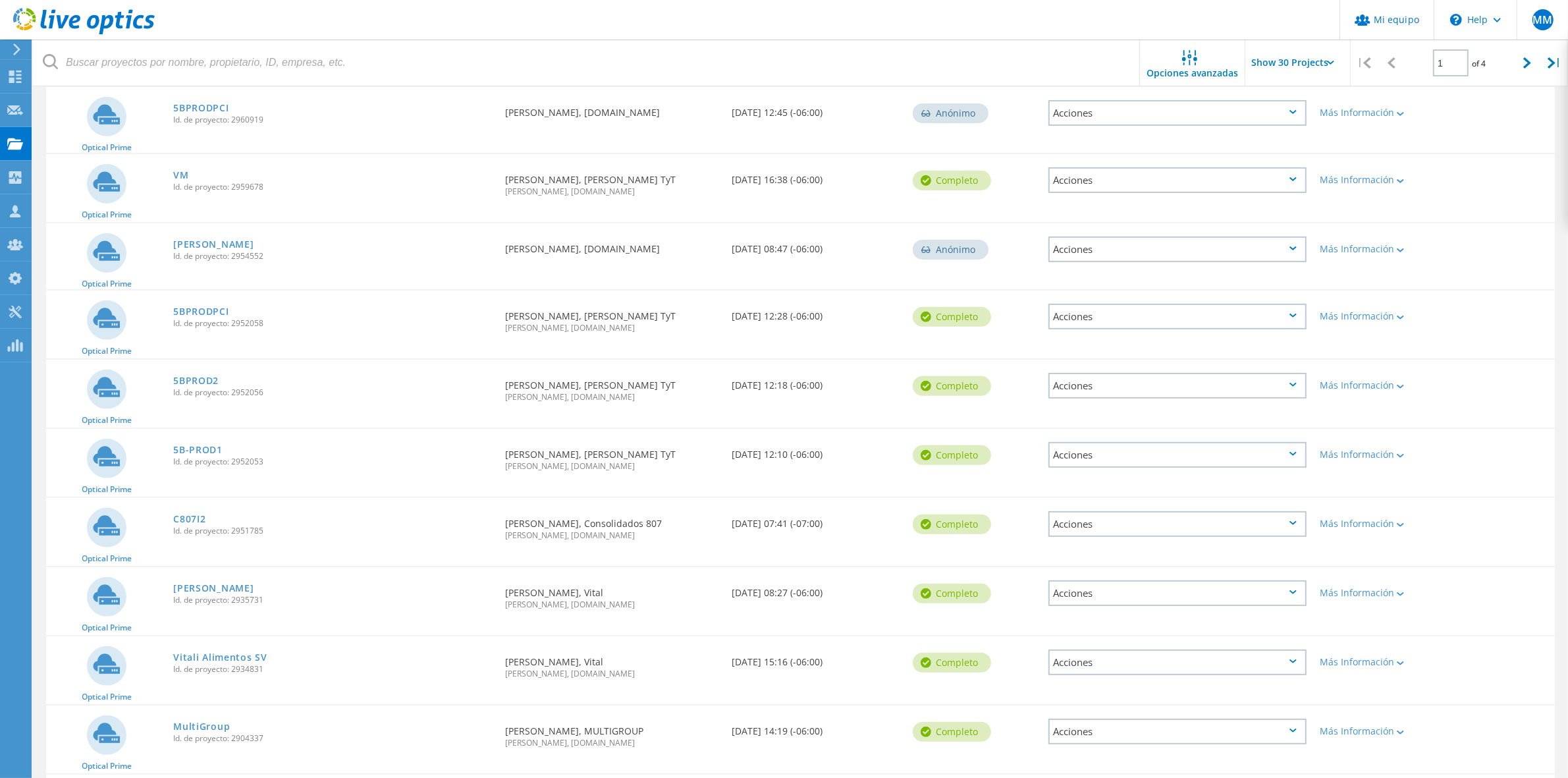
click at [86, 15] on icon at bounding box center [84, 22] width 142 height 27
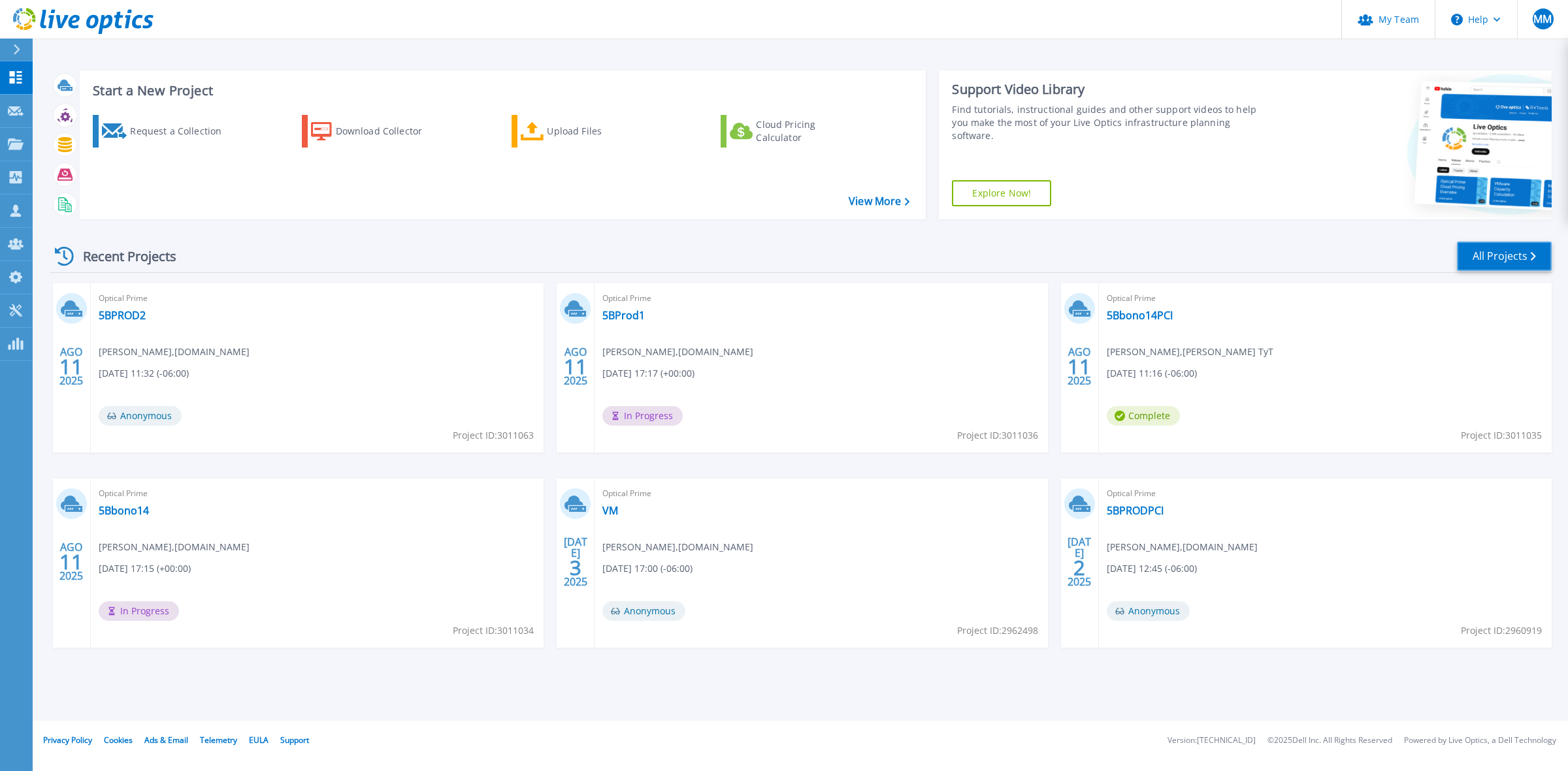
click at [1489, 259] on link "All Projects" at bounding box center [1504, 256] width 95 height 30
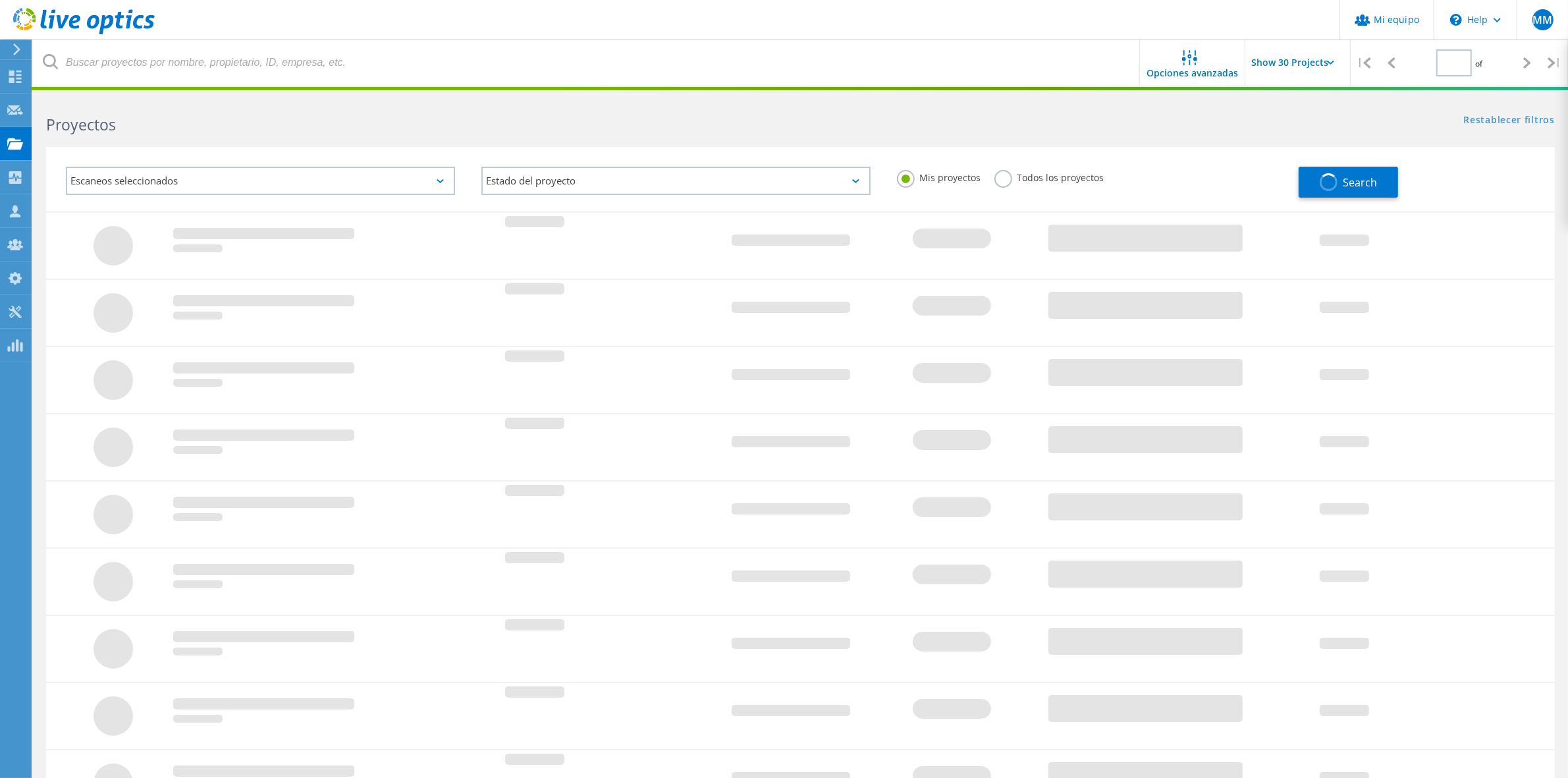
type input "1"
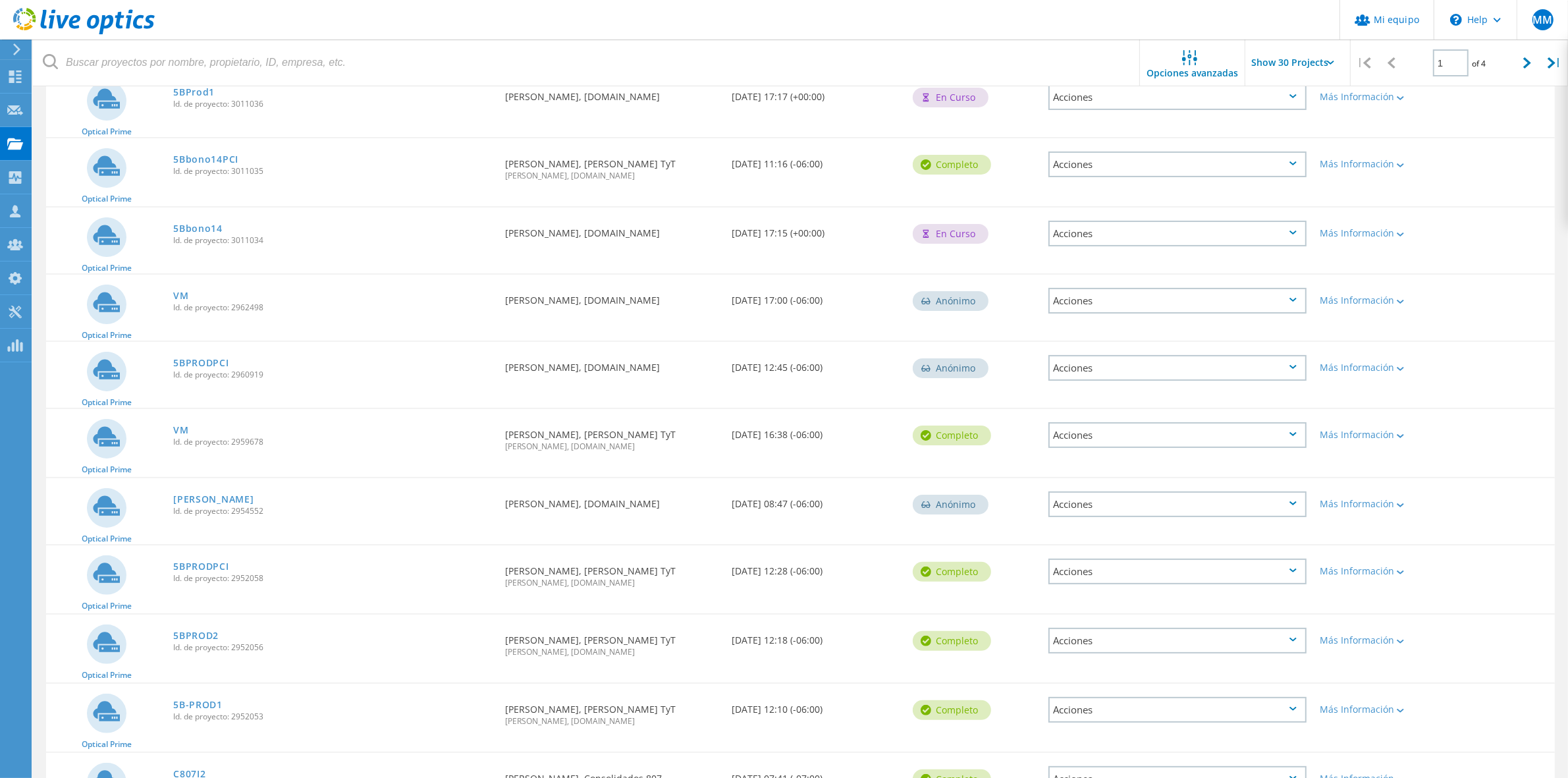
scroll to position [494, 0]
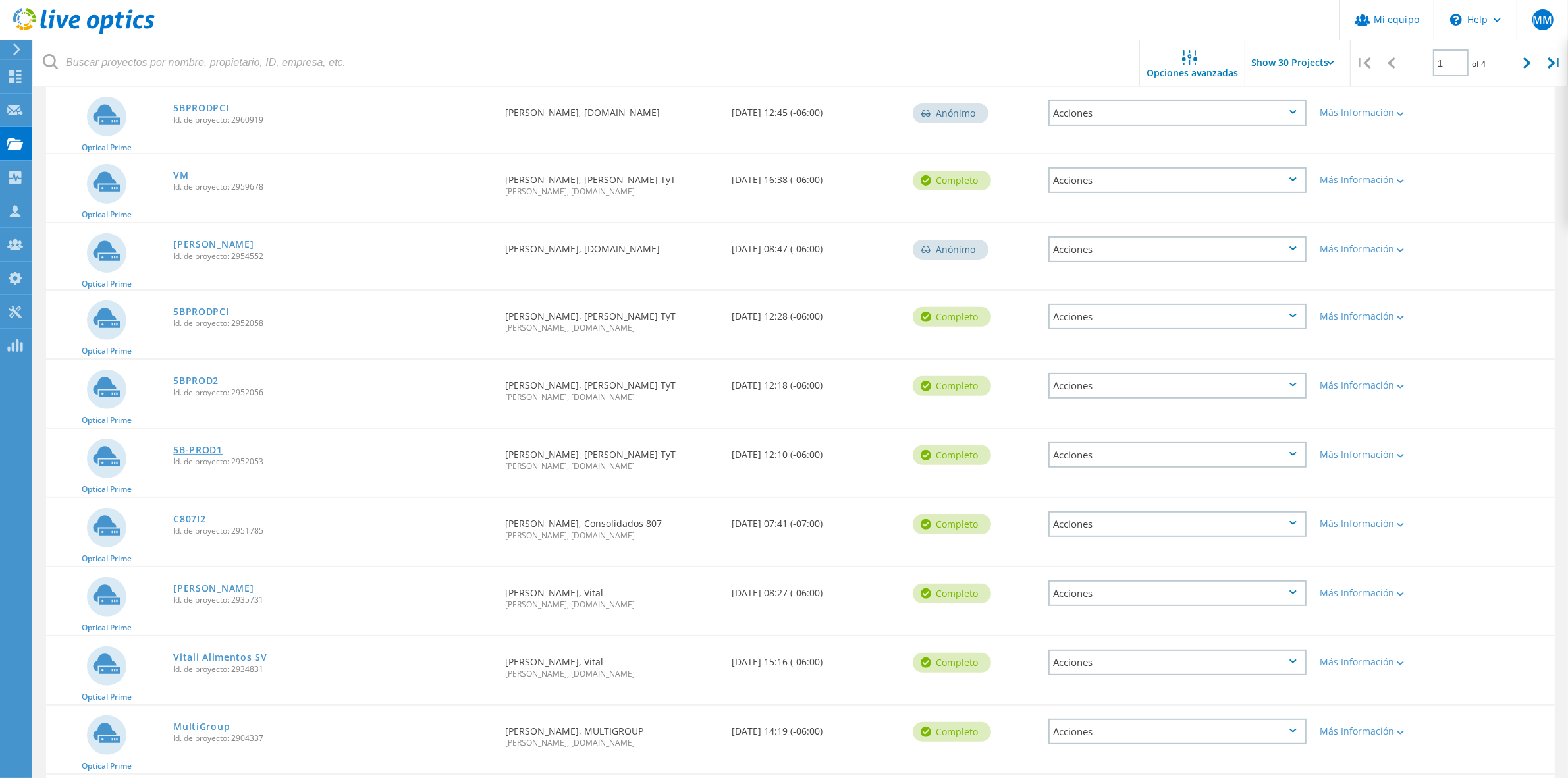
click at [191, 445] on link "5B-PROD1" at bounding box center [198, 450] width 49 height 9
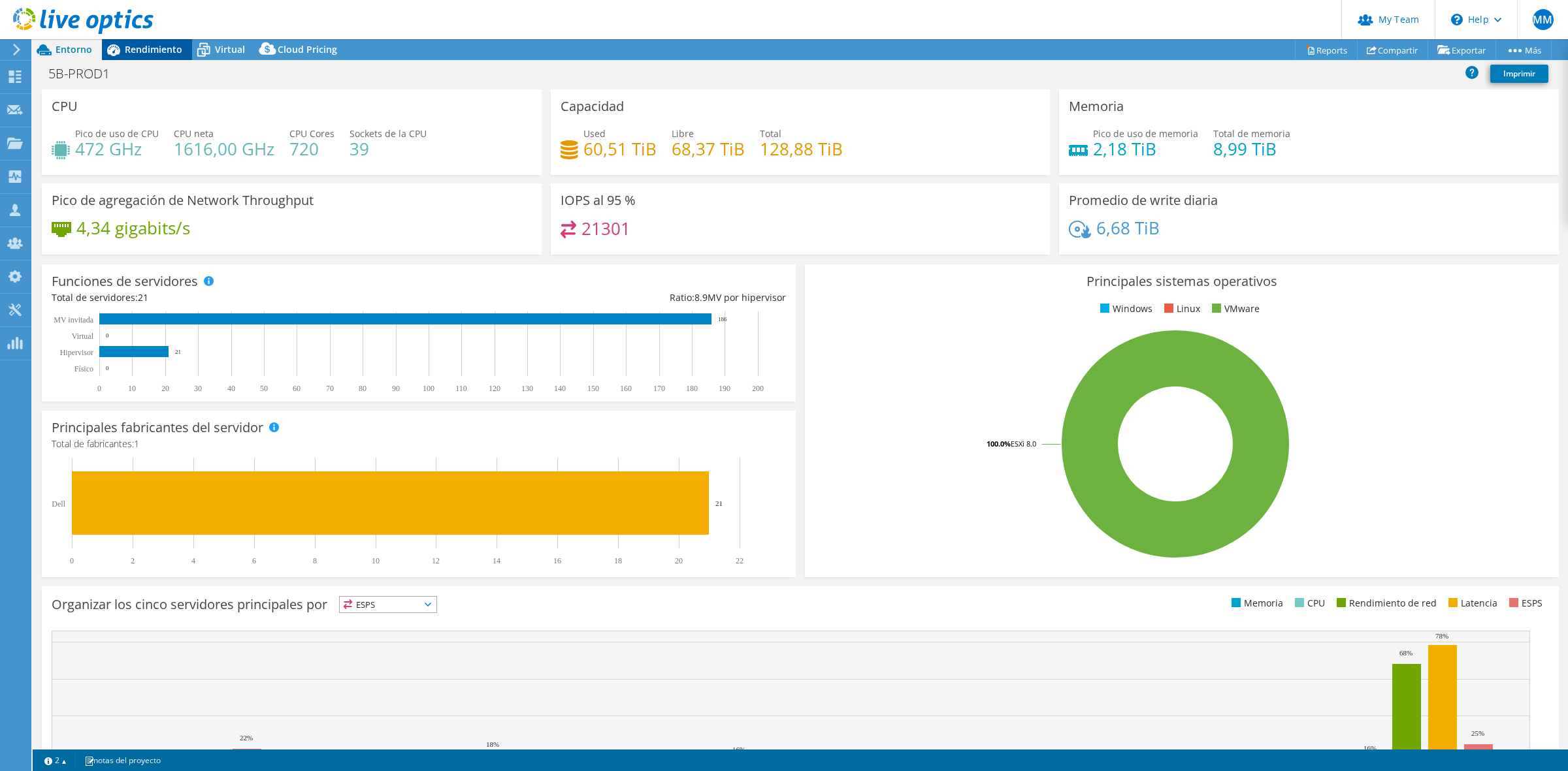
click at [131, 51] on span "Rendimiento" at bounding box center [154, 50] width 58 height 13
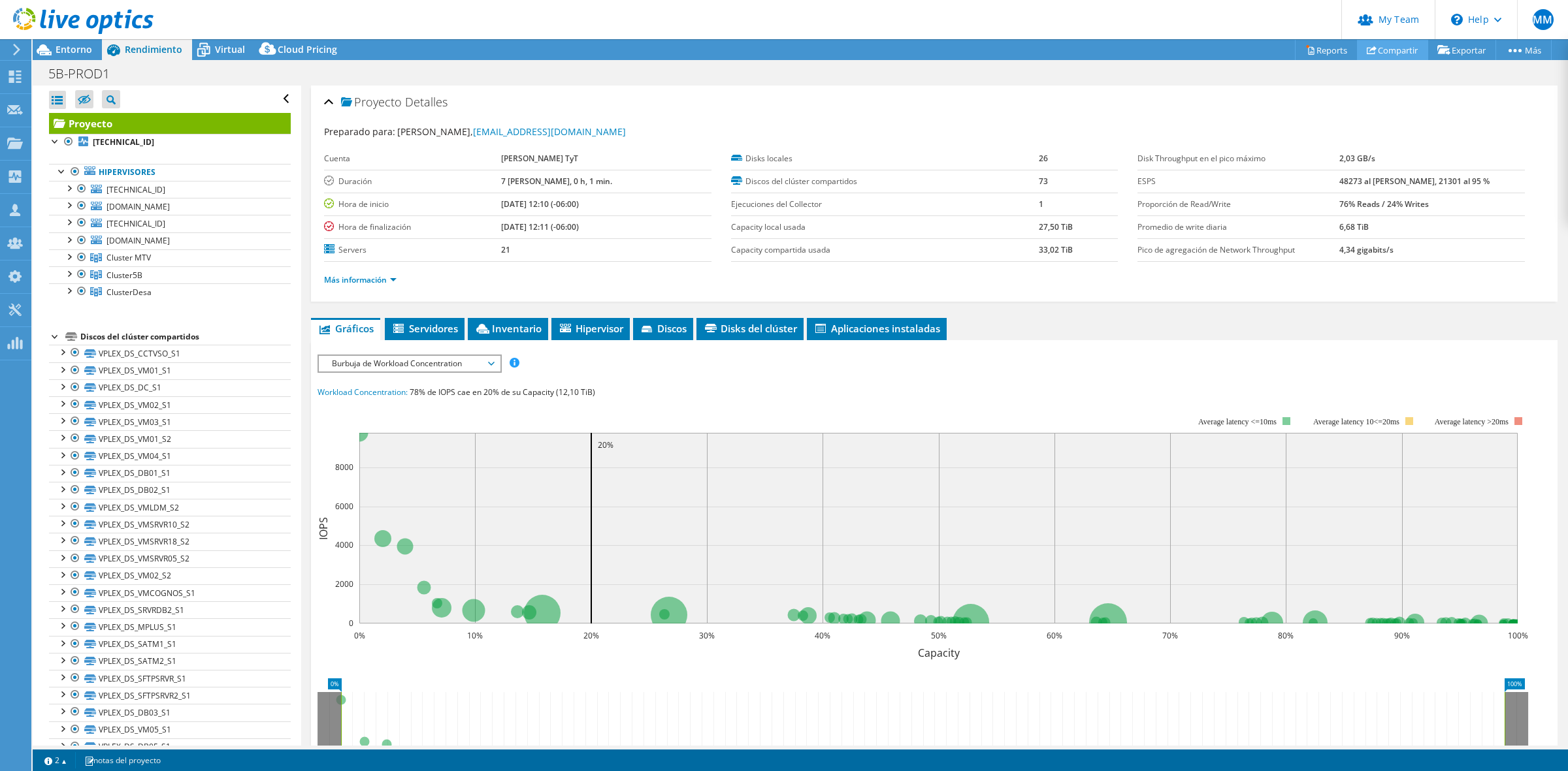
click at [1376, 48] on link "Compartir" at bounding box center [1392, 50] width 71 height 20
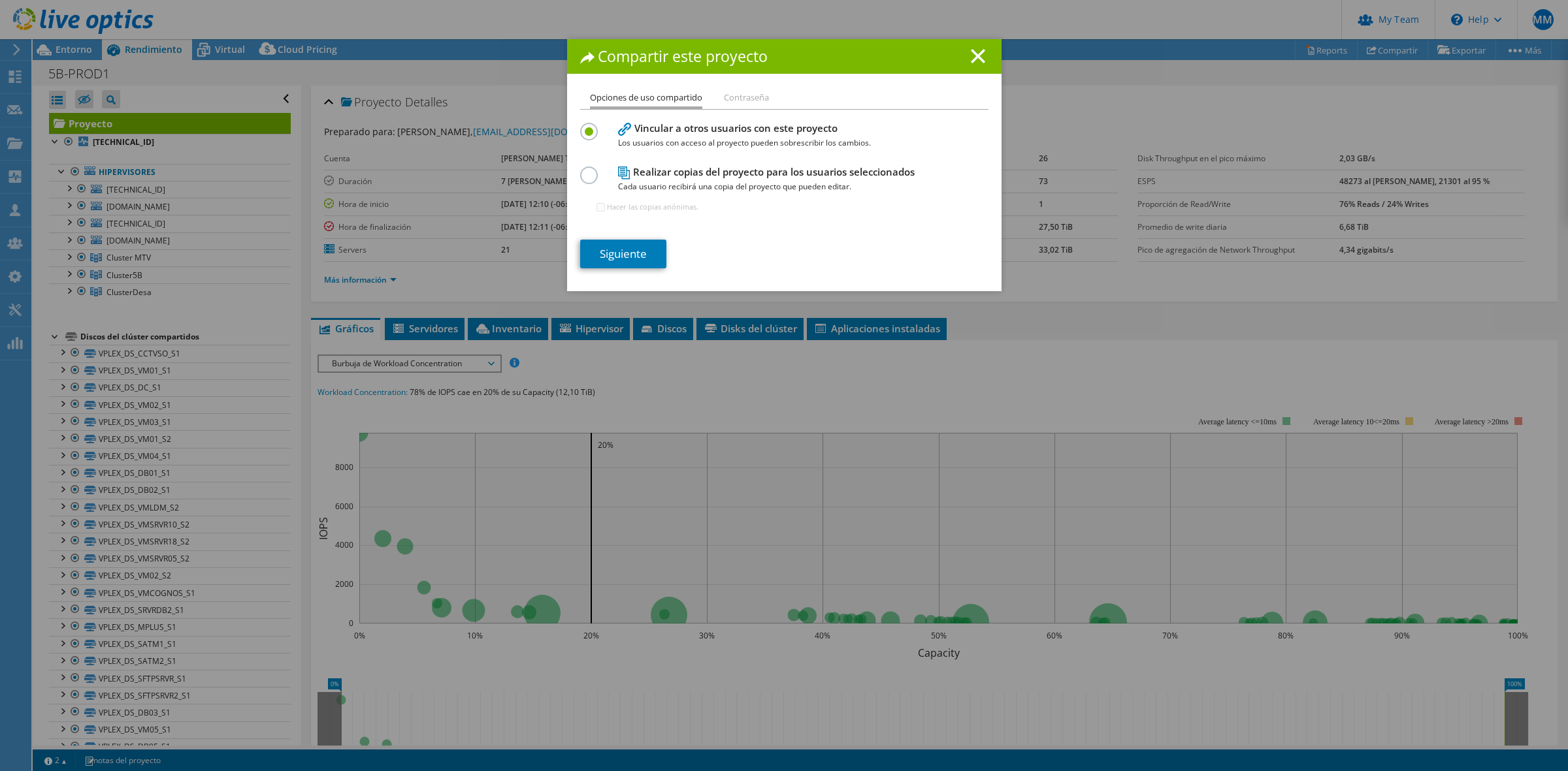
click at [580, 170] on label at bounding box center [591, 168] width 23 height 4
click at [0, 0] on input "radio" at bounding box center [0, 0] width 0 height 0
click at [618, 260] on link "Siguiente" at bounding box center [622, 254] width 86 height 29
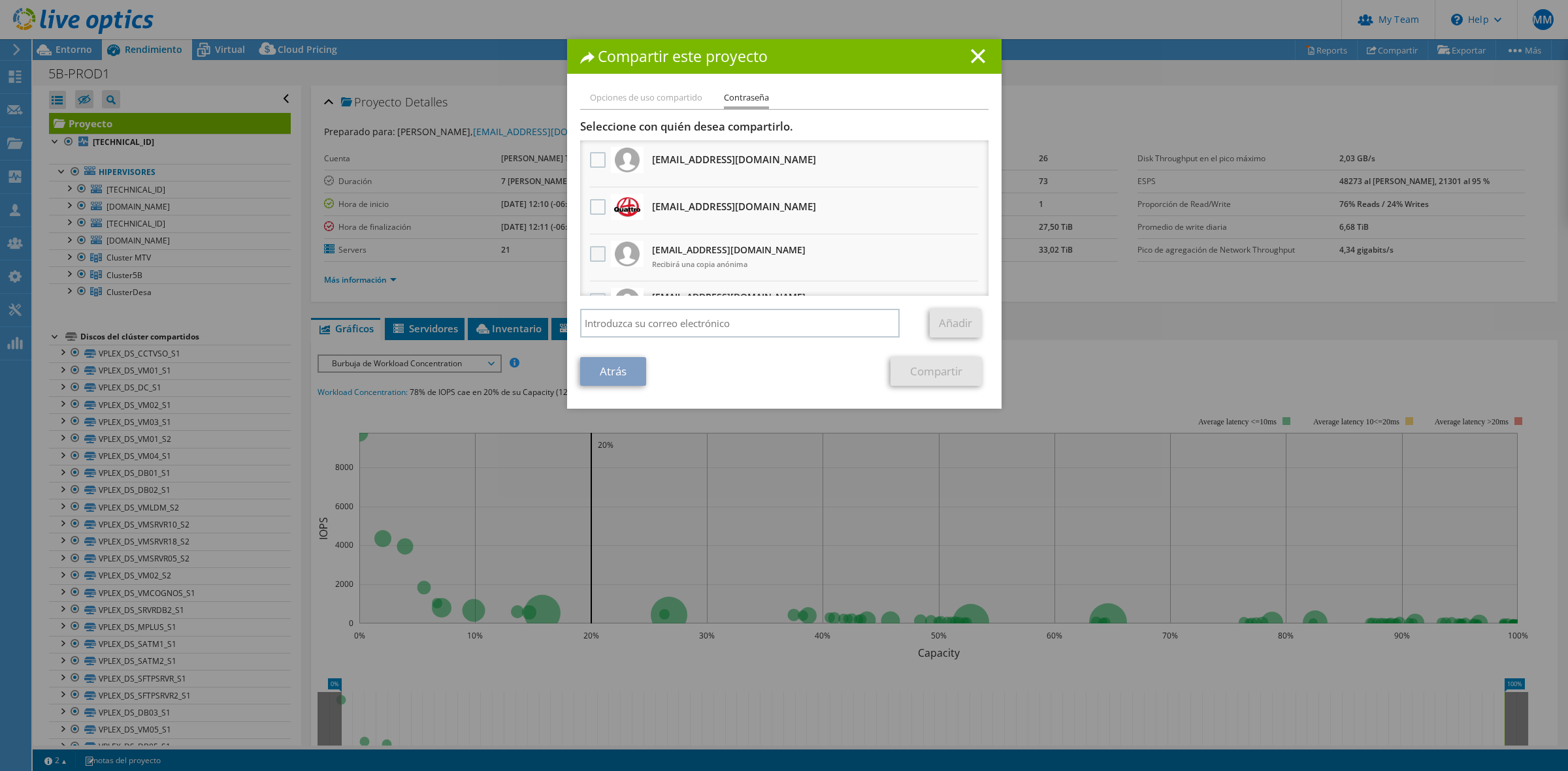
click at [590, 258] on label at bounding box center [599, 254] width 19 height 15
click at [0, 0] on input "checkbox" at bounding box center [0, 0] width 0 height 0
click at [936, 365] on link "Compartir" at bounding box center [936, 372] width 91 height 29
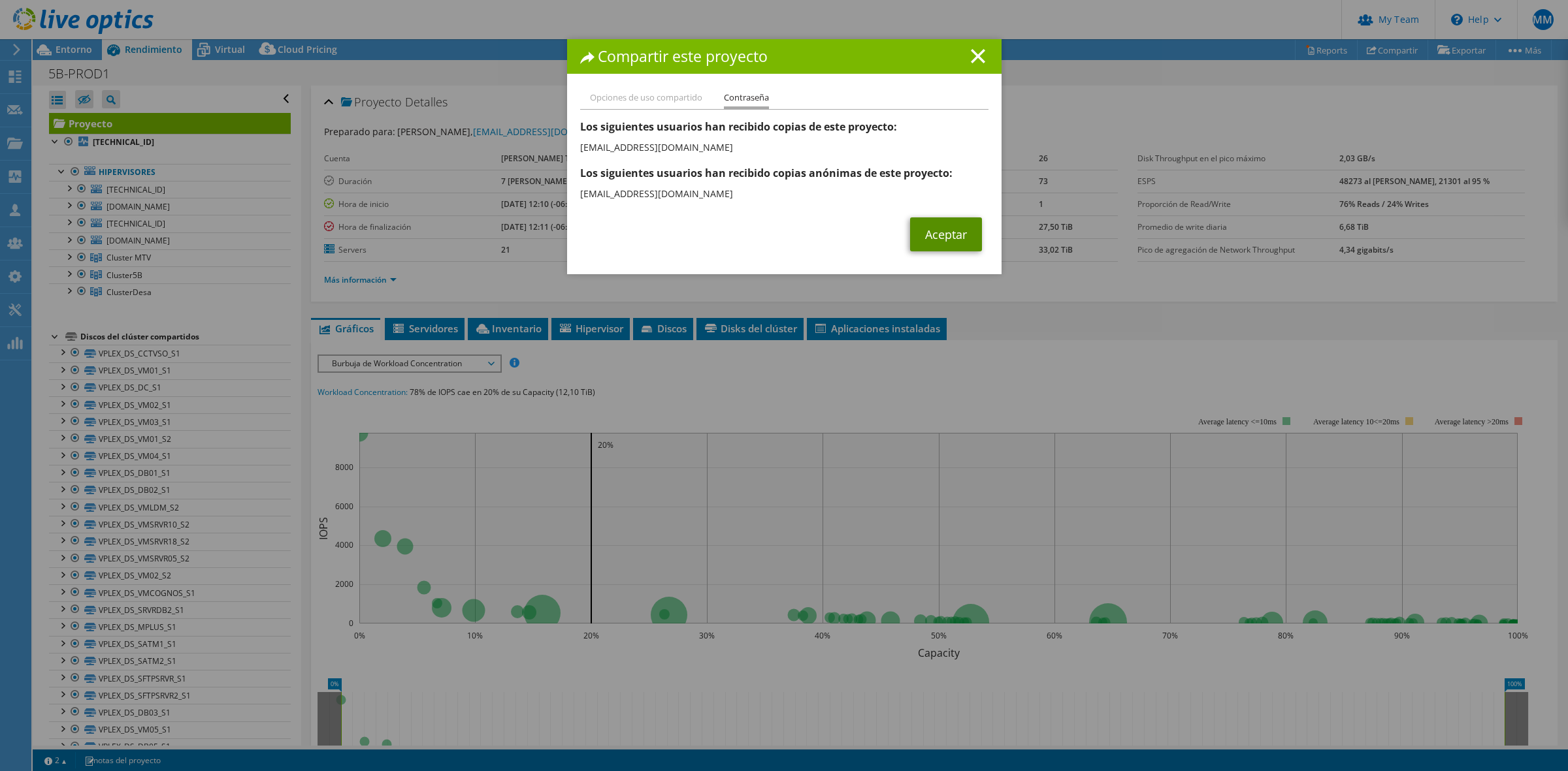
click at [938, 237] on link "Aceptar" at bounding box center [947, 235] width 72 height 34
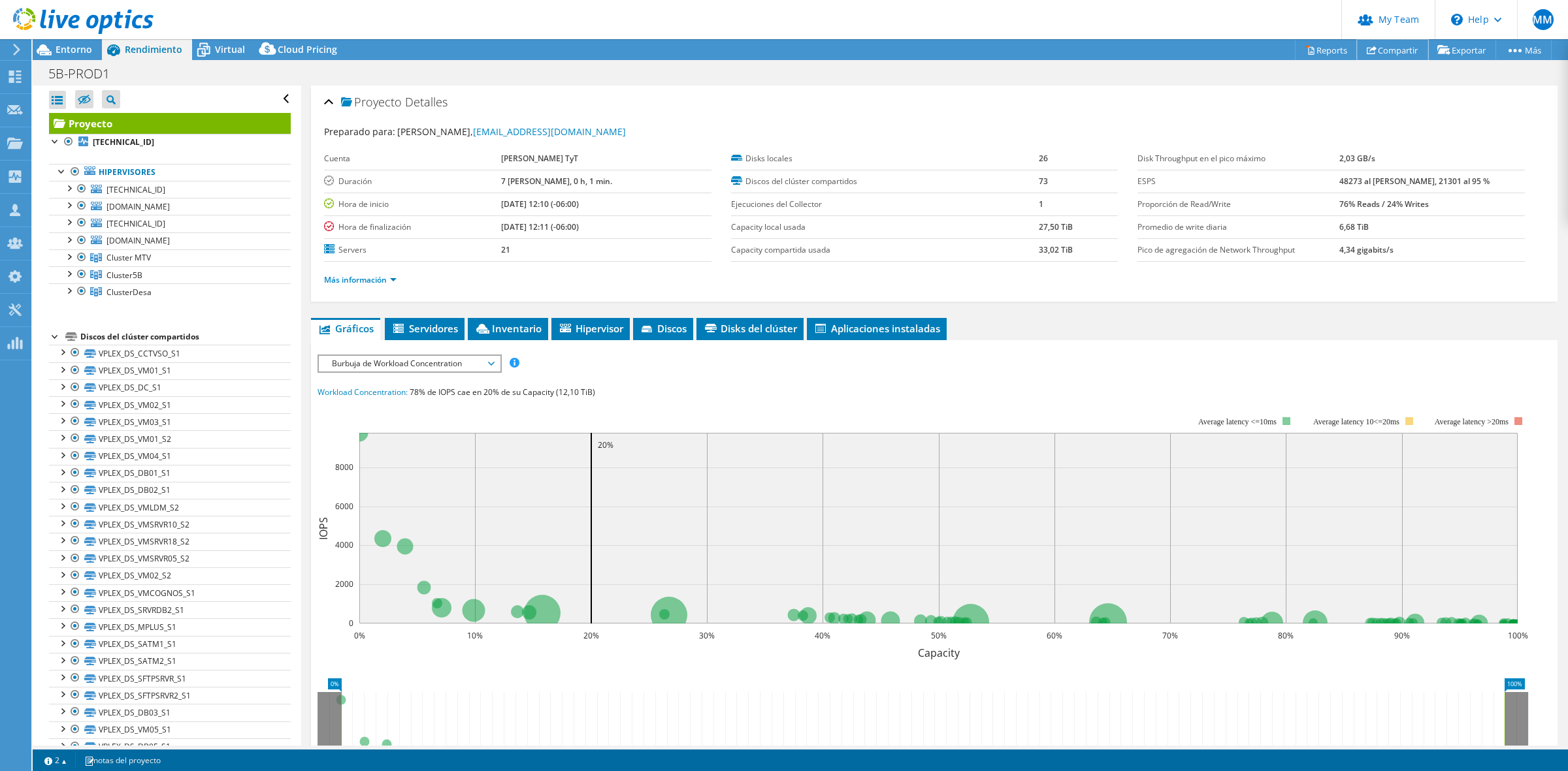
click at [1383, 57] on link "Compartir" at bounding box center [1392, 50] width 71 height 20
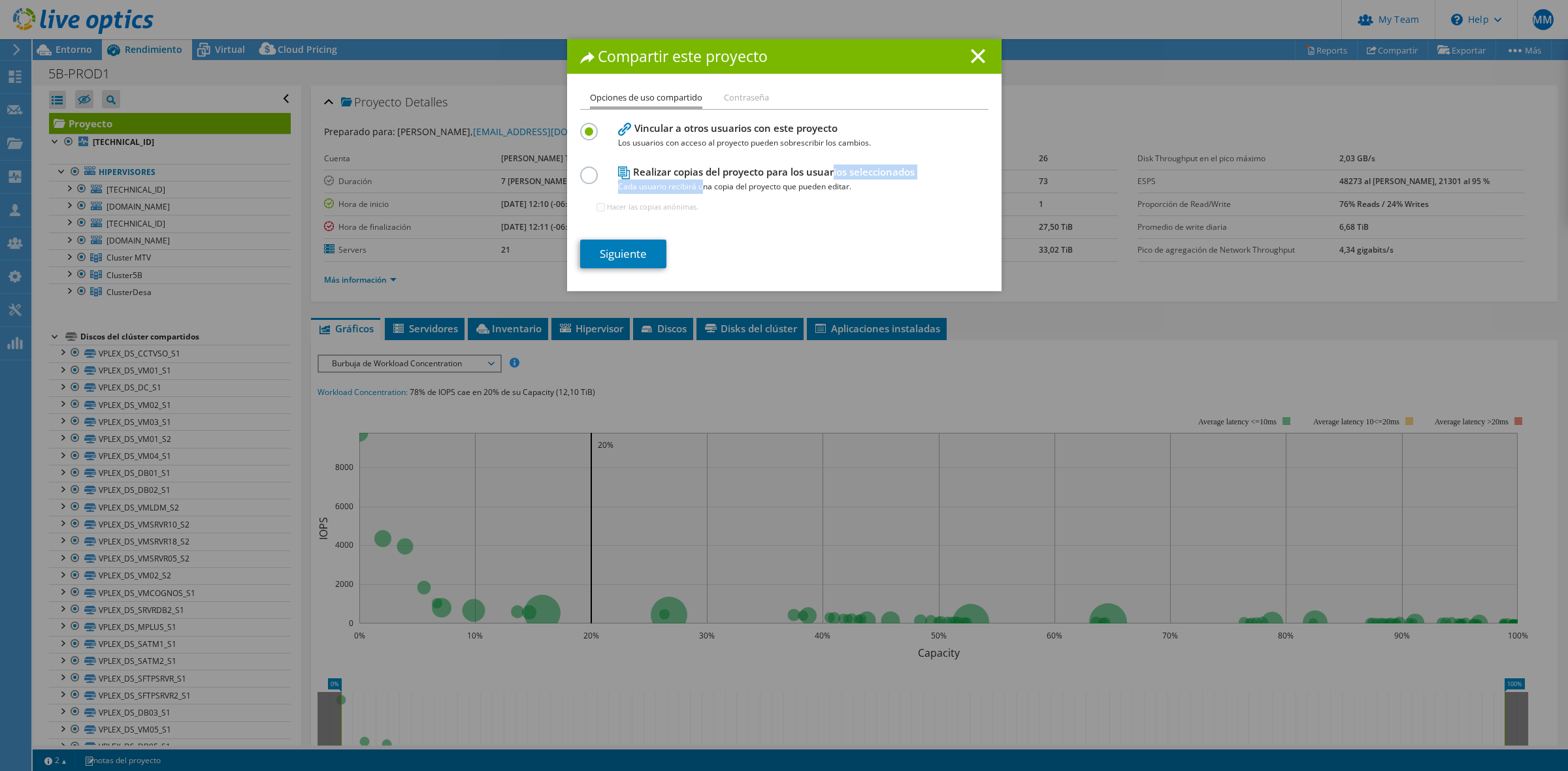
drag, startPoint x: 697, startPoint y: 178, endPoint x: 705, endPoint y: 187, distance: 12.0
click at [697, 176] on h4 "Realizar copias del proyecto para los usuarios seleccionados Cada usuario recib…" at bounding box center [781, 179] width 327 height 30
click at [582, 170] on label at bounding box center [591, 168] width 23 height 4
click at [0, 0] on input "radio" at bounding box center [0, 0] width 0 height 0
click at [584, 170] on label at bounding box center [591, 168] width 23 height 4
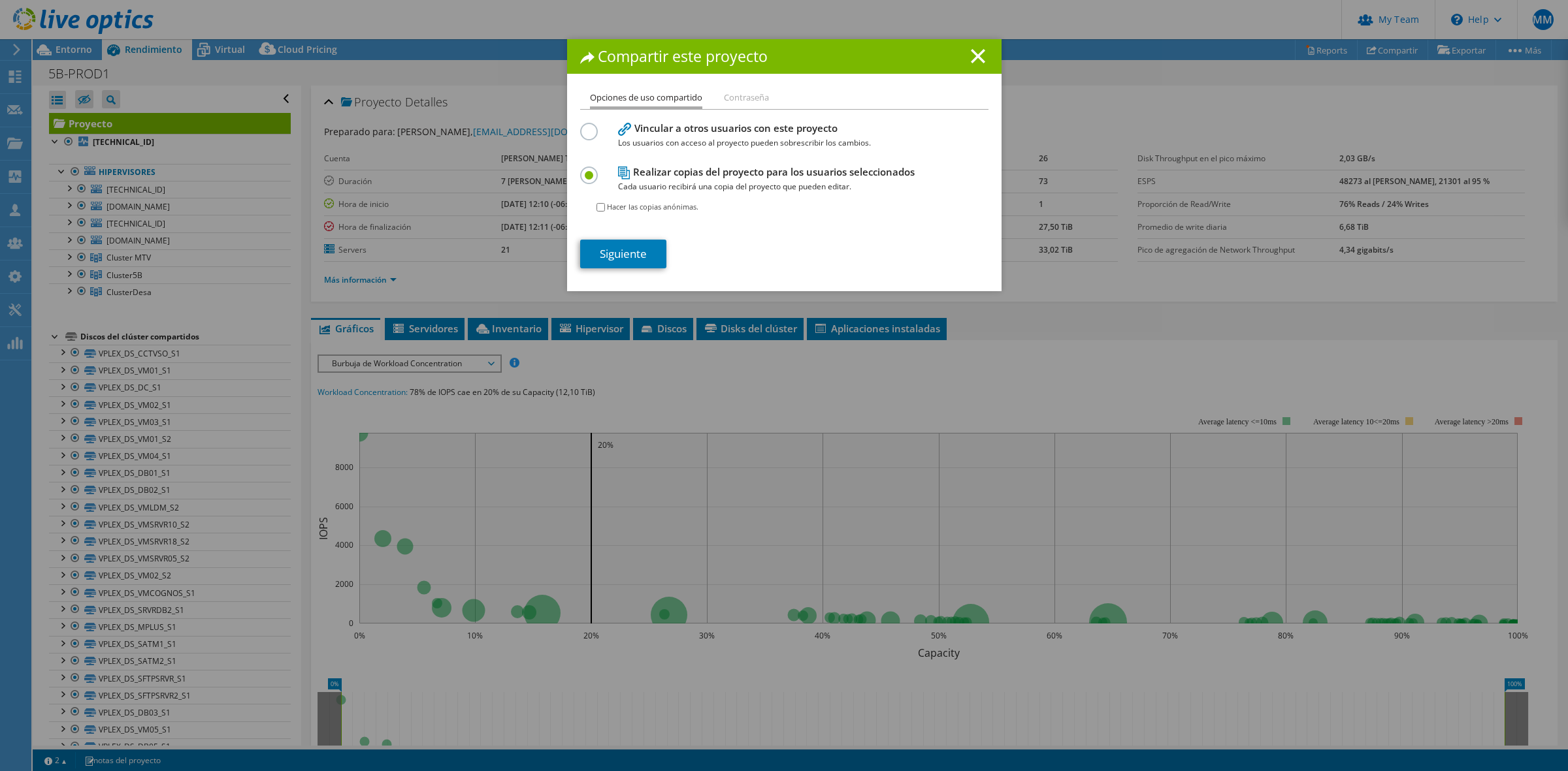
click at [0, 0] on input "radio" at bounding box center [0, 0] width 0 height 0
click at [588, 126] on label at bounding box center [591, 125] width 23 height 4
click at [0, 0] on input "radio" at bounding box center [0, 0] width 0 height 0
click at [634, 251] on link "Siguiente" at bounding box center [622, 254] width 86 height 29
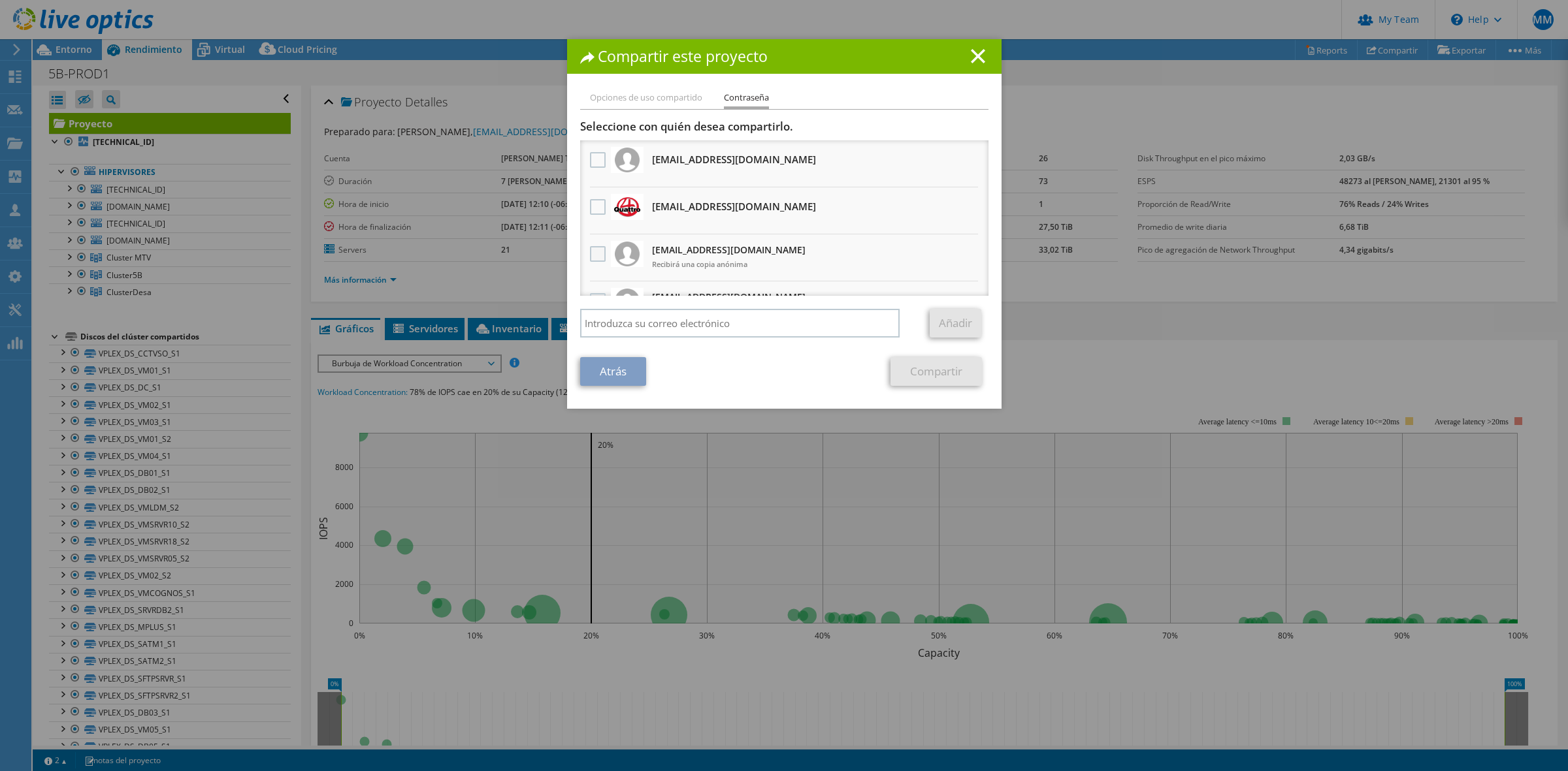
click at [593, 246] on label at bounding box center [599, 254] width 19 height 15
click at [0, 0] on input "checkbox" at bounding box center [0, 0] width 0 height 0
click at [923, 362] on link "Compartir" at bounding box center [936, 372] width 91 height 29
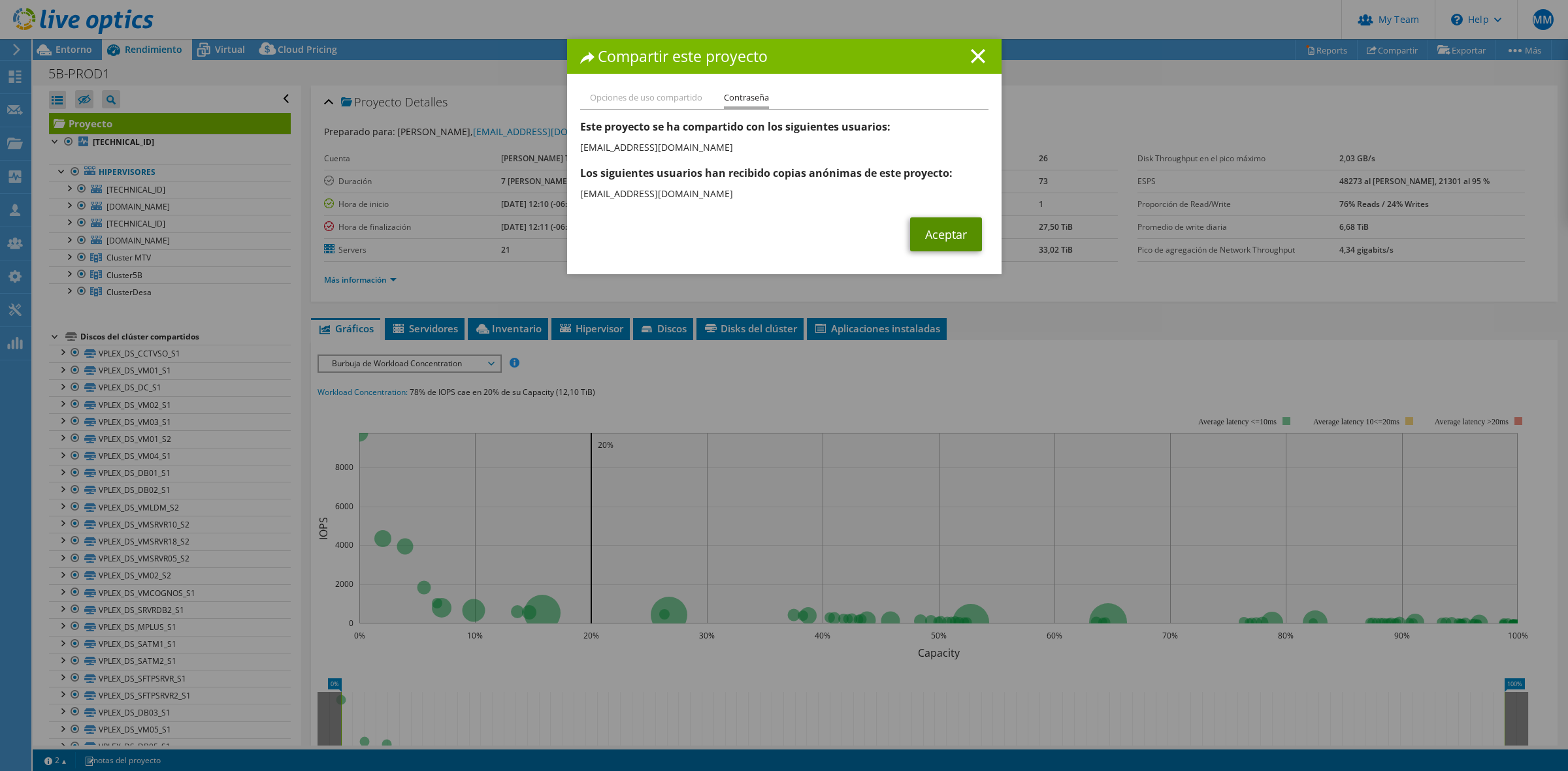
click at [942, 230] on link "Aceptar" at bounding box center [947, 235] width 72 height 34
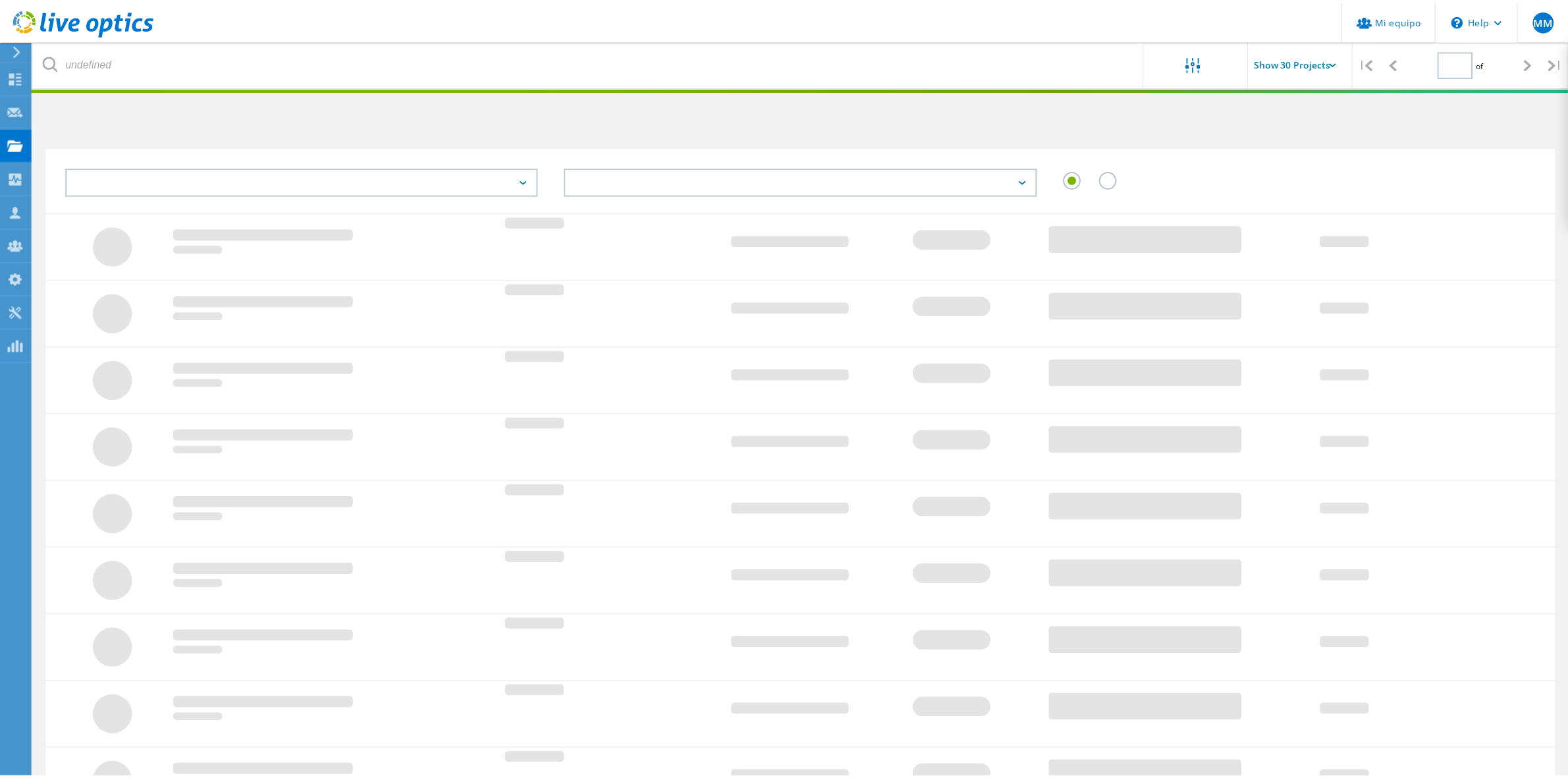
scroll to position [36, 0]
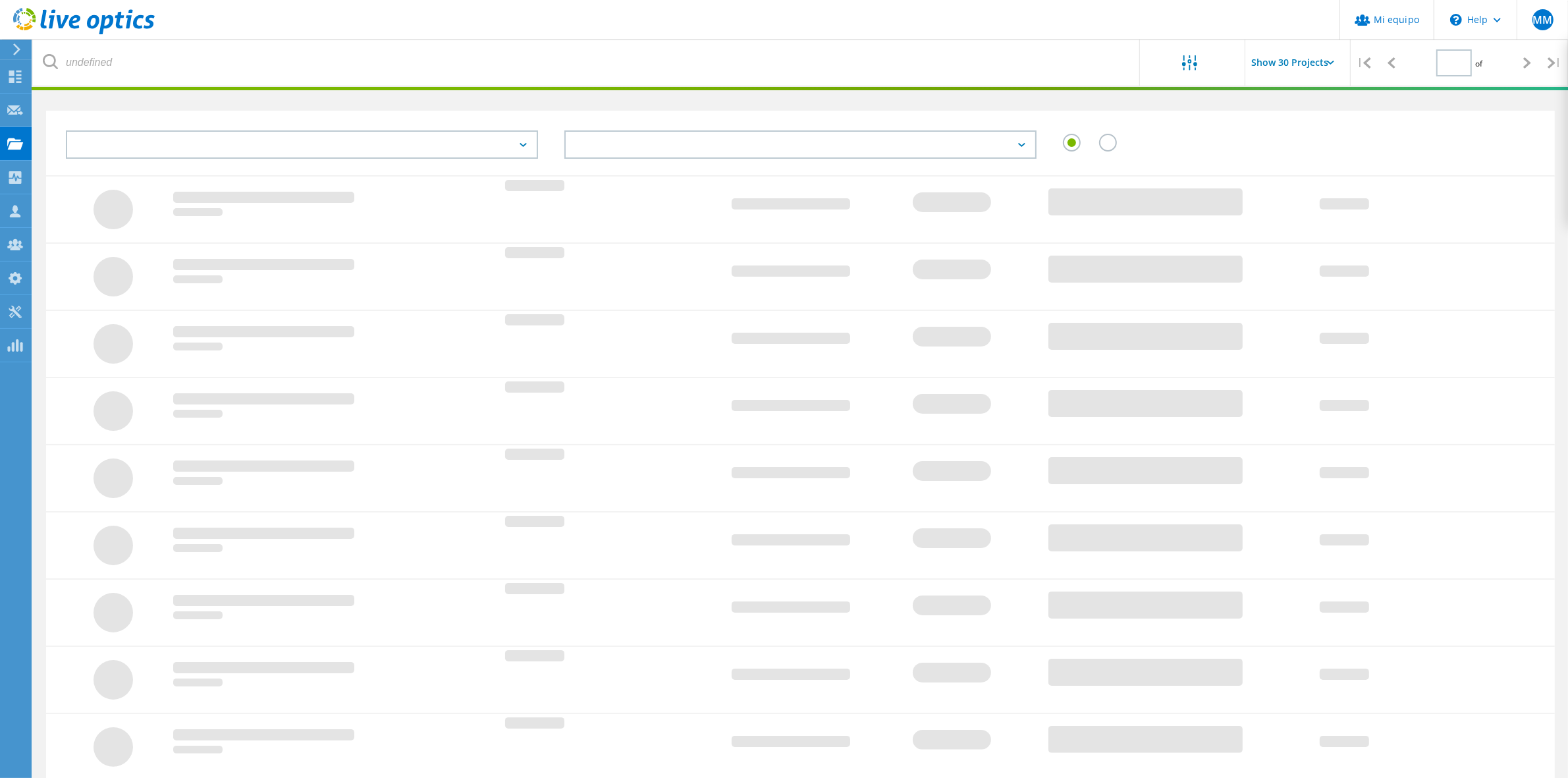
type input "1"
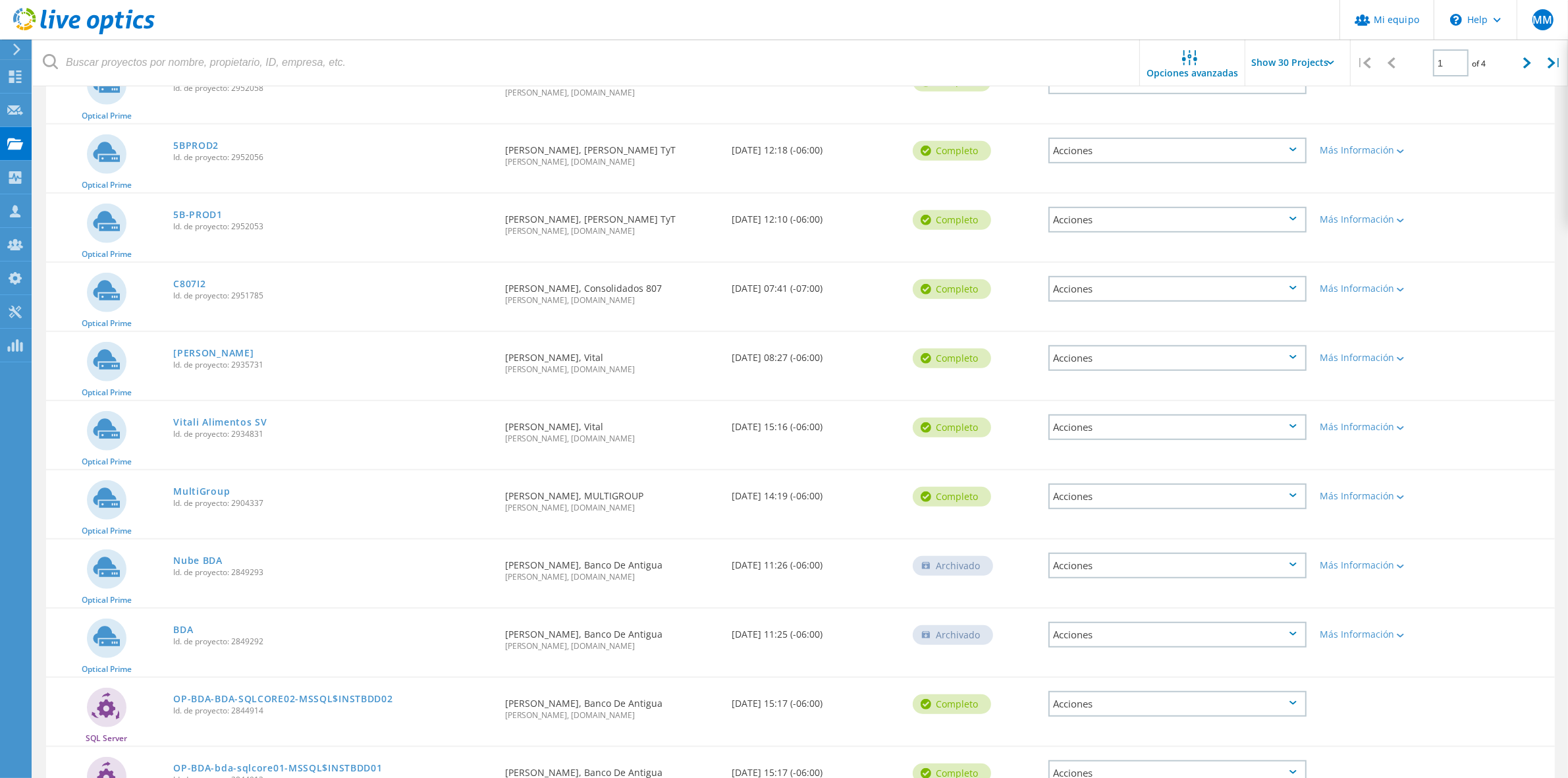
scroll to position [777, 0]
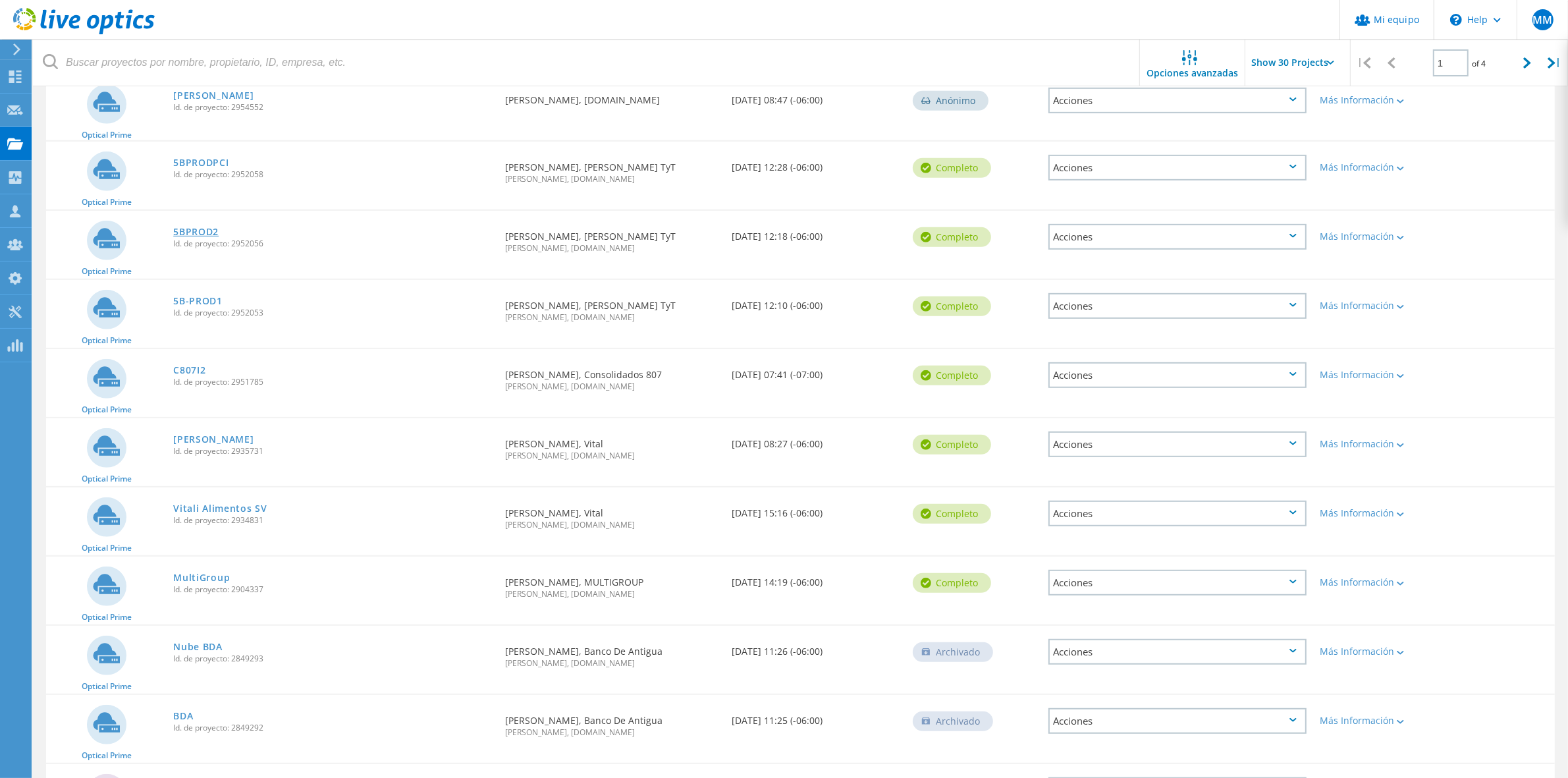
click at [189, 228] on link "5BPROD2" at bounding box center [196, 232] width 46 height 9
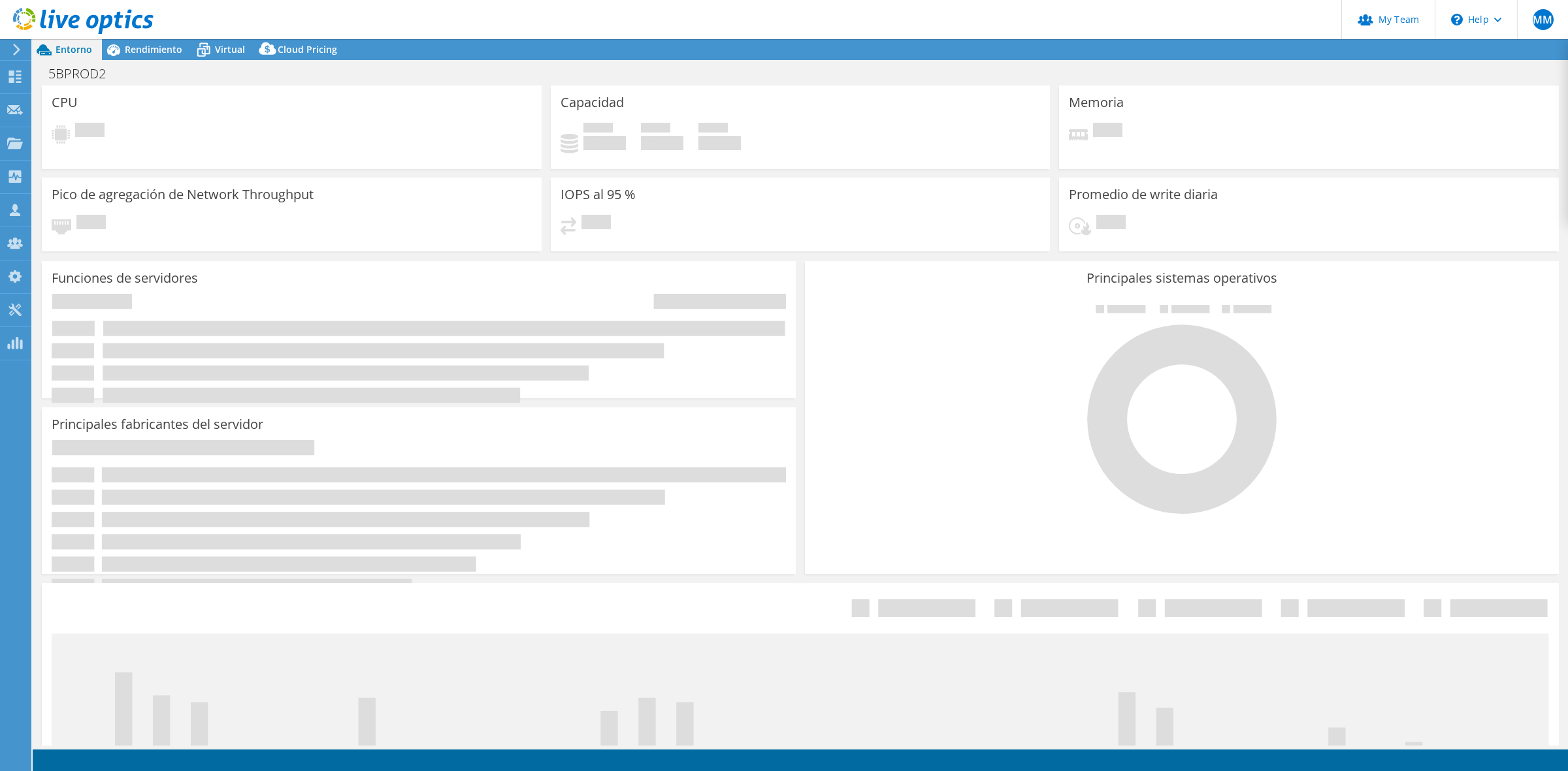
select select "USD"
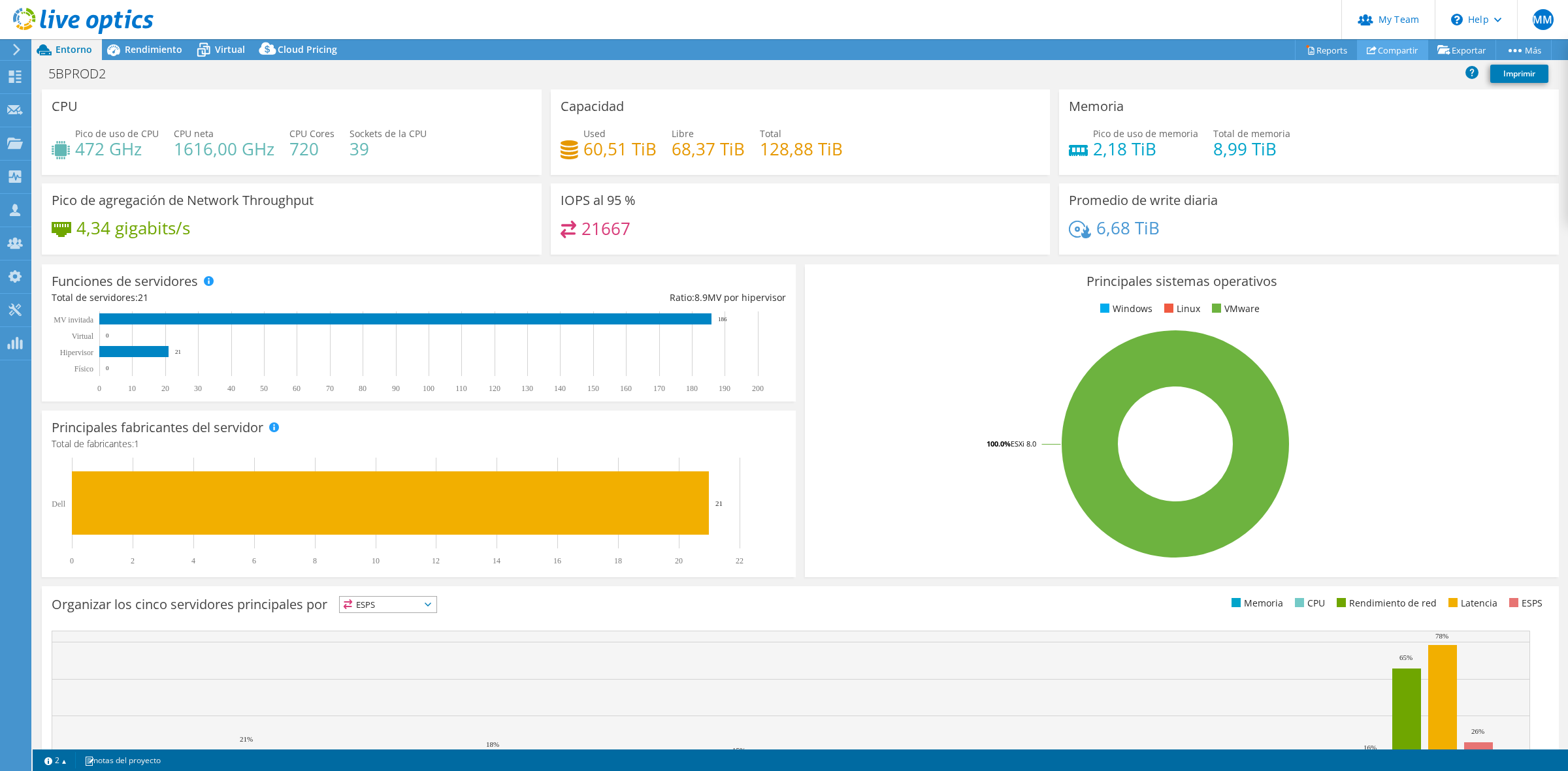
click at [1376, 54] on link "Compartir" at bounding box center [1392, 50] width 71 height 20
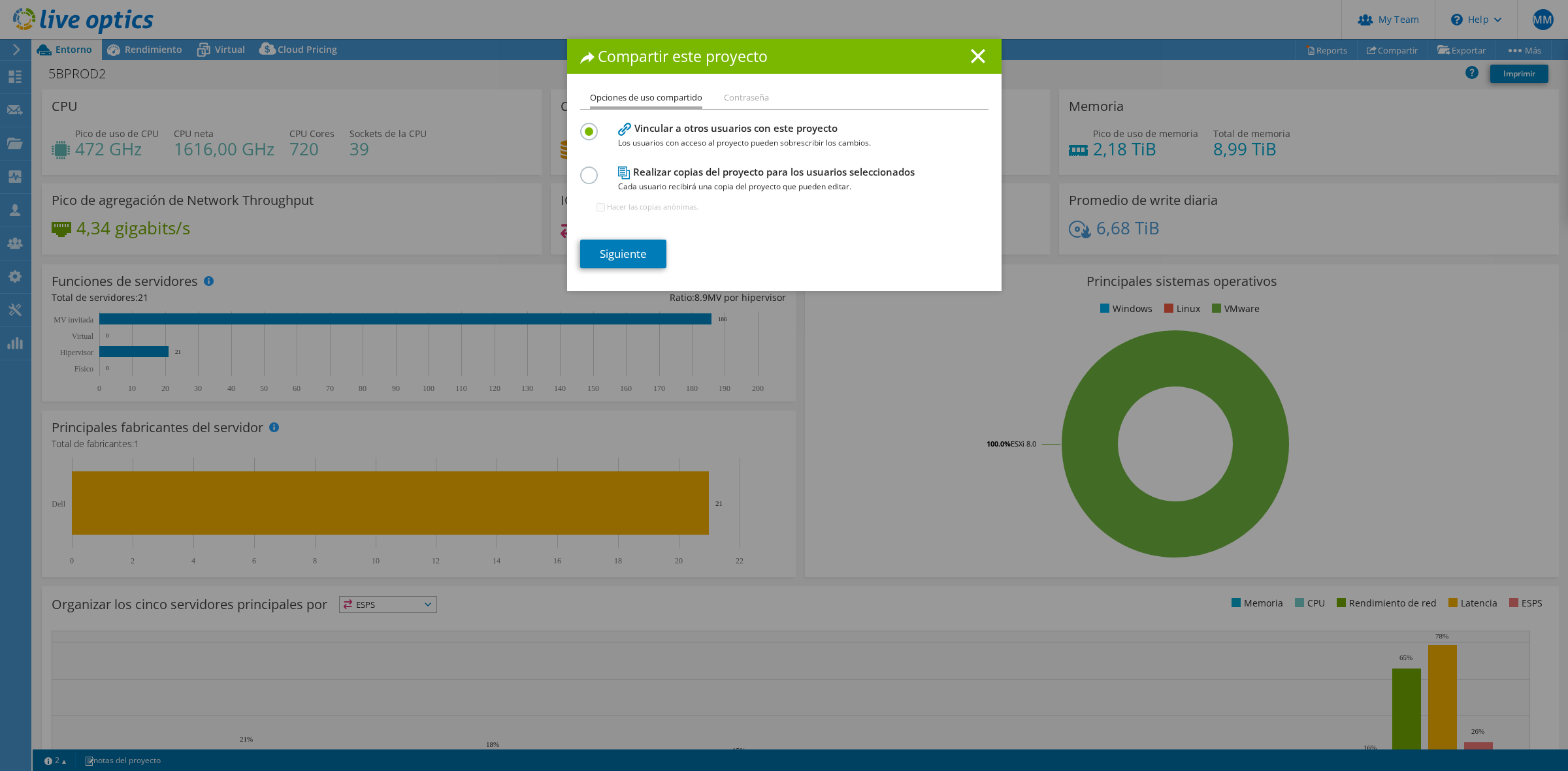
click at [608, 237] on section "Vincular a otros usuarios con este proyecto Los usuarios con acceso al proyecto…" at bounding box center [784, 193] width 408 height 149
click at [603, 253] on link "Siguiente" at bounding box center [622, 254] width 86 height 29
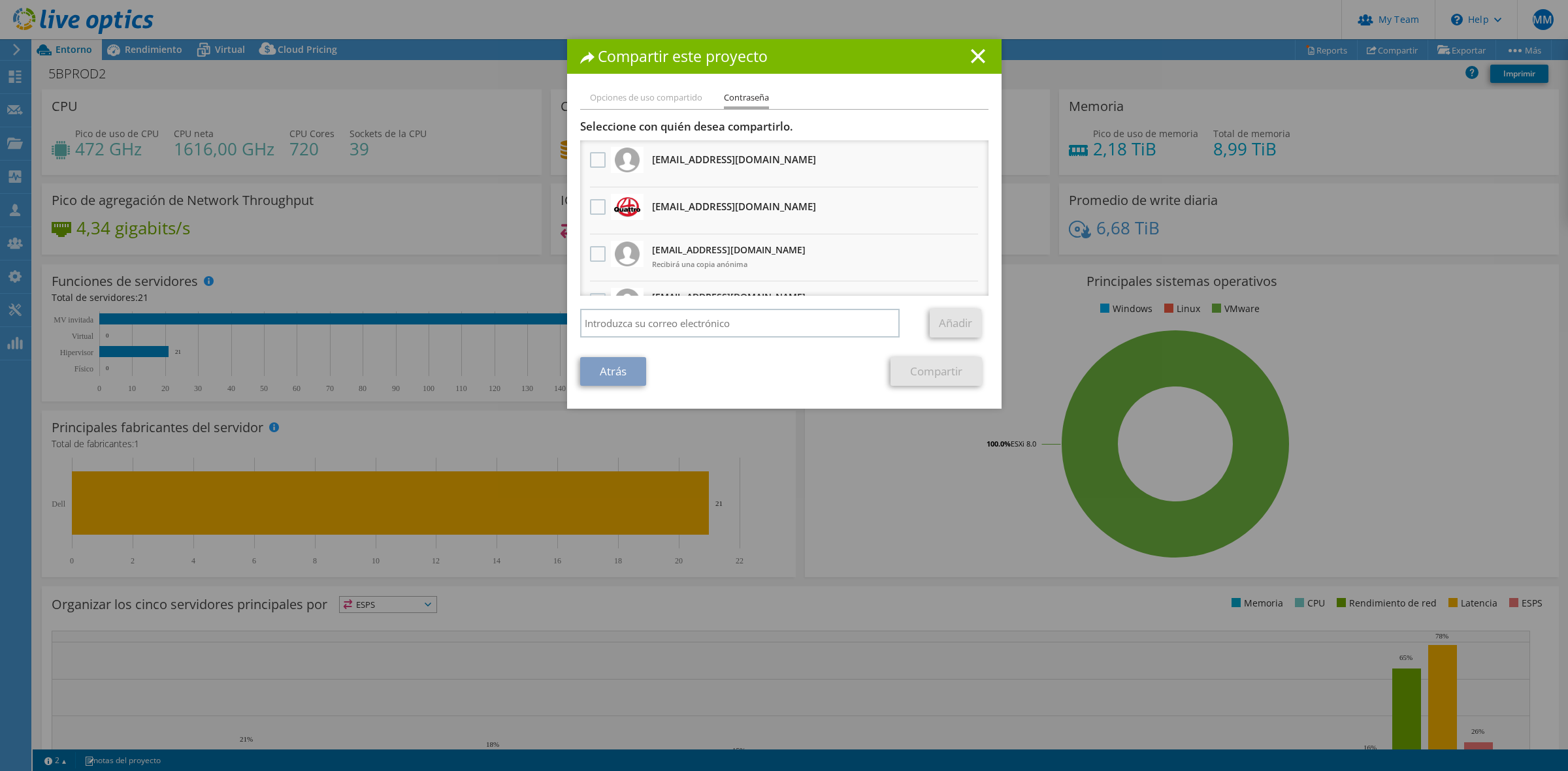
click at [652, 246] on h3 "[EMAIL_ADDRESS][DOMAIN_NAME] Recibirá una copia anónima" at bounding box center [729, 256] width 154 height 35
click at [592, 249] on label at bounding box center [599, 254] width 19 height 15
click at [0, 0] on input "checkbox" at bounding box center [0, 0] width 0 height 0
click at [915, 373] on link "Compartir" at bounding box center [936, 372] width 91 height 29
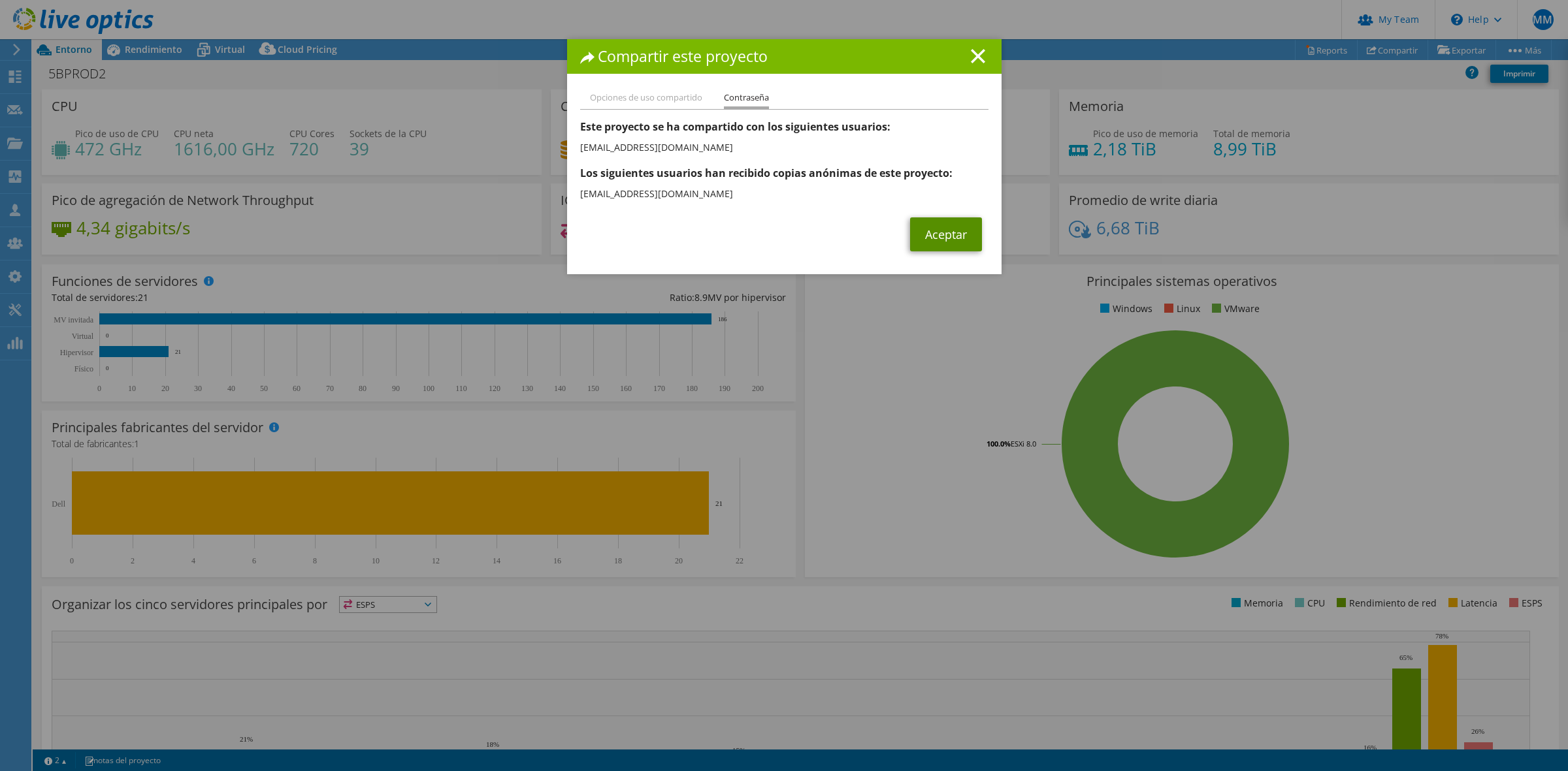
click at [938, 243] on link "Aceptar" at bounding box center [947, 235] width 72 height 34
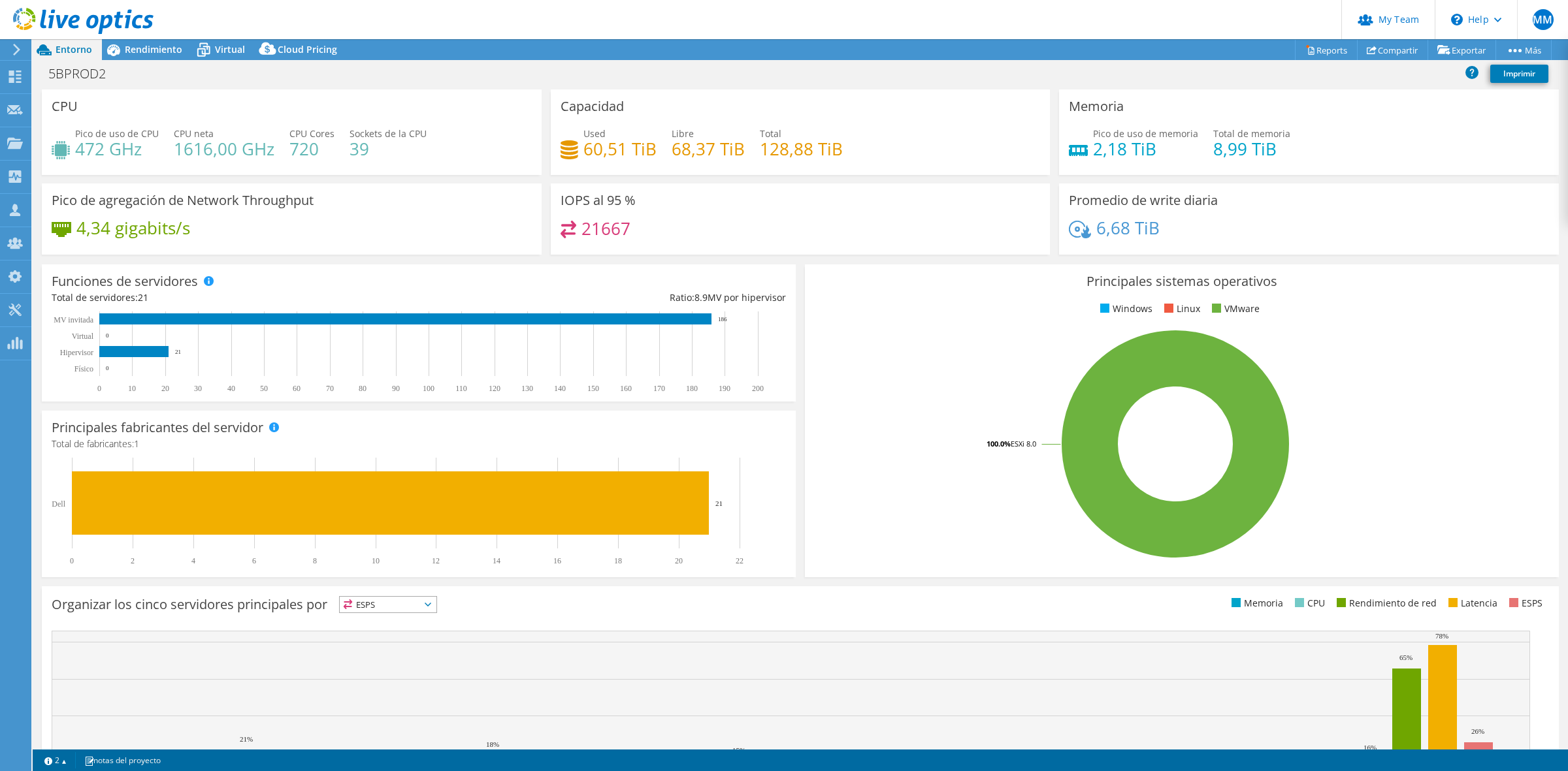
click at [1382, 64] on div "5BPROD2 Imprimir" at bounding box center [800, 73] width 1535 height 24
click at [1389, 50] on link "Compartir" at bounding box center [1392, 50] width 71 height 20
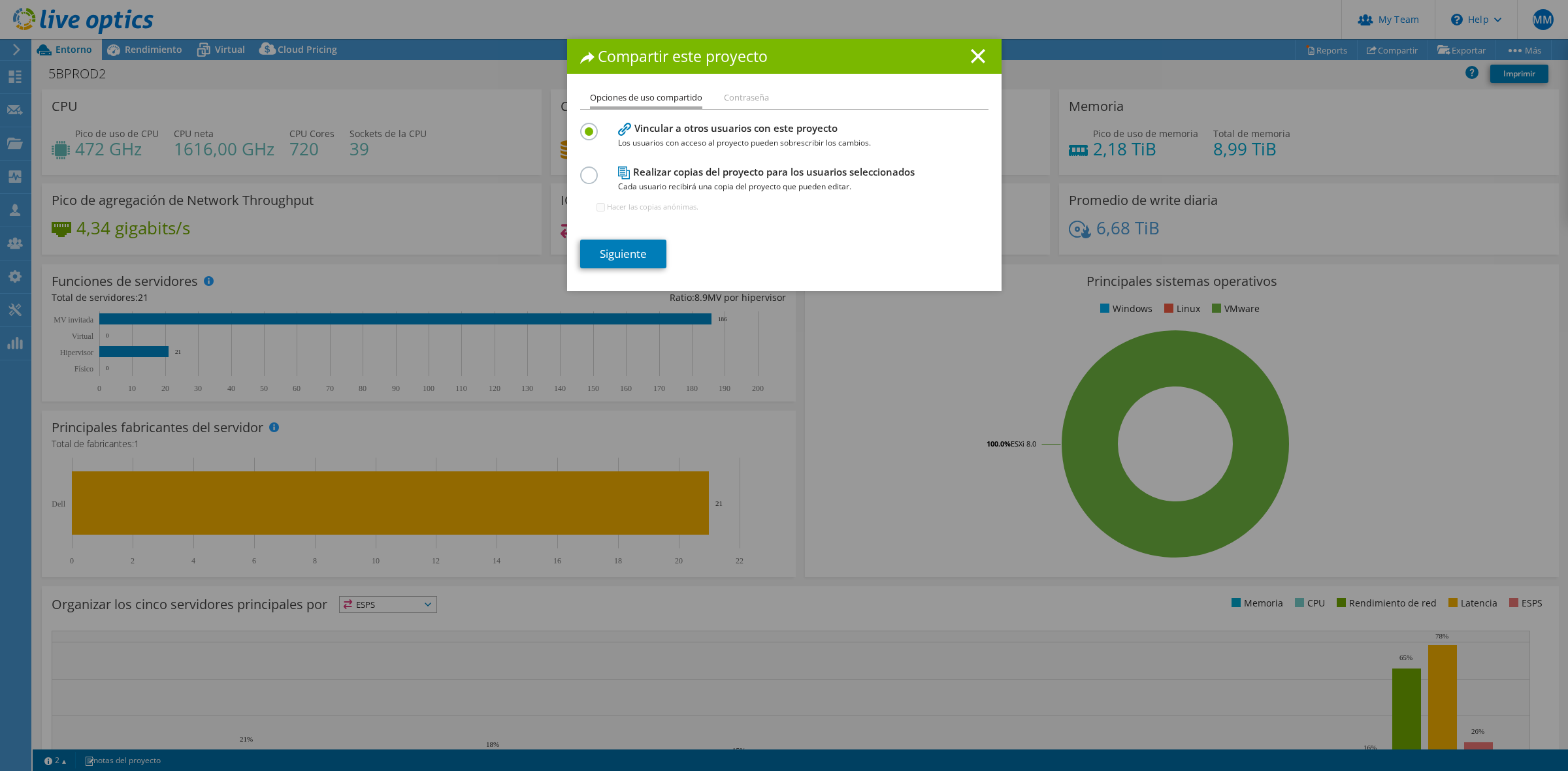
click at [690, 128] on h4 "Vincular a otros usuarios con este proyecto Los usuarios con acceso al proyecto…" at bounding box center [781, 135] width 327 height 30
click at [687, 131] on h4 "Vincular a otros usuarios con este proyecto Los usuarios con acceso al proyecto…" at bounding box center [781, 135] width 327 height 30
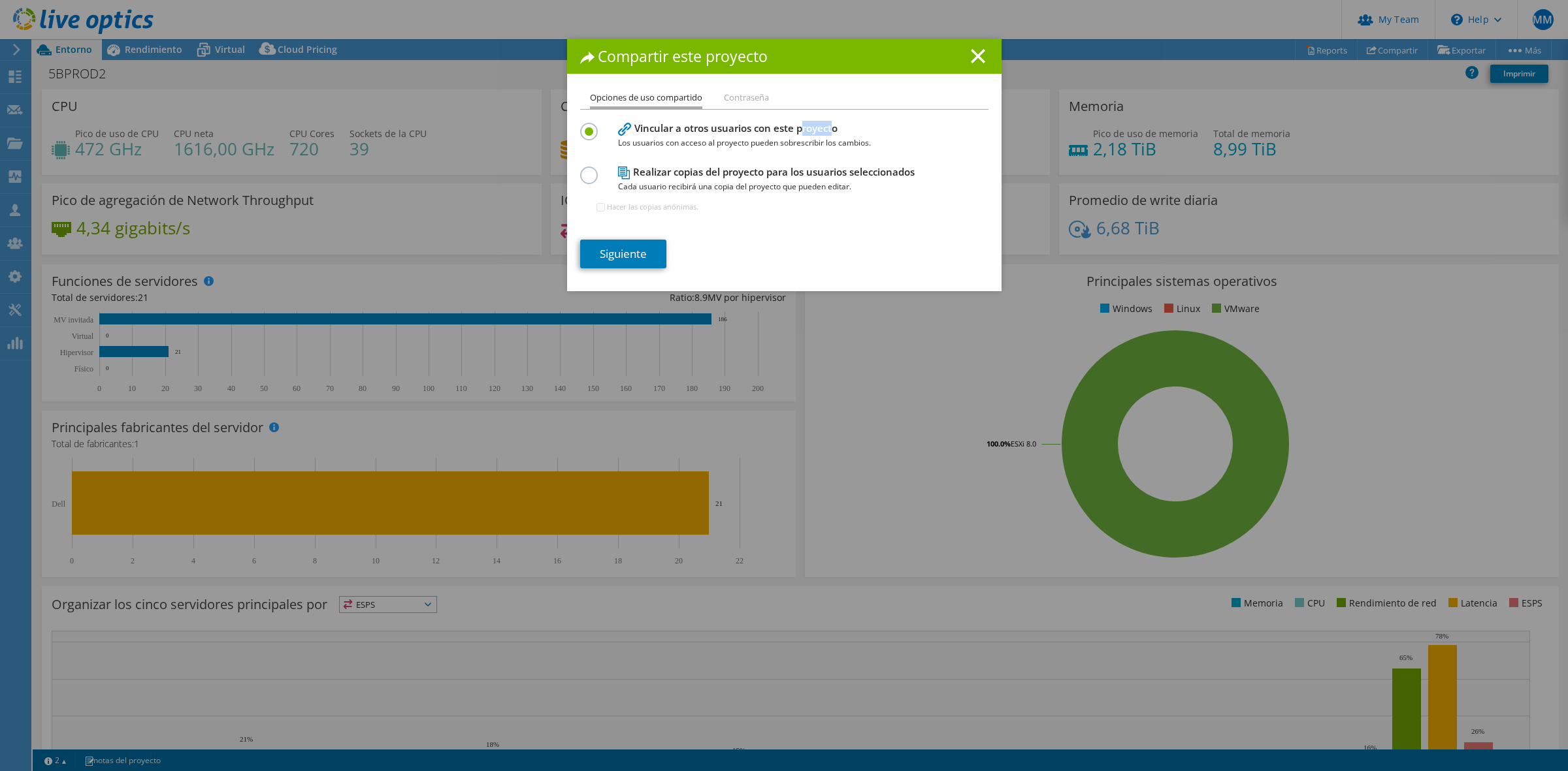
click at [685, 133] on h4 "Vincular a otros usuarios con este proyecto Los usuarios con acceso al proyecto…" at bounding box center [781, 135] width 327 height 30
click at [685, 132] on h4 "Vincular a otros usuarios con este proyecto Los usuarios con acceso al proyecto…" at bounding box center [781, 135] width 327 height 30
drag, startPoint x: 630, startPoint y: 132, endPoint x: 836, endPoint y: 121, distance: 206.3
click at [836, 121] on h4 "Vincular a otros usuarios con este proyecto Los usuarios con acceso al proyecto…" at bounding box center [781, 135] width 327 height 30
drag, startPoint x: 835, startPoint y: 127, endPoint x: 631, endPoint y: 131, distance: 204.0
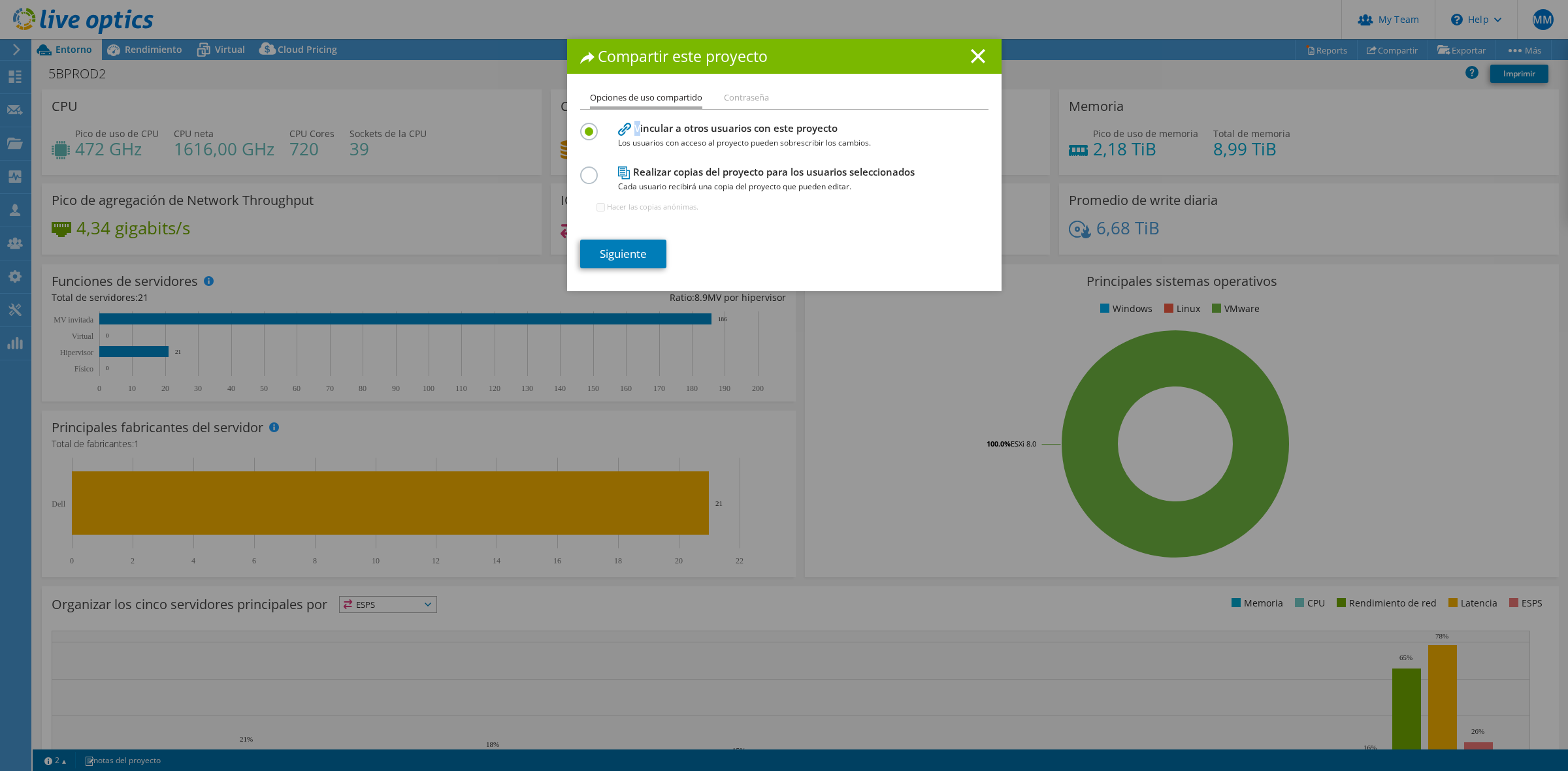
click at [631, 131] on h4 "Vincular a otros usuarios con este proyecto Los usuarios con acceso al proyecto…" at bounding box center [781, 135] width 327 height 30
copy h4 "Vincular a otros usuarios con este proyecto"
click at [976, 53] on icon at bounding box center [978, 56] width 14 height 14
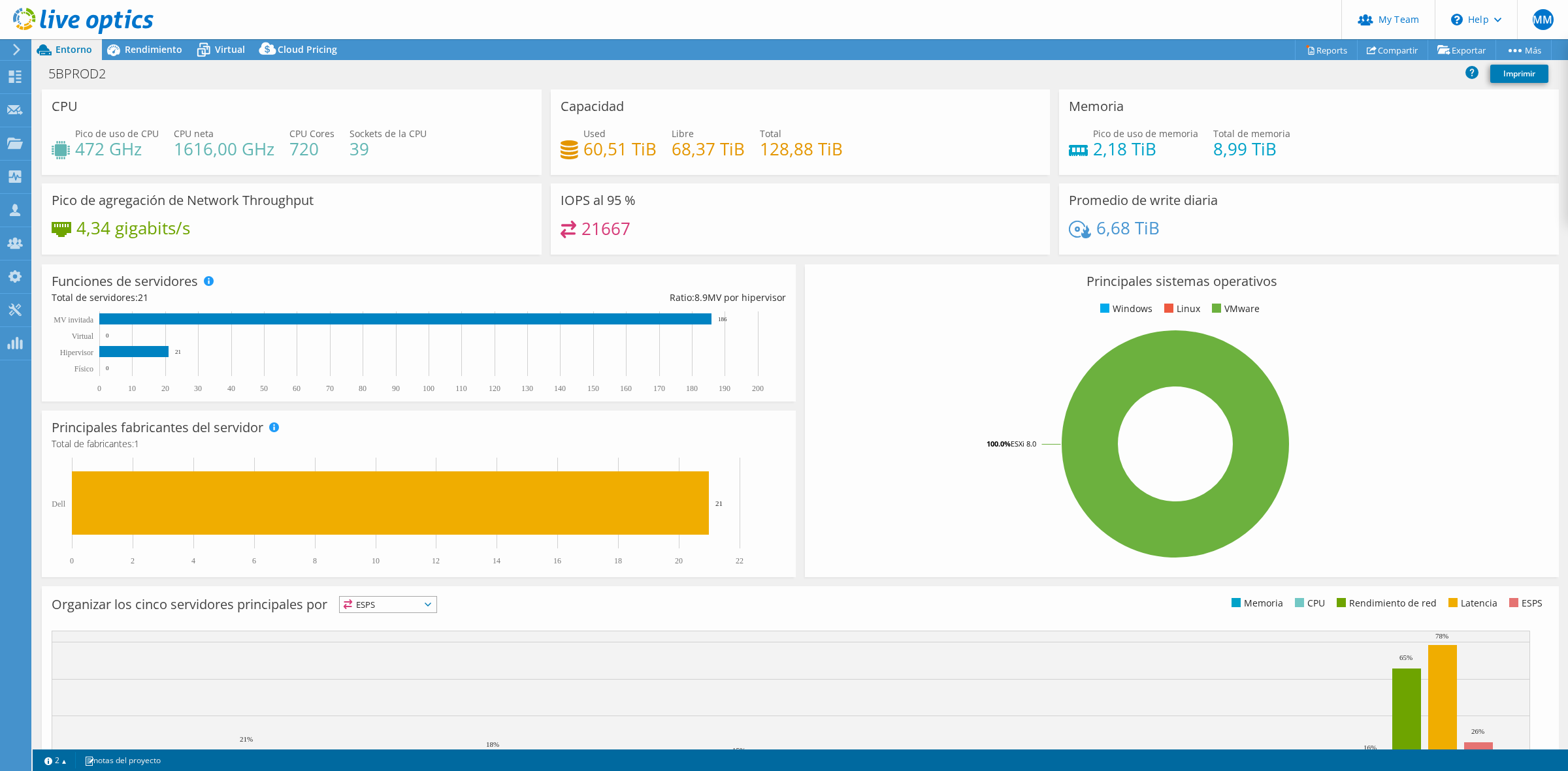
click at [97, 21] on div "MM Administrador del equipo de socios Mario Morales mmorales@quattro.com.gt qua…" at bounding box center [784, 386] width 1568 height 771
click at [112, 6] on div at bounding box center [77, 22] width 154 height 43
click at [110, 20] on use at bounding box center [83, 21] width 141 height 26
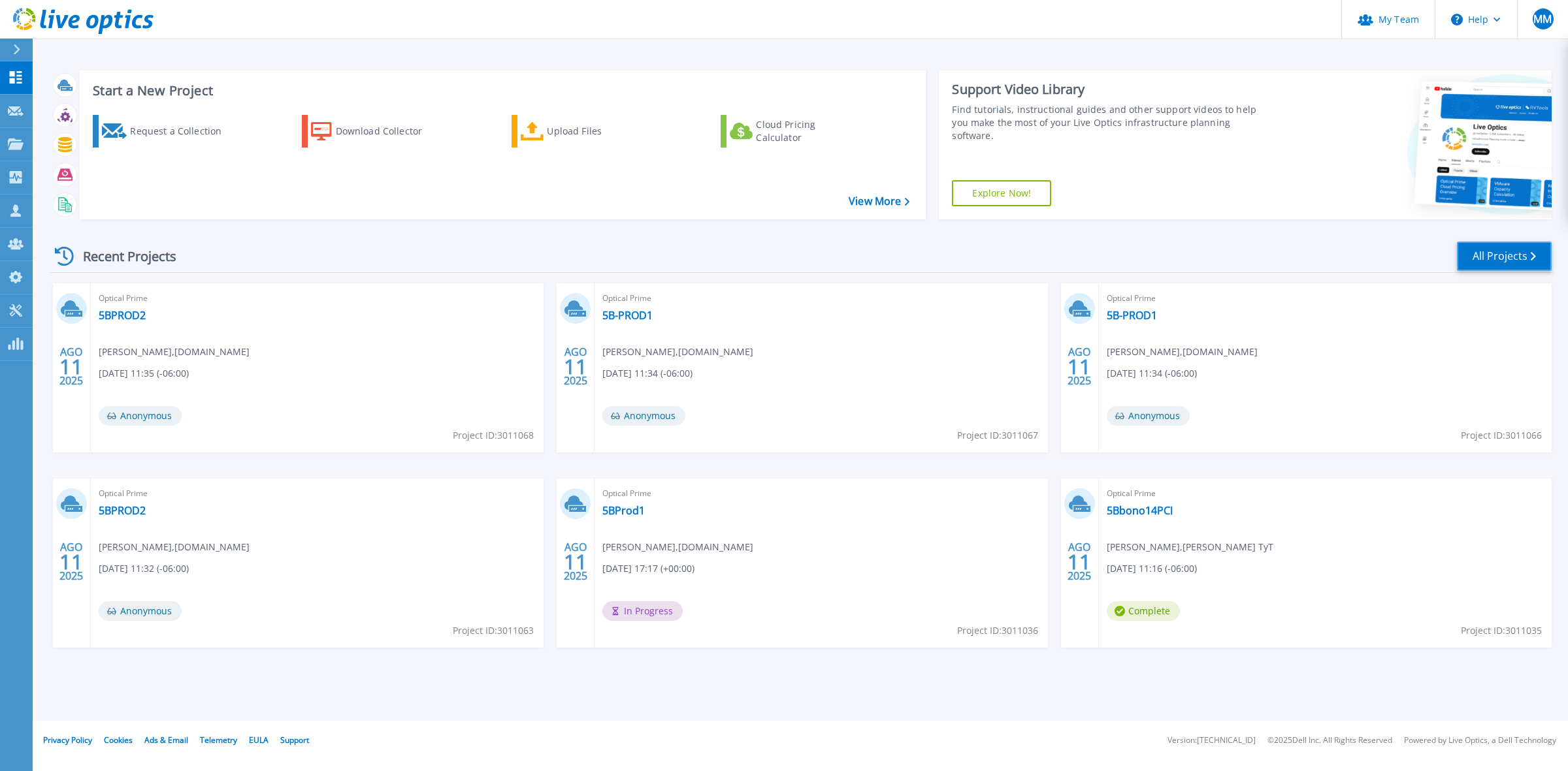
click at [1537, 263] on link "All Projects" at bounding box center [1504, 256] width 95 height 30
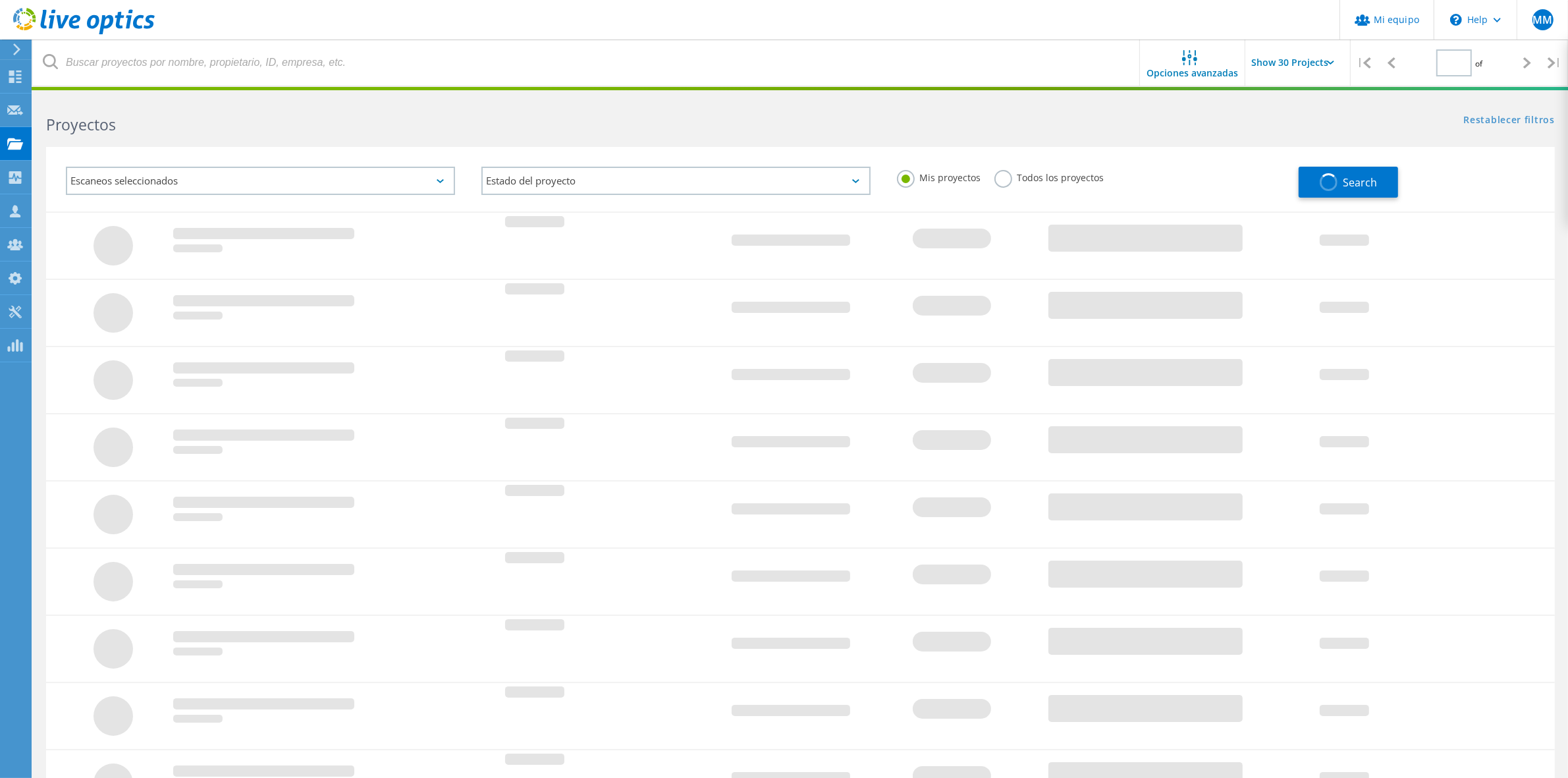
type input "1"
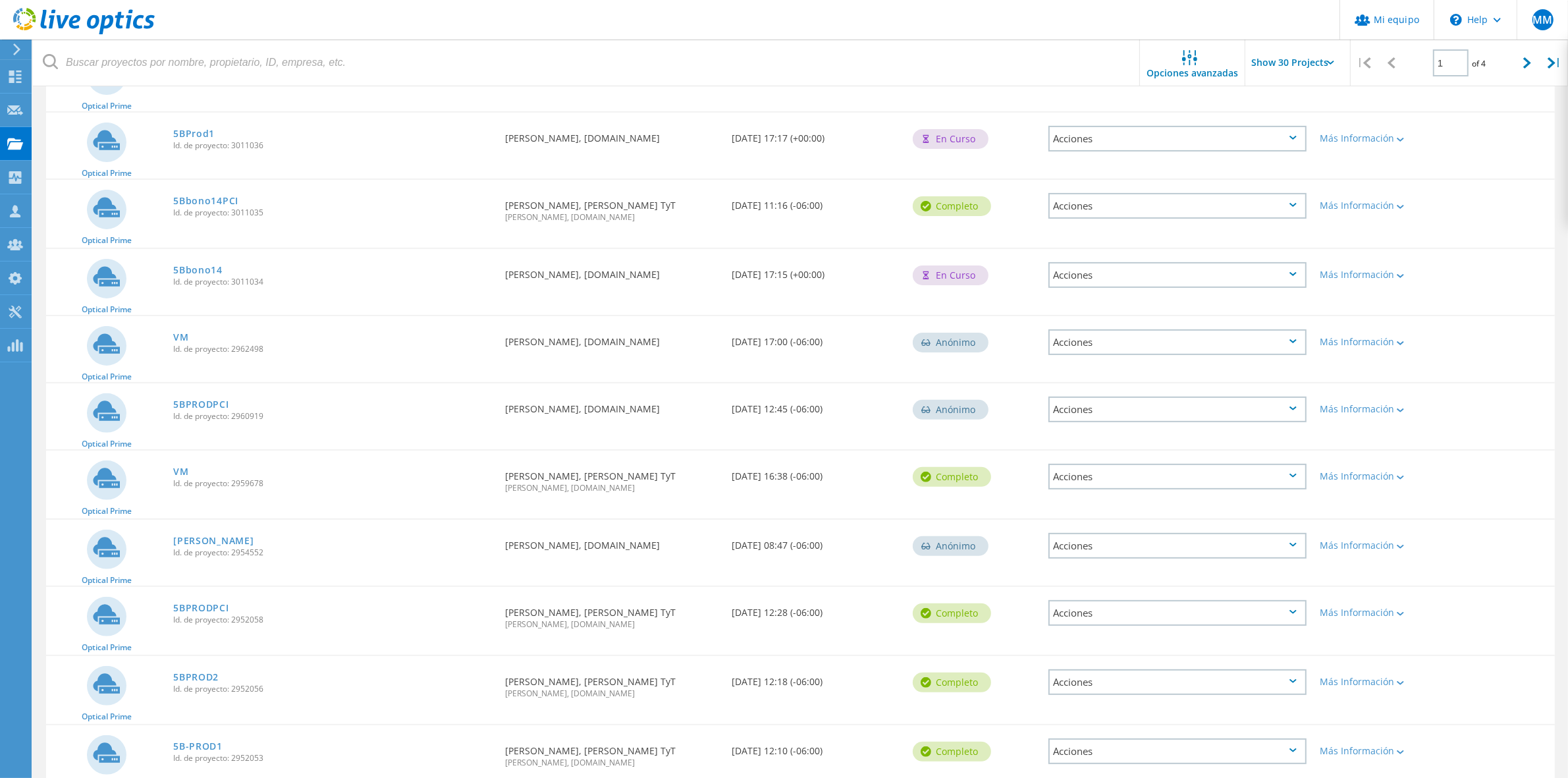
scroll to position [647, 0]
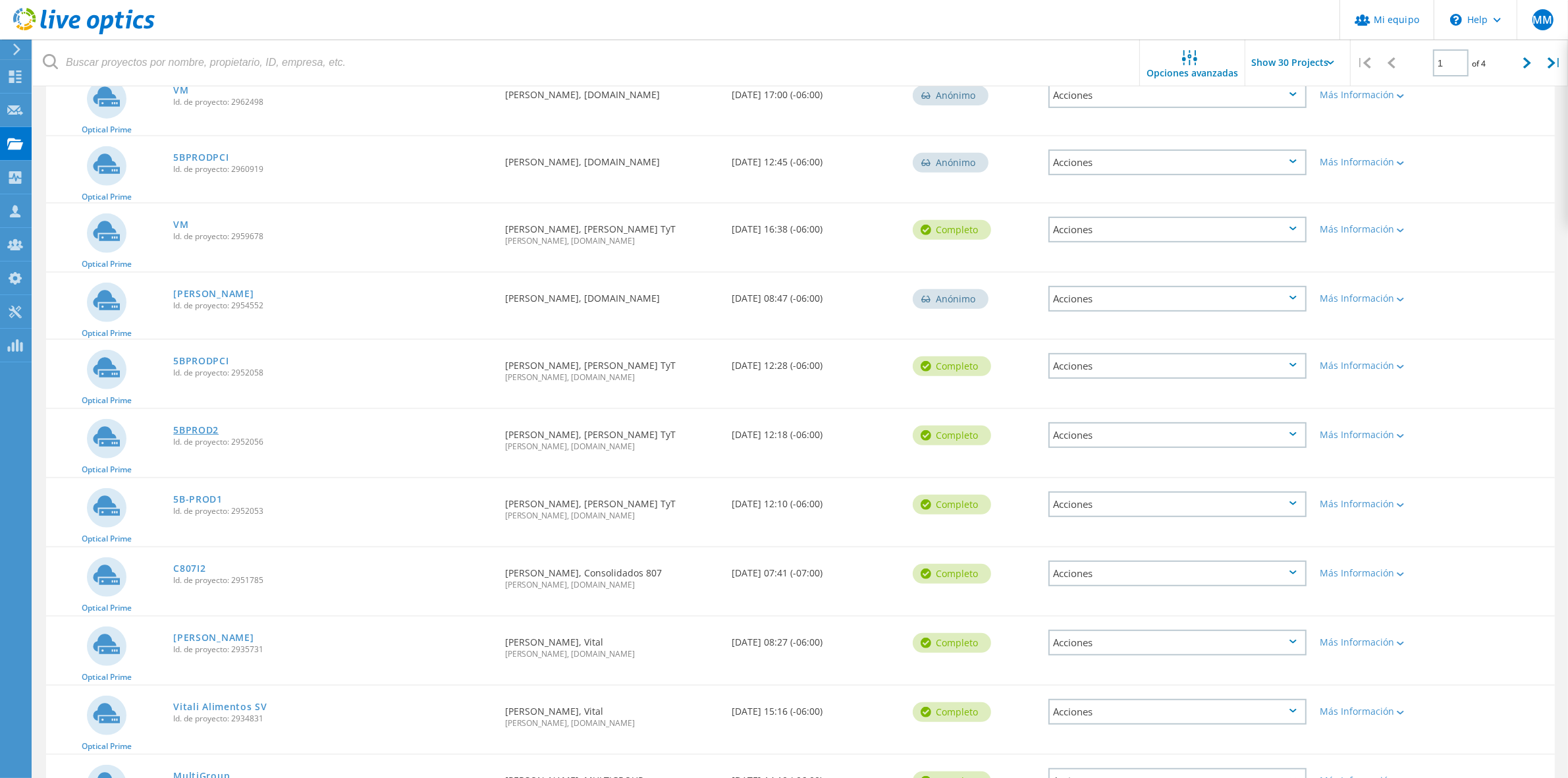
click at [199, 425] on link "5BPROD2" at bounding box center [196, 430] width 46 height 9
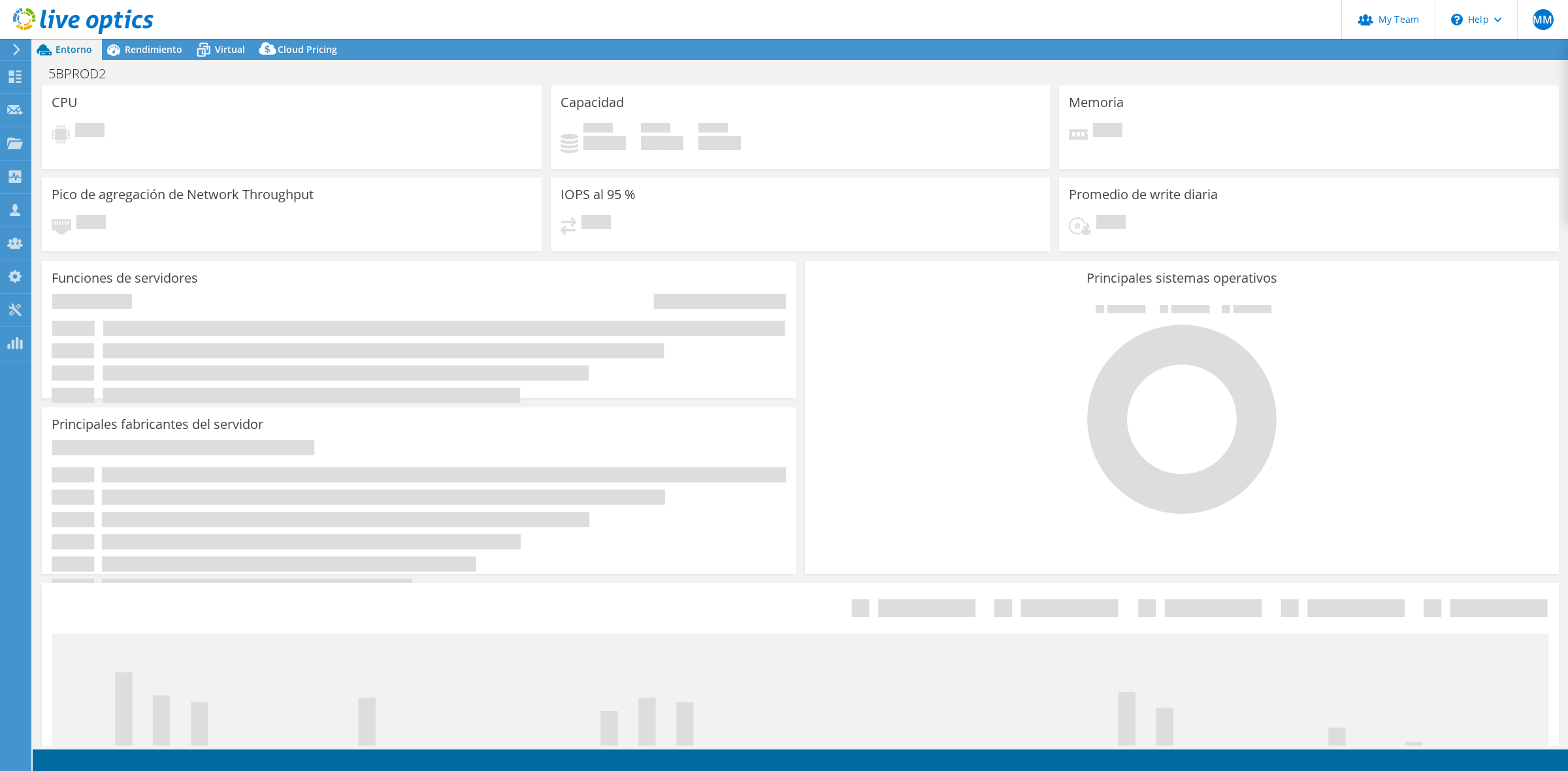
select select "USD"
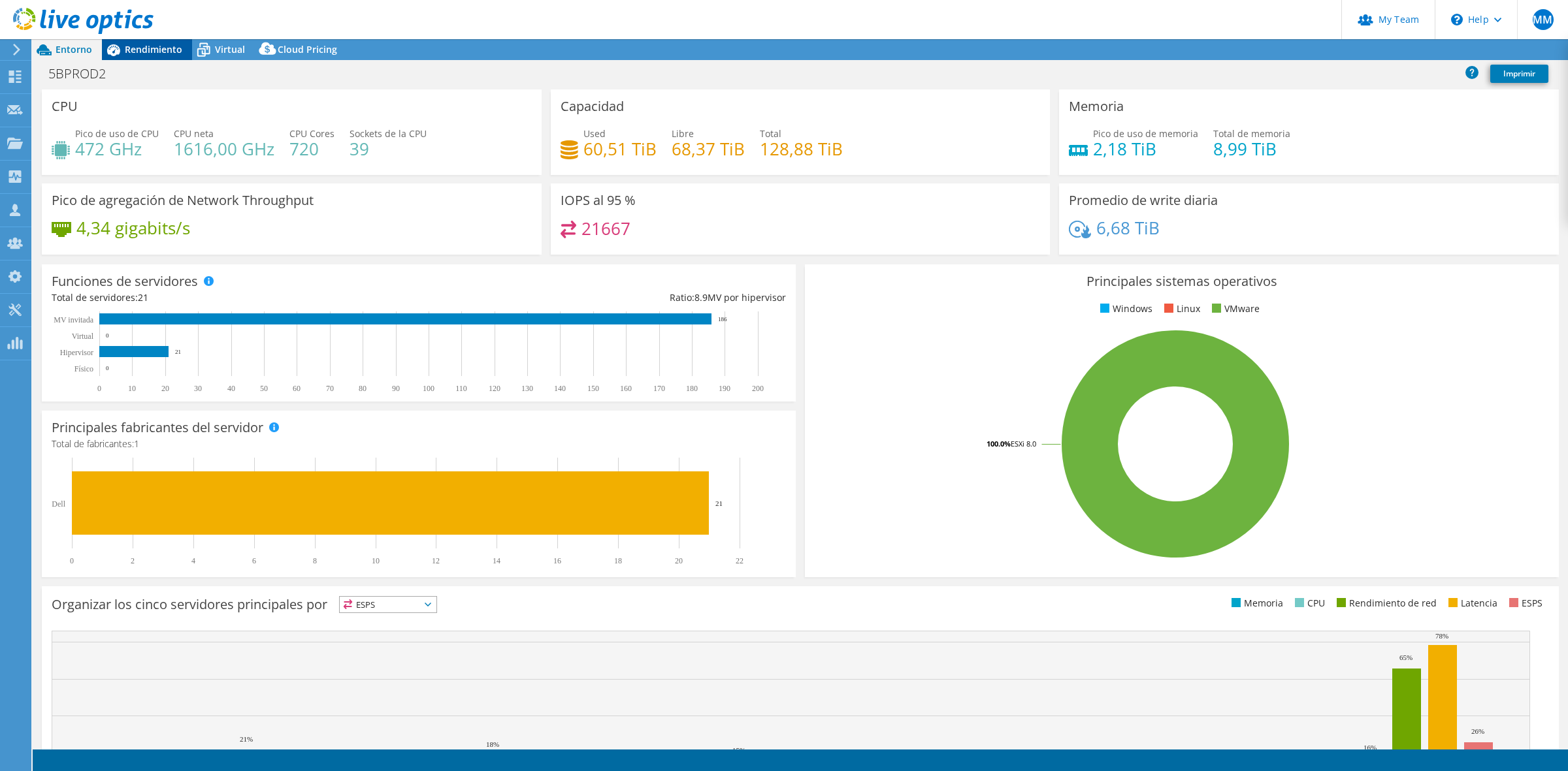
click at [133, 46] on span "Rendimiento" at bounding box center [154, 50] width 58 height 13
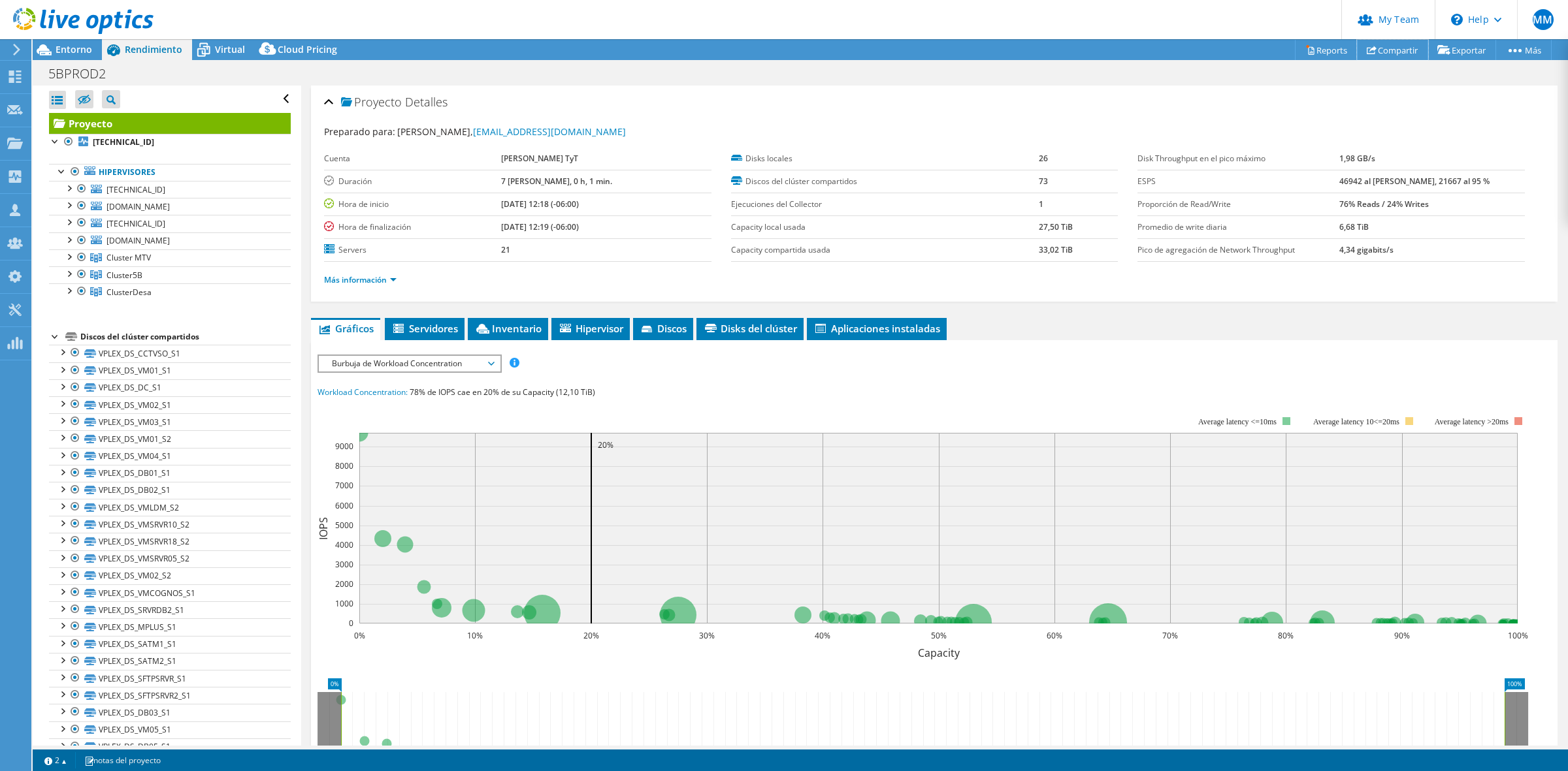
click at [1390, 48] on link "Compartir" at bounding box center [1392, 50] width 71 height 20
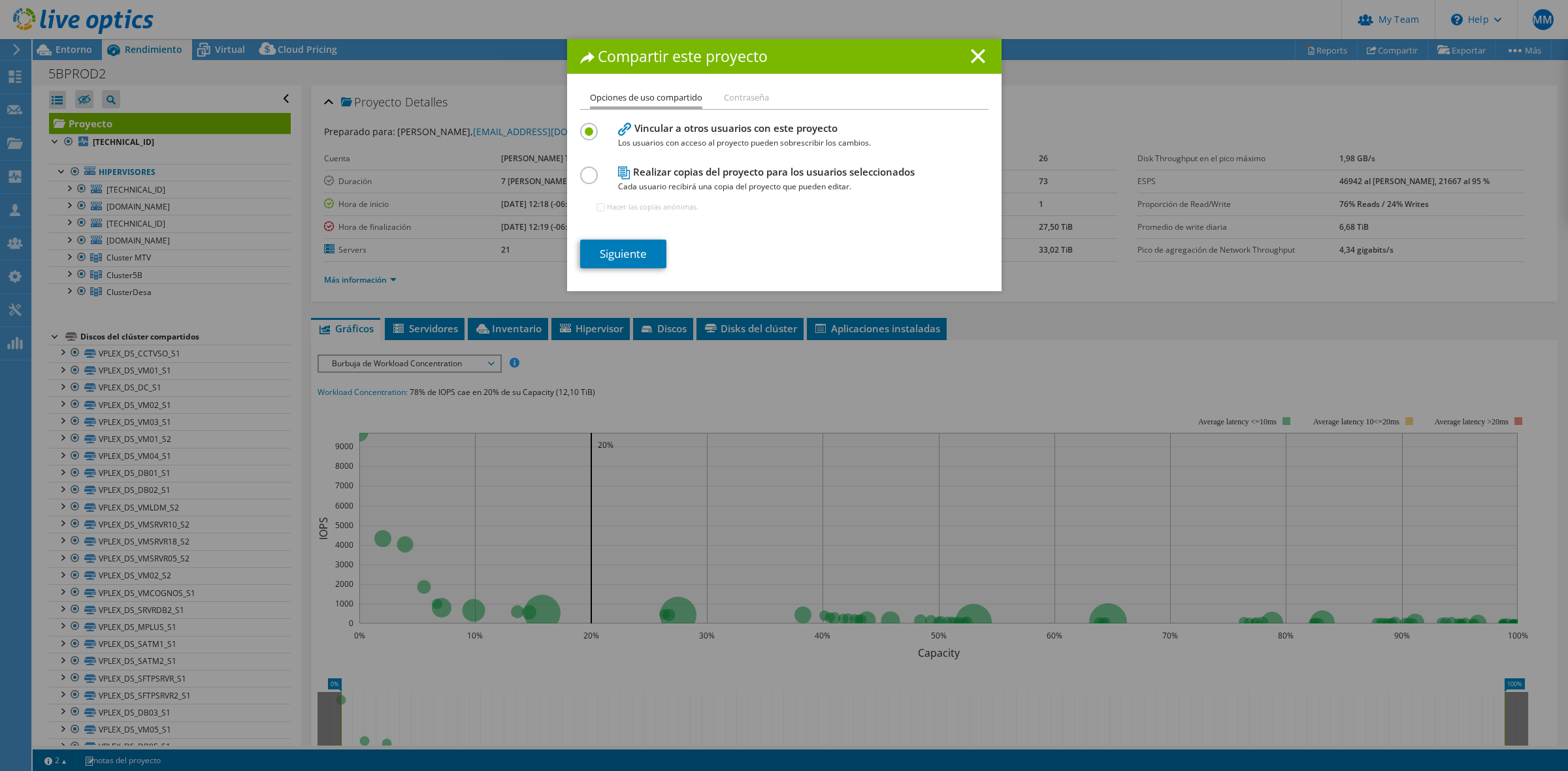
click at [731, 101] on li "Contraseña" at bounding box center [746, 98] width 45 height 16
click at [589, 176] on div at bounding box center [591, 173] width 23 height 14
click at [584, 170] on label at bounding box center [591, 168] width 23 height 4
click at [0, 0] on input "radio" at bounding box center [0, 0] width 0 height 0
click at [978, 58] on icon at bounding box center [978, 56] width 14 height 14
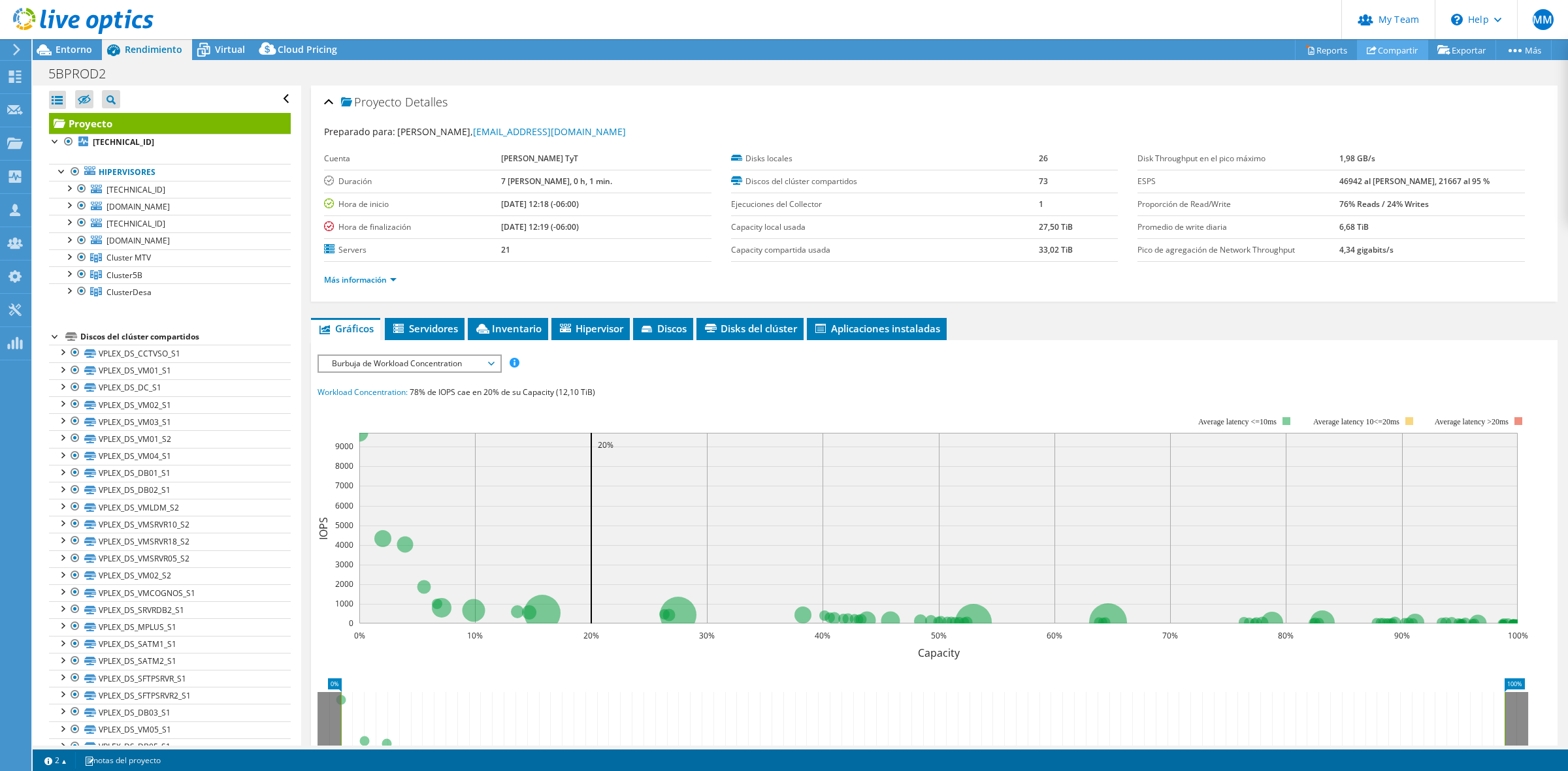
click at [1393, 51] on link "Compartir" at bounding box center [1392, 50] width 71 height 20
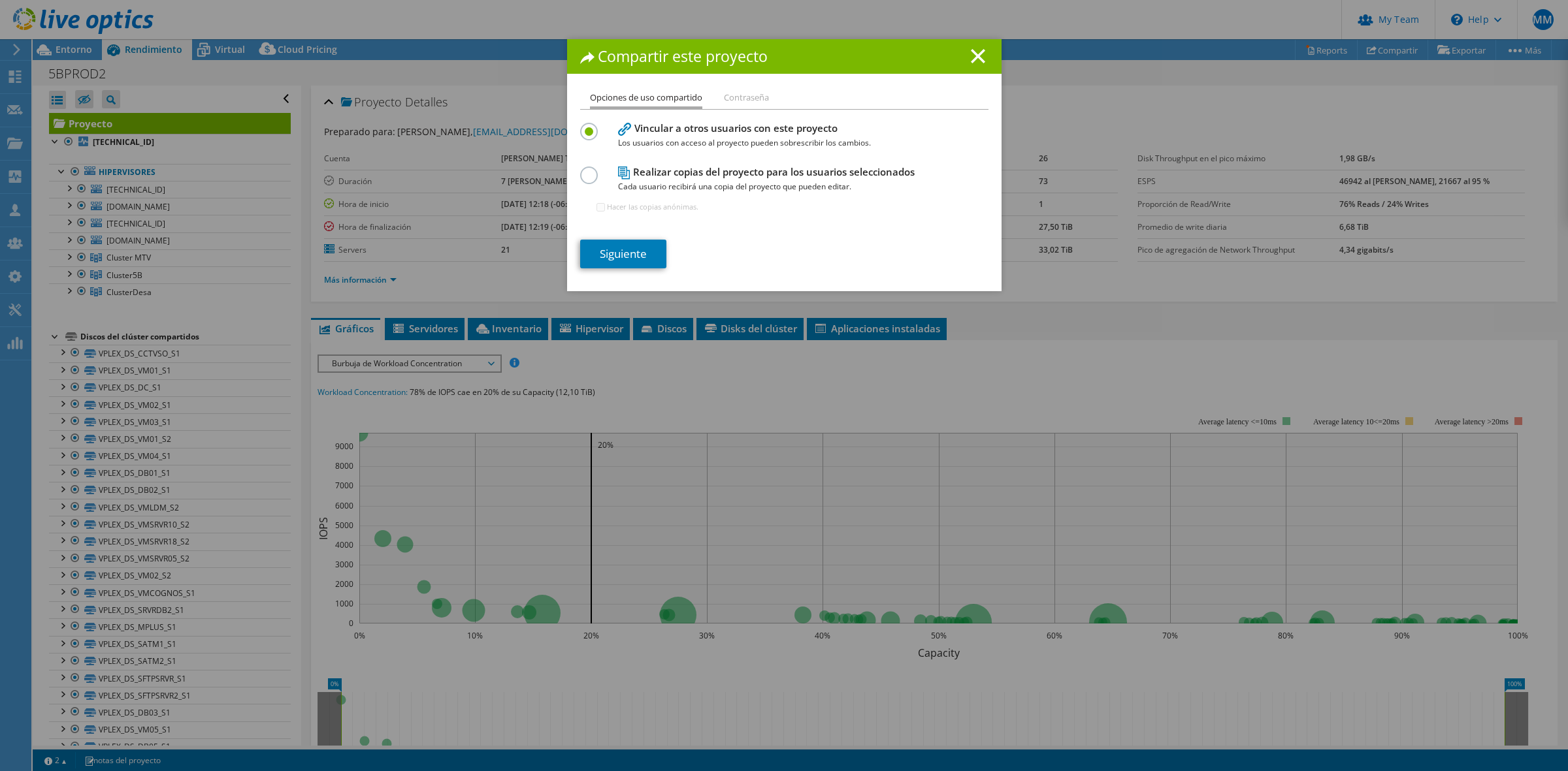
click at [583, 170] on label at bounding box center [591, 168] width 23 height 4
click at [0, 0] on input "radio" at bounding box center [0, 0] width 0 height 0
click at [599, 209] on div "Hacer las copias anónimas." at bounding box center [647, 207] width 102 height 26
click at [596, 207] on input "Hacer las copias anónimas." at bounding box center [600, 207] width 8 height 8
click at [585, 126] on label at bounding box center [591, 125] width 23 height 4
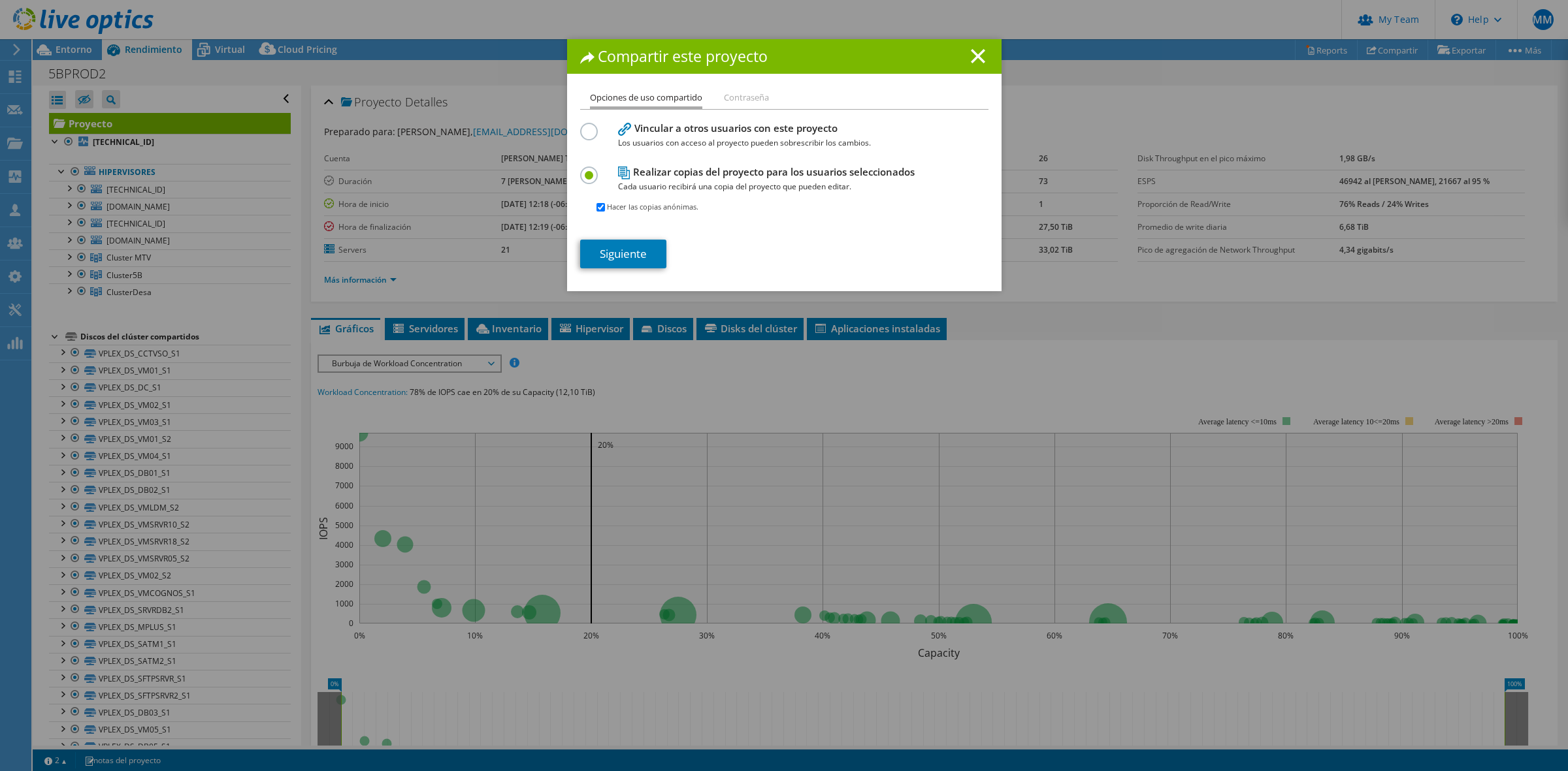
click at [0, 0] on input "radio" at bounding box center [0, 0] width 0 height 0
checkbox input "false"
click at [582, 170] on label at bounding box center [591, 168] width 23 height 4
click at [0, 0] on input "radio" at bounding box center [0, 0] width 0 height 0
click at [634, 251] on link "Siguiente" at bounding box center [622, 254] width 86 height 29
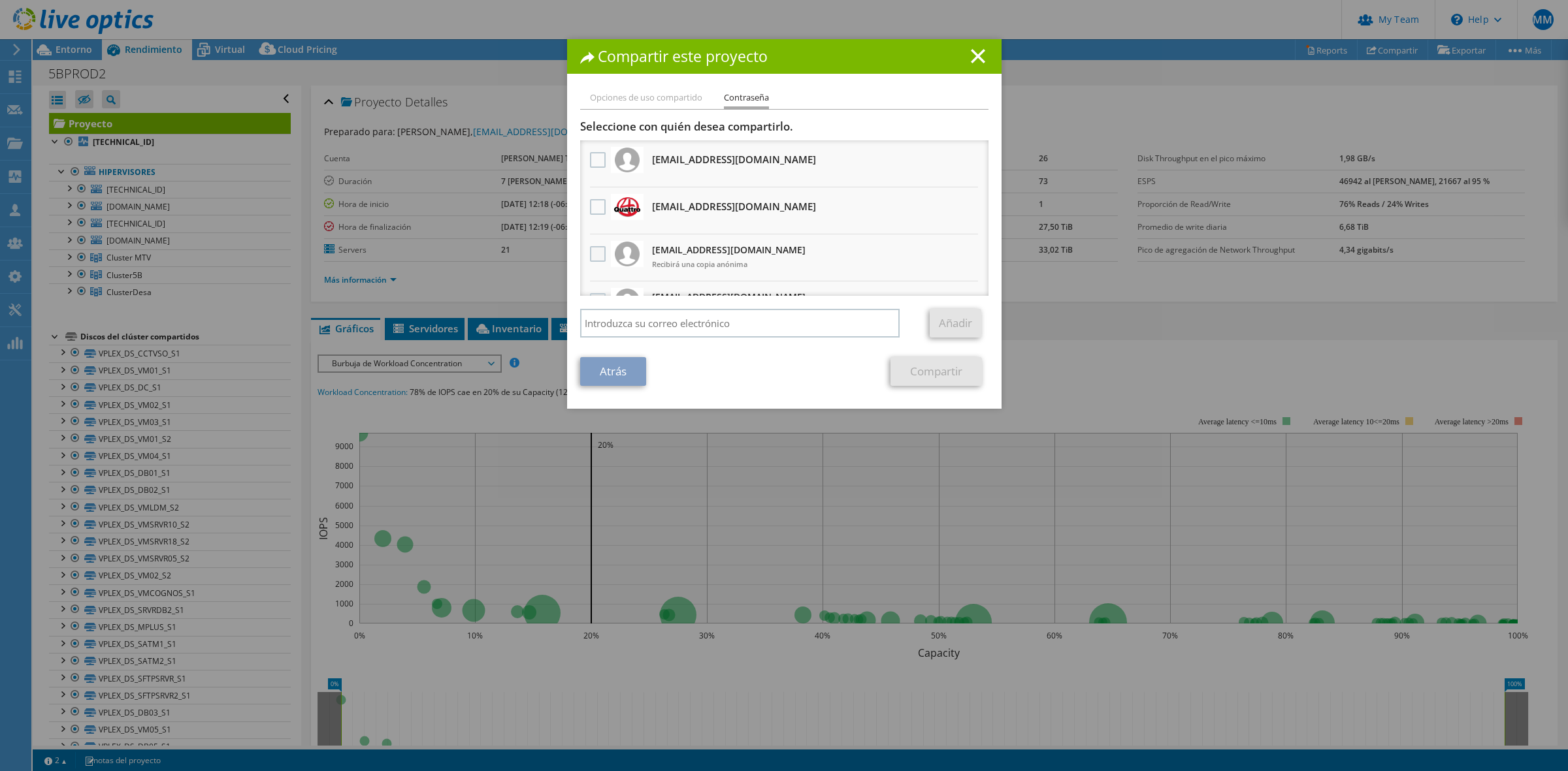
click at [595, 250] on label at bounding box center [599, 254] width 19 height 15
click at [0, 0] on input "checkbox" at bounding box center [0, 0] width 0 height 0
click at [936, 365] on link "Compartir" at bounding box center [936, 372] width 91 height 29
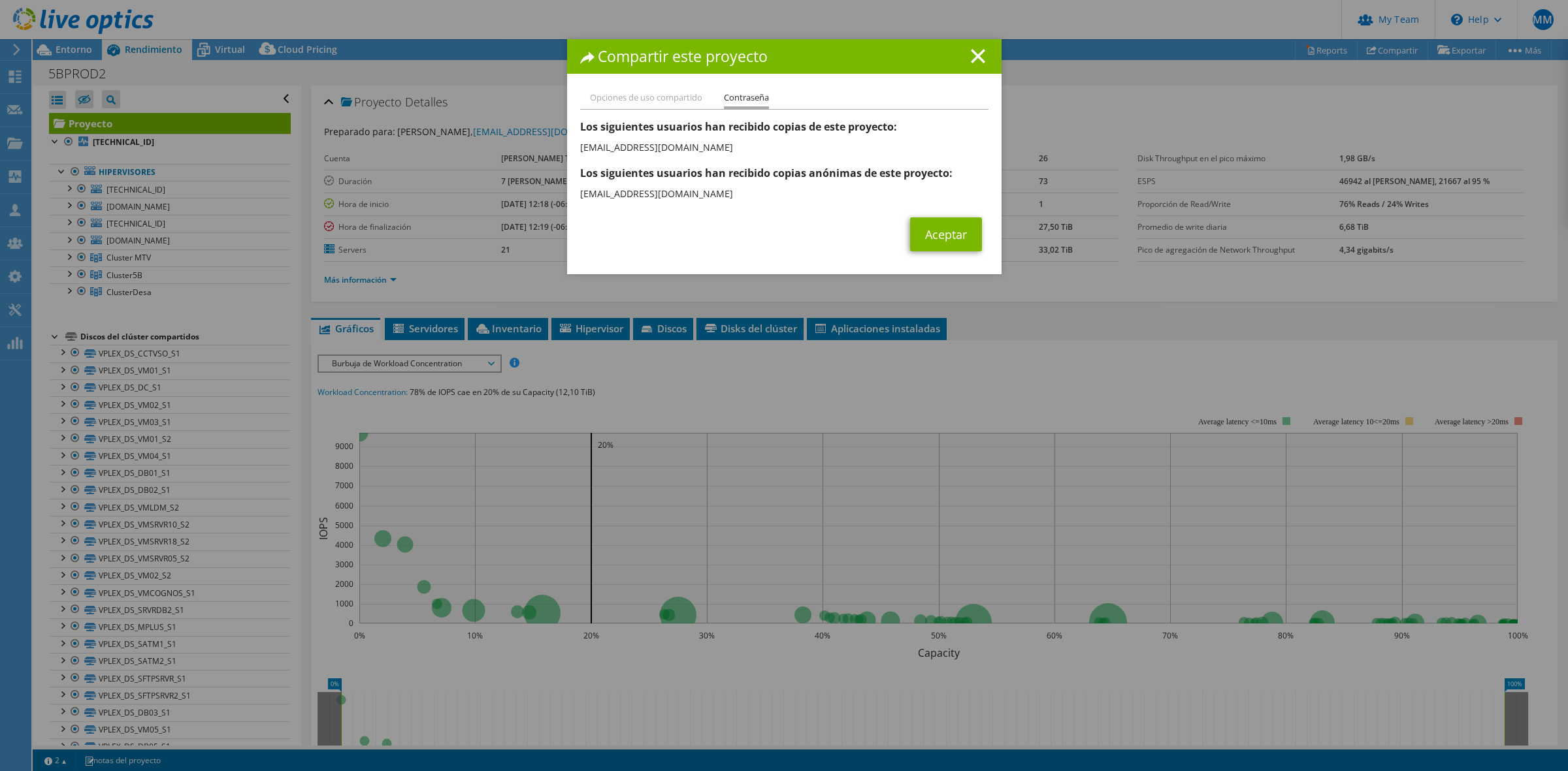
click at [632, 93] on li "Opciones de uso compartido" at bounding box center [646, 98] width 112 height 16
click at [938, 236] on link "Aceptar" at bounding box center [947, 235] width 72 height 34
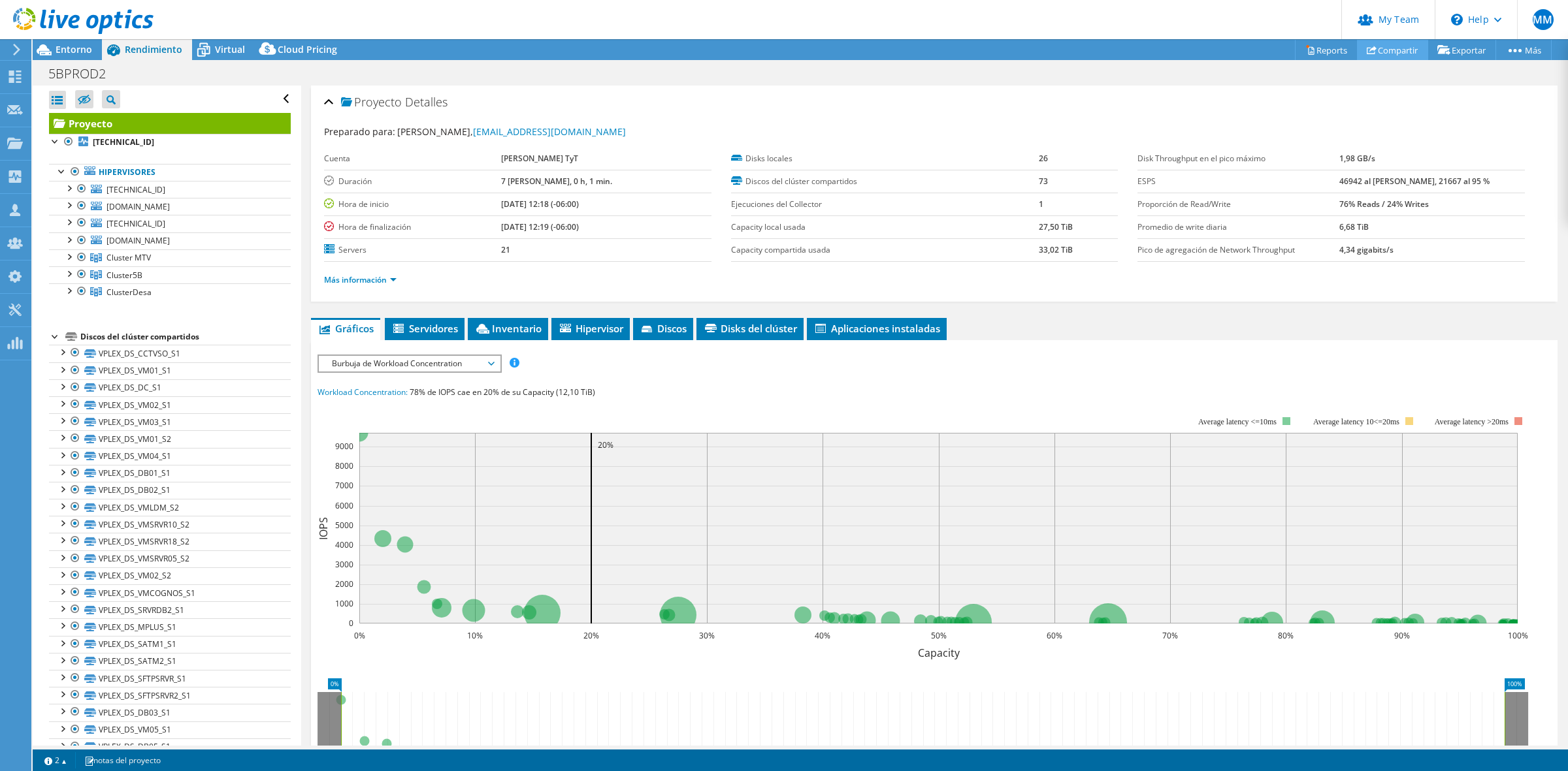
click at [1374, 42] on link "Compartir" at bounding box center [1392, 50] width 71 height 20
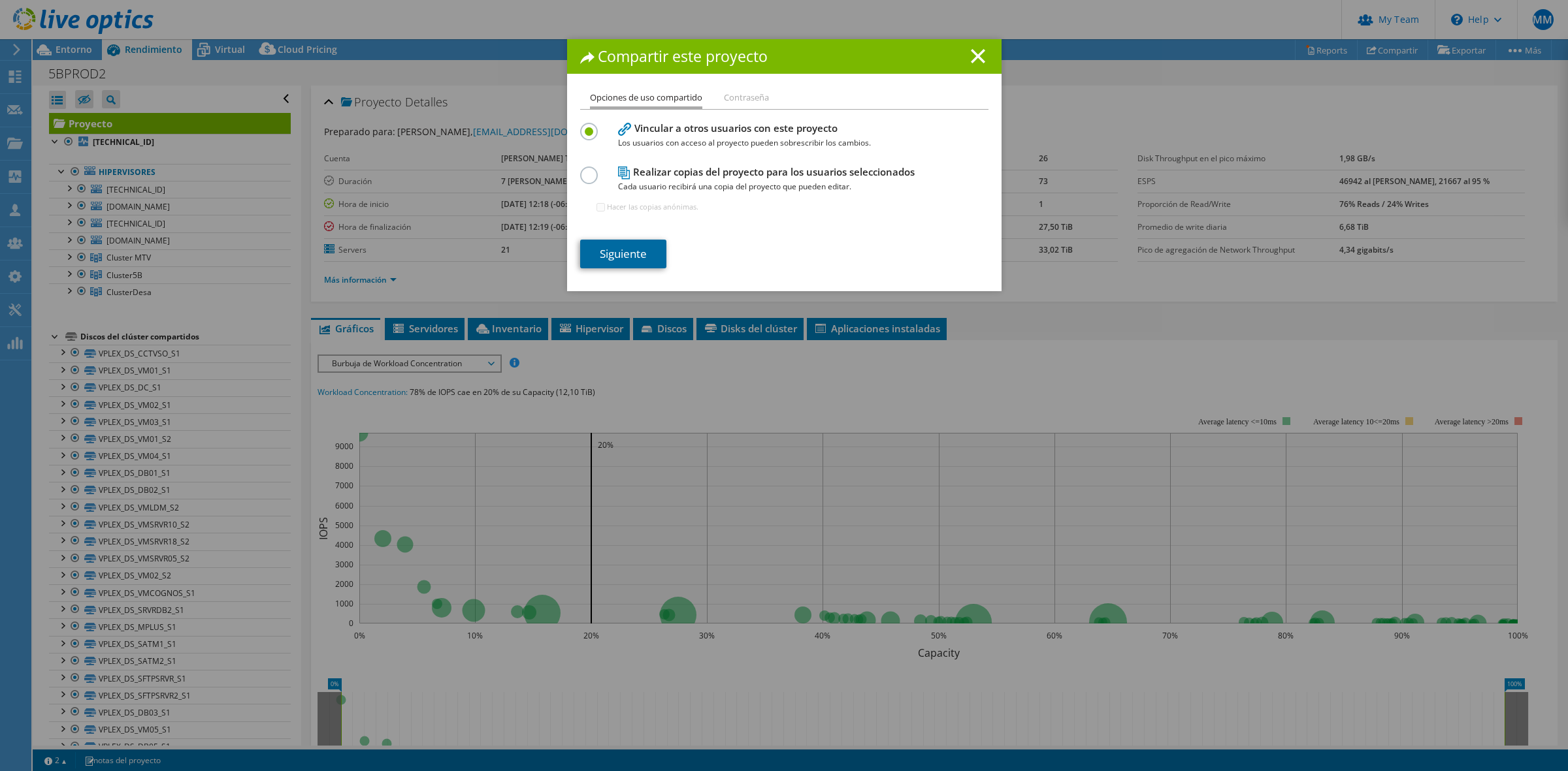
click at [602, 258] on link "Siguiente" at bounding box center [622, 254] width 86 height 29
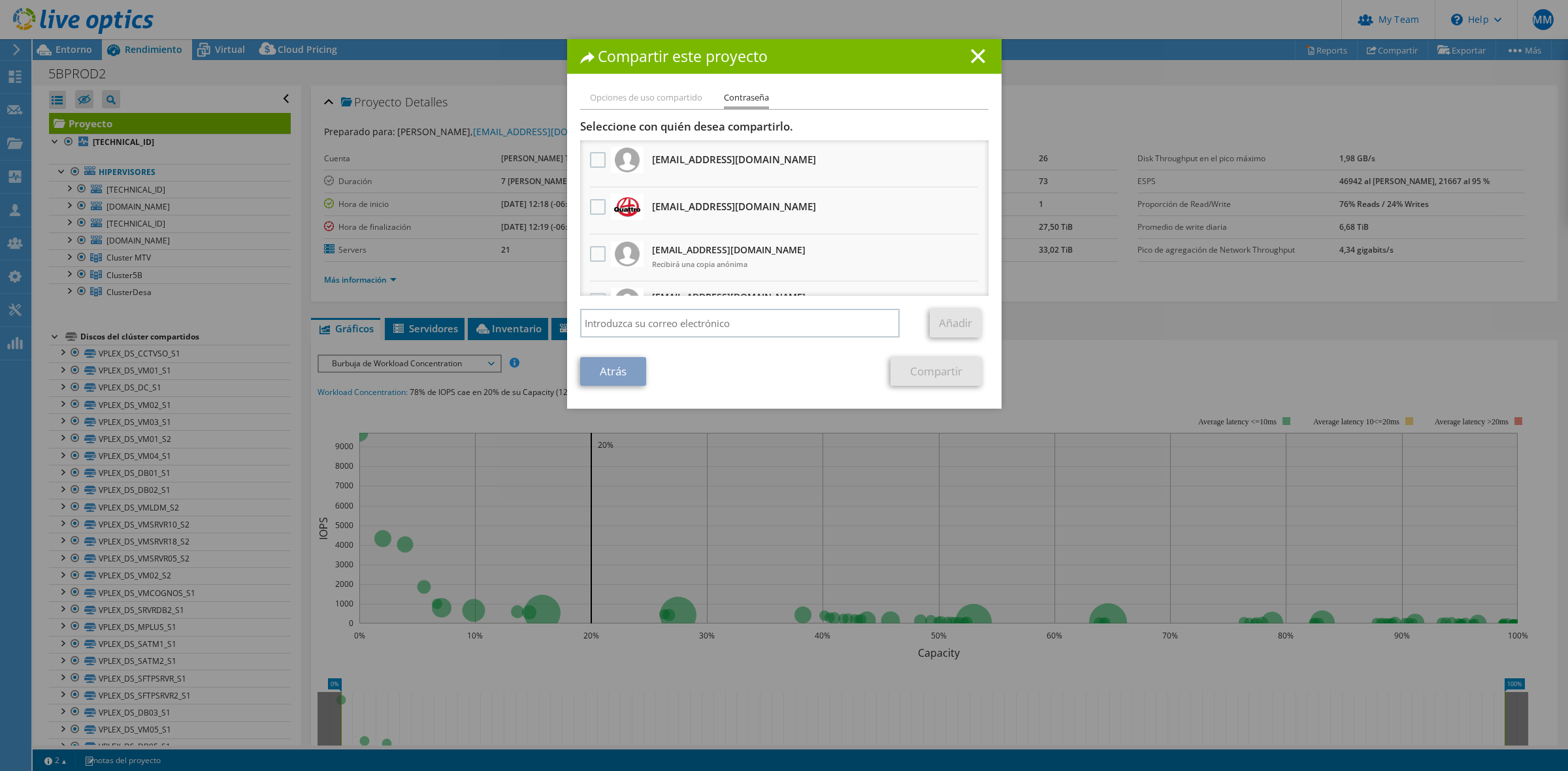
click at [688, 246] on h3 "lquiroa@quattro.com.gt Recibirá una copia anónima" at bounding box center [729, 256] width 154 height 35
click at [590, 254] on label at bounding box center [599, 254] width 19 height 15
click at [0, 0] on input "checkbox" at bounding box center [0, 0] width 0 height 0
click at [909, 373] on link "Compartir" at bounding box center [936, 372] width 91 height 29
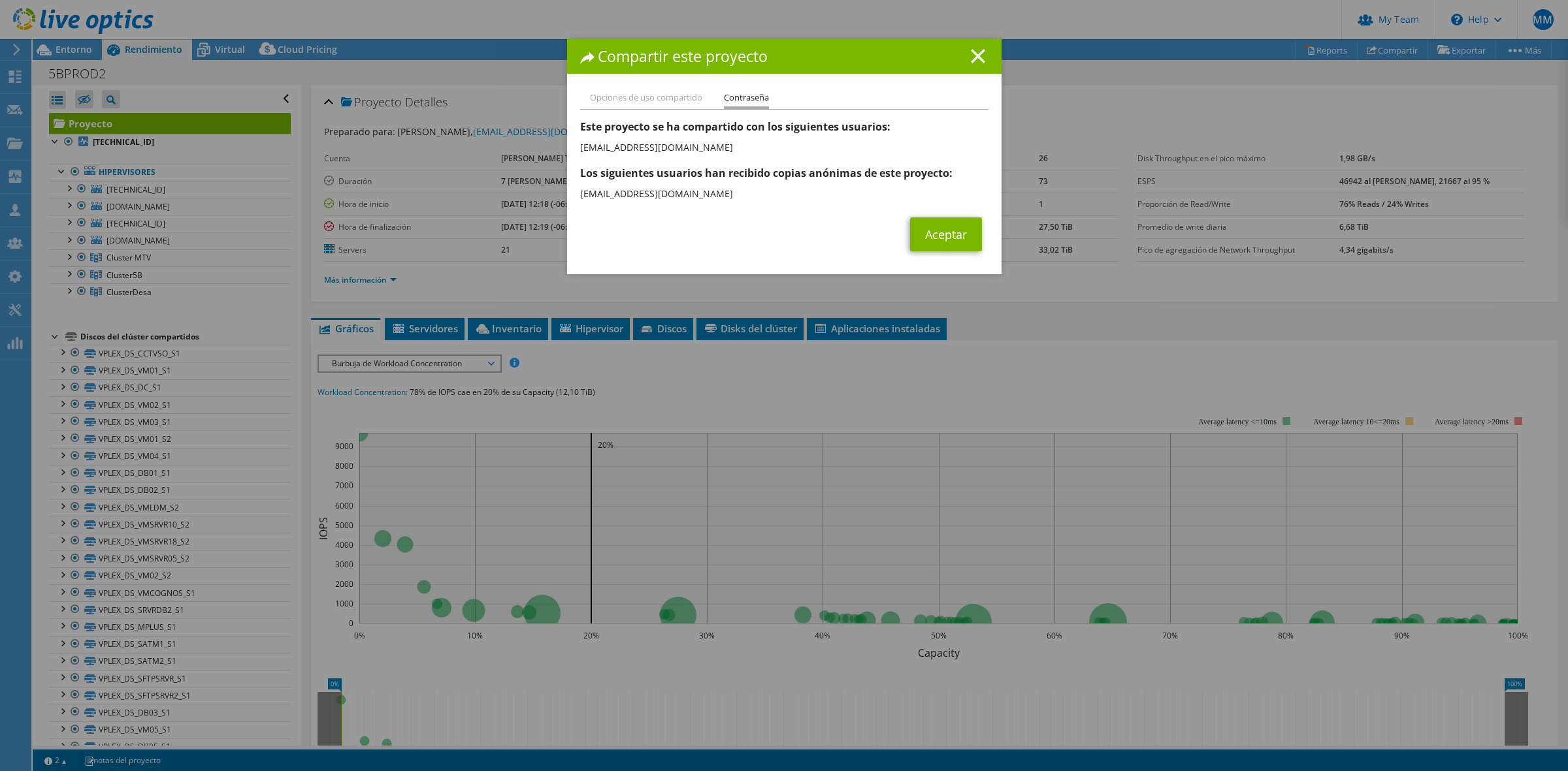
click at [974, 57] on icon at bounding box center [978, 56] width 14 height 14
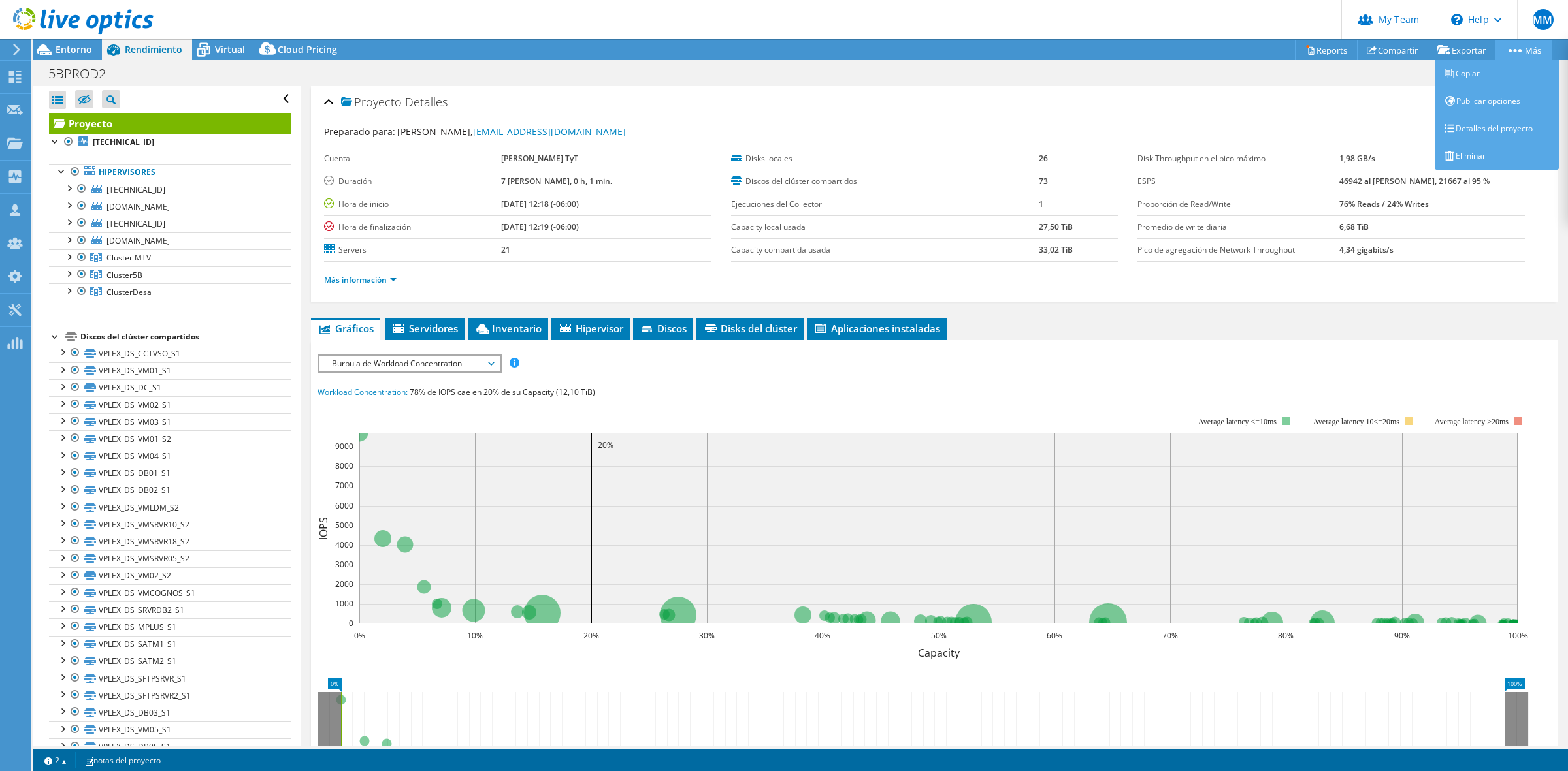
click at [1538, 44] on link "Más" at bounding box center [1524, 50] width 56 height 20
click at [1516, 54] on link "Más" at bounding box center [1524, 50] width 56 height 20
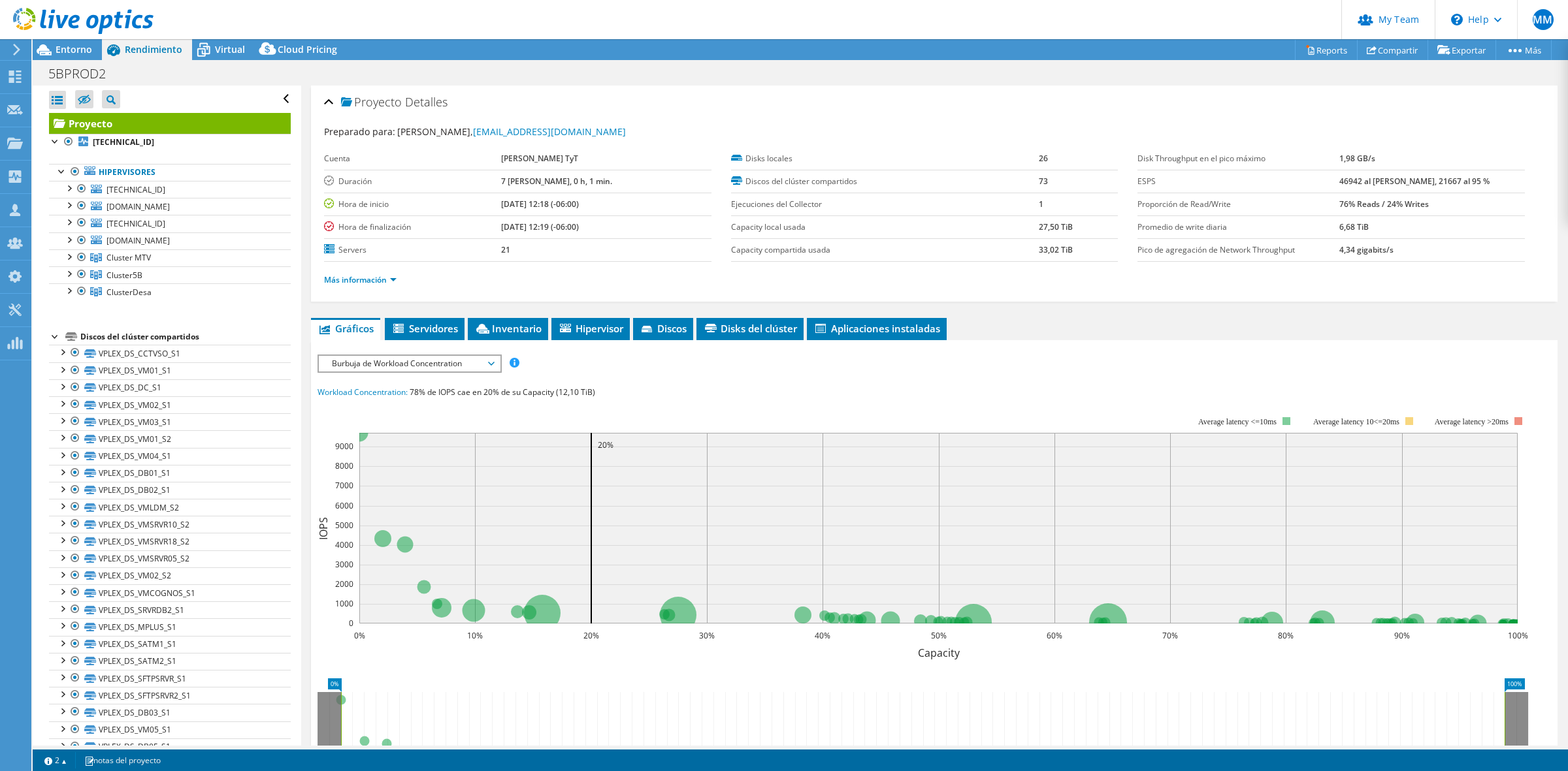
click at [105, 23] on icon at bounding box center [83, 22] width 141 height 27
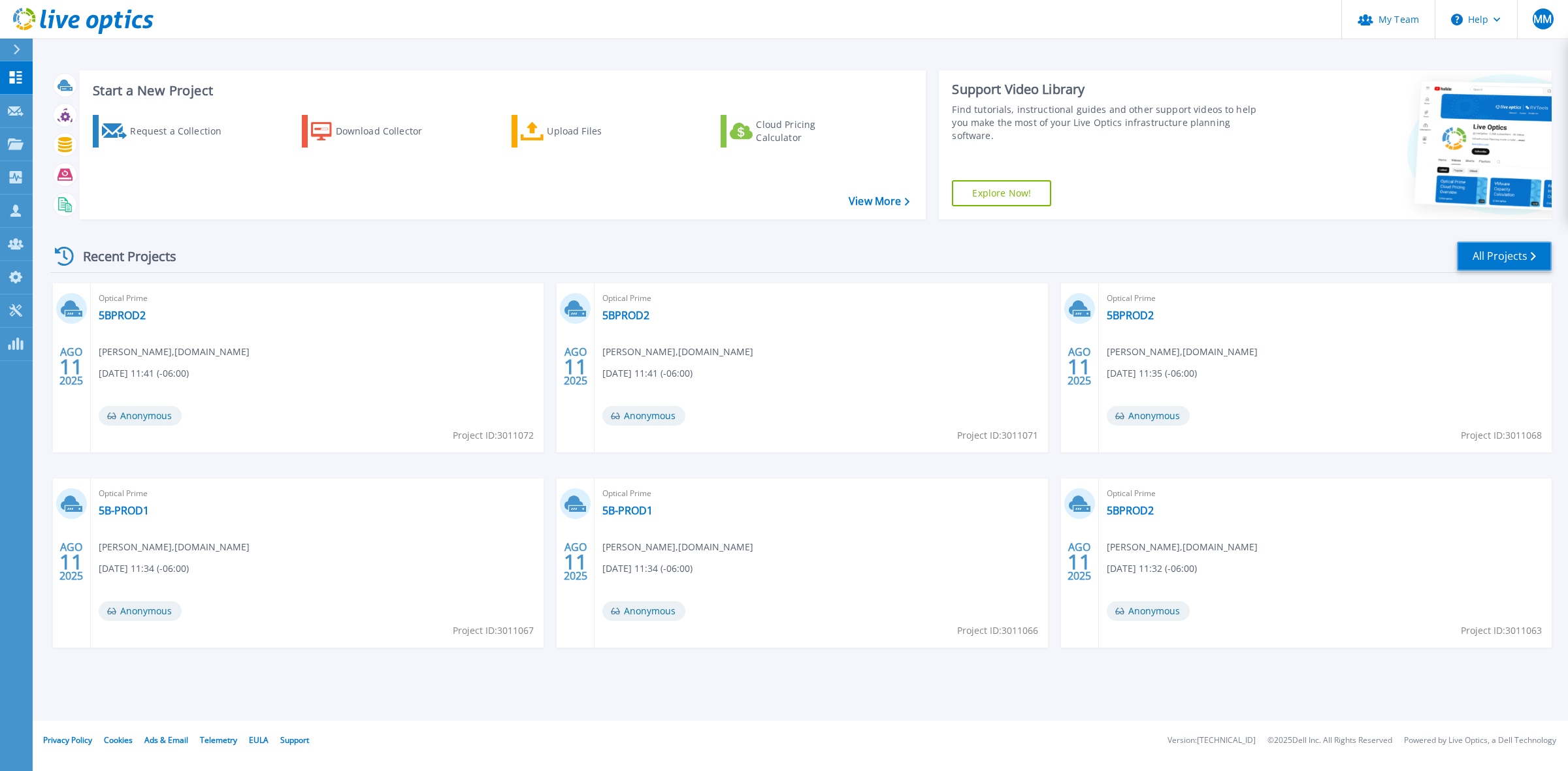
click at [1500, 259] on link "All Projects" at bounding box center [1504, 256] width 95 height 30
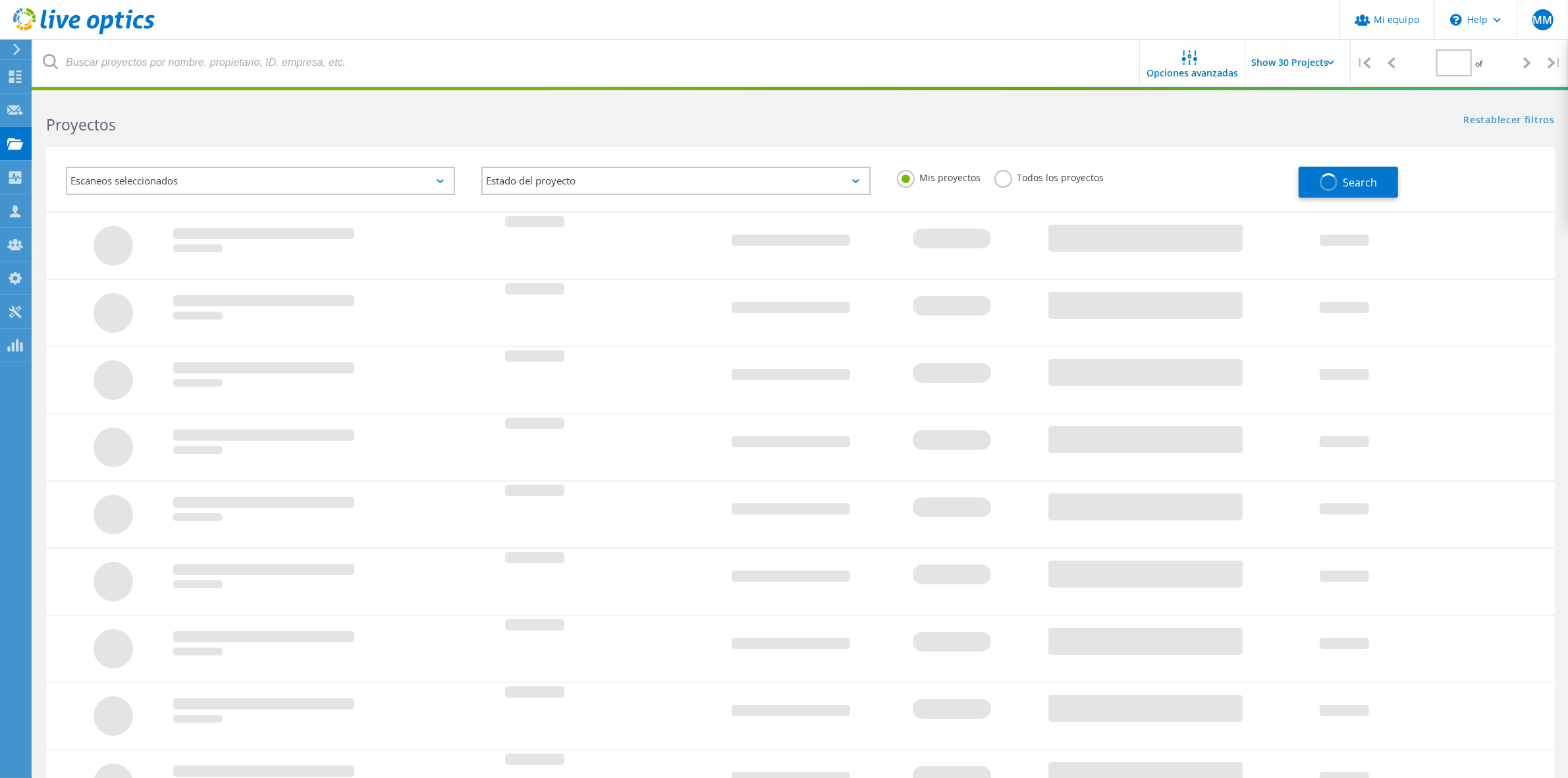
type input "1"
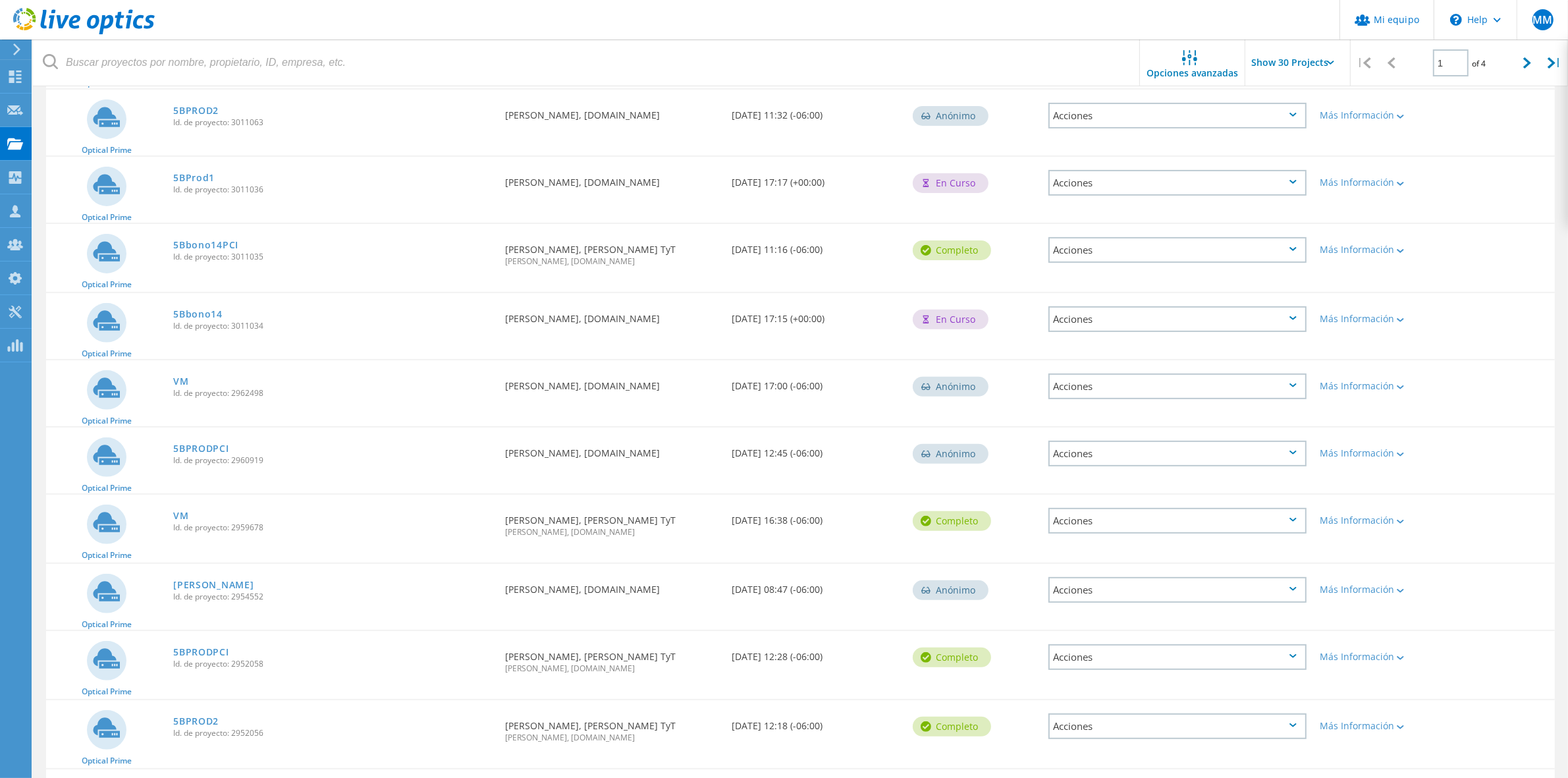
scroll to position [494, 0]
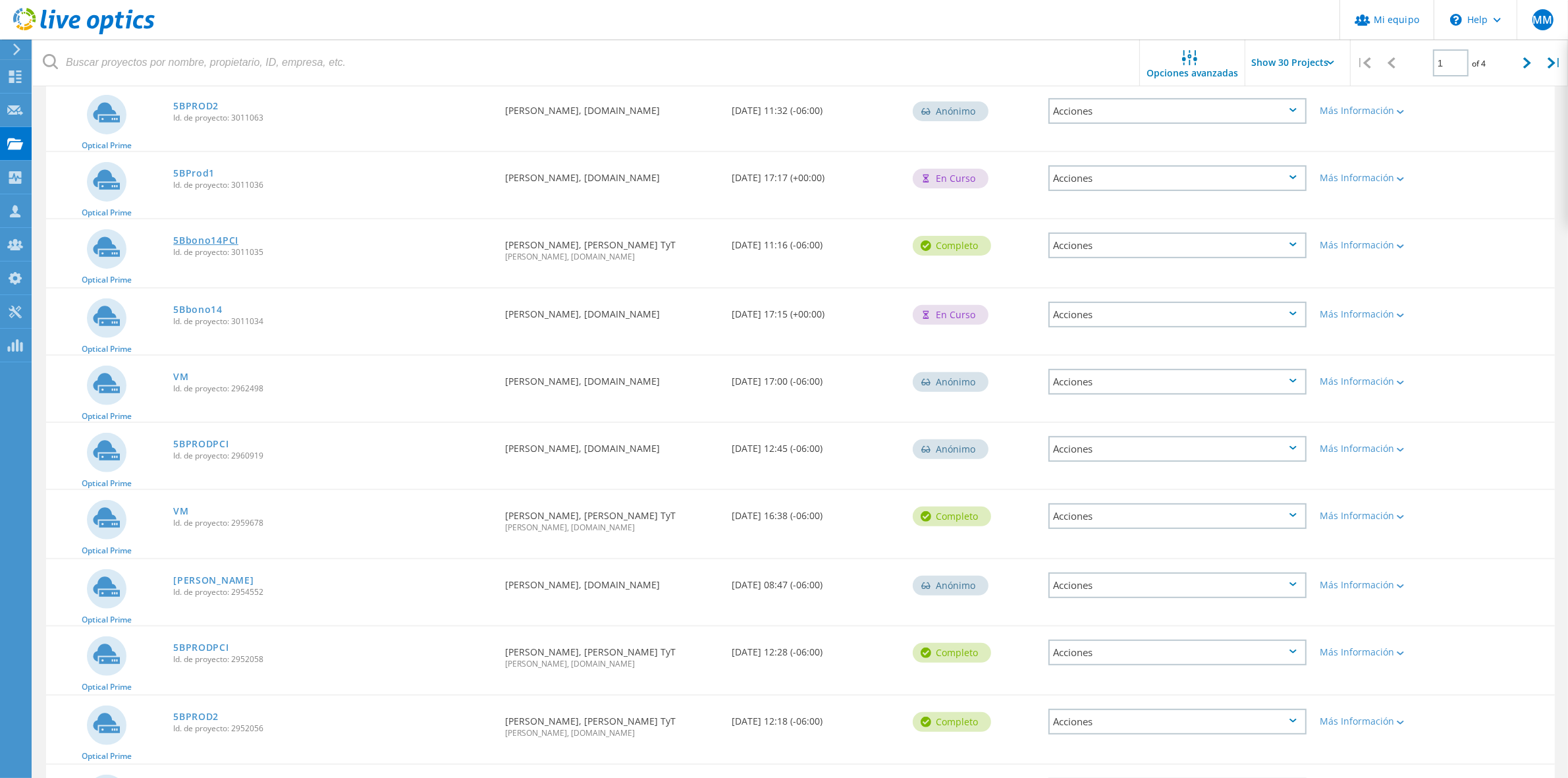
click at [219, 236] on link "5Bbono14PCI" at bounding box center [206, 241] width 66 height 9
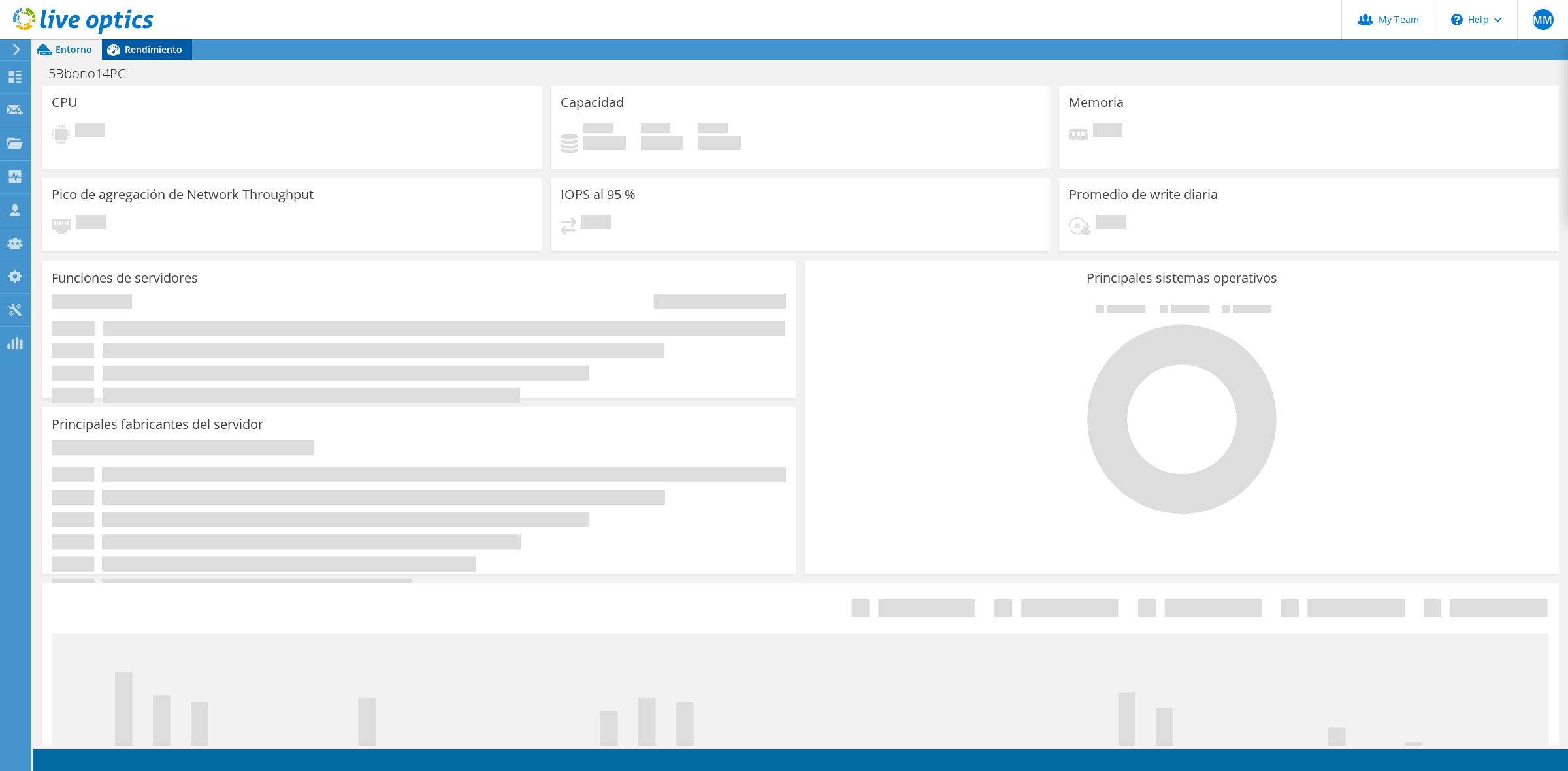
click at [168, 46] on span "Rendimiento" at bounding box center [154, 50] width 58 height 13
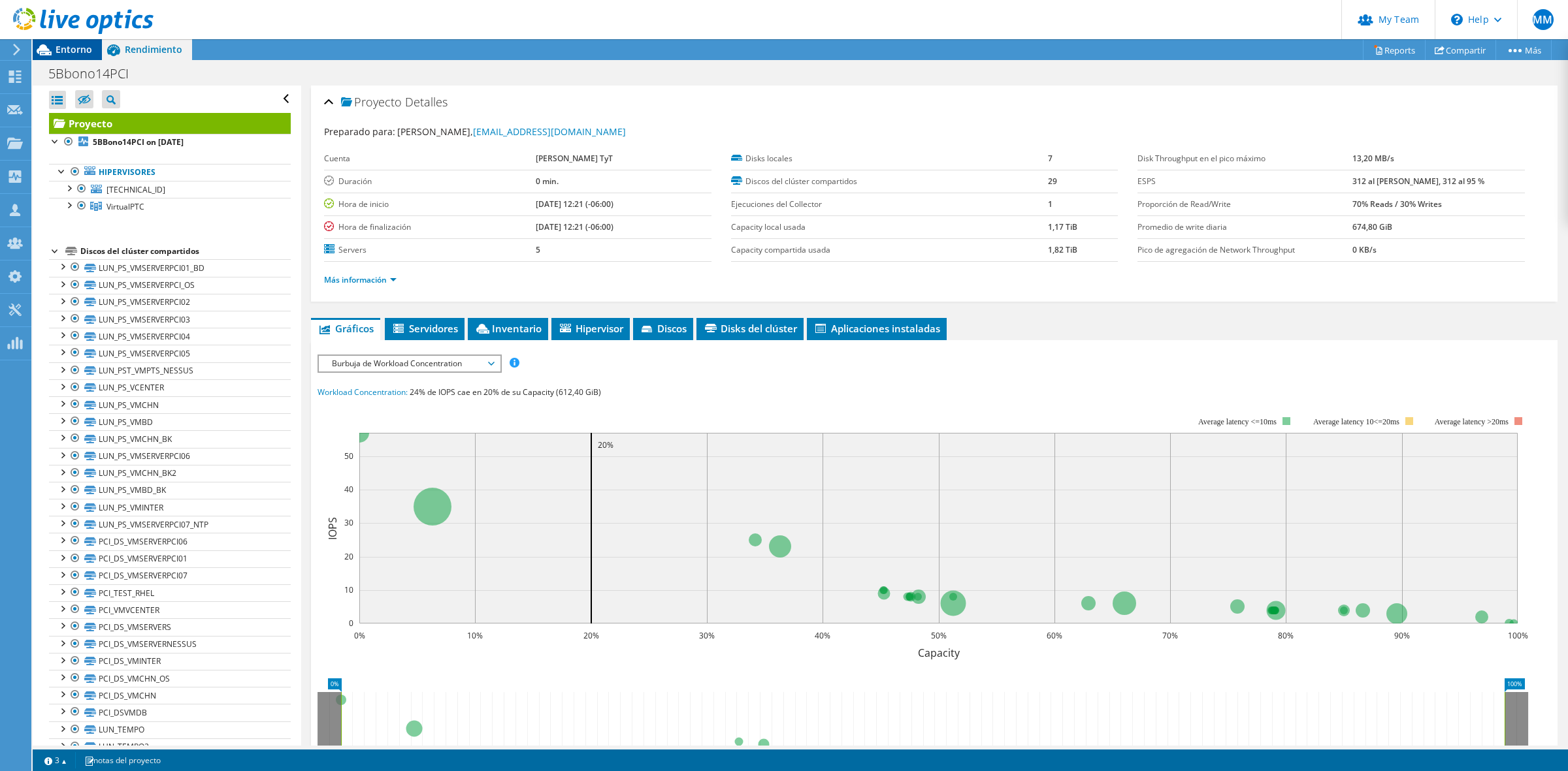
click at [64, 50] on span "Entorno" at bounding box center [73, 50] width 37 height 13
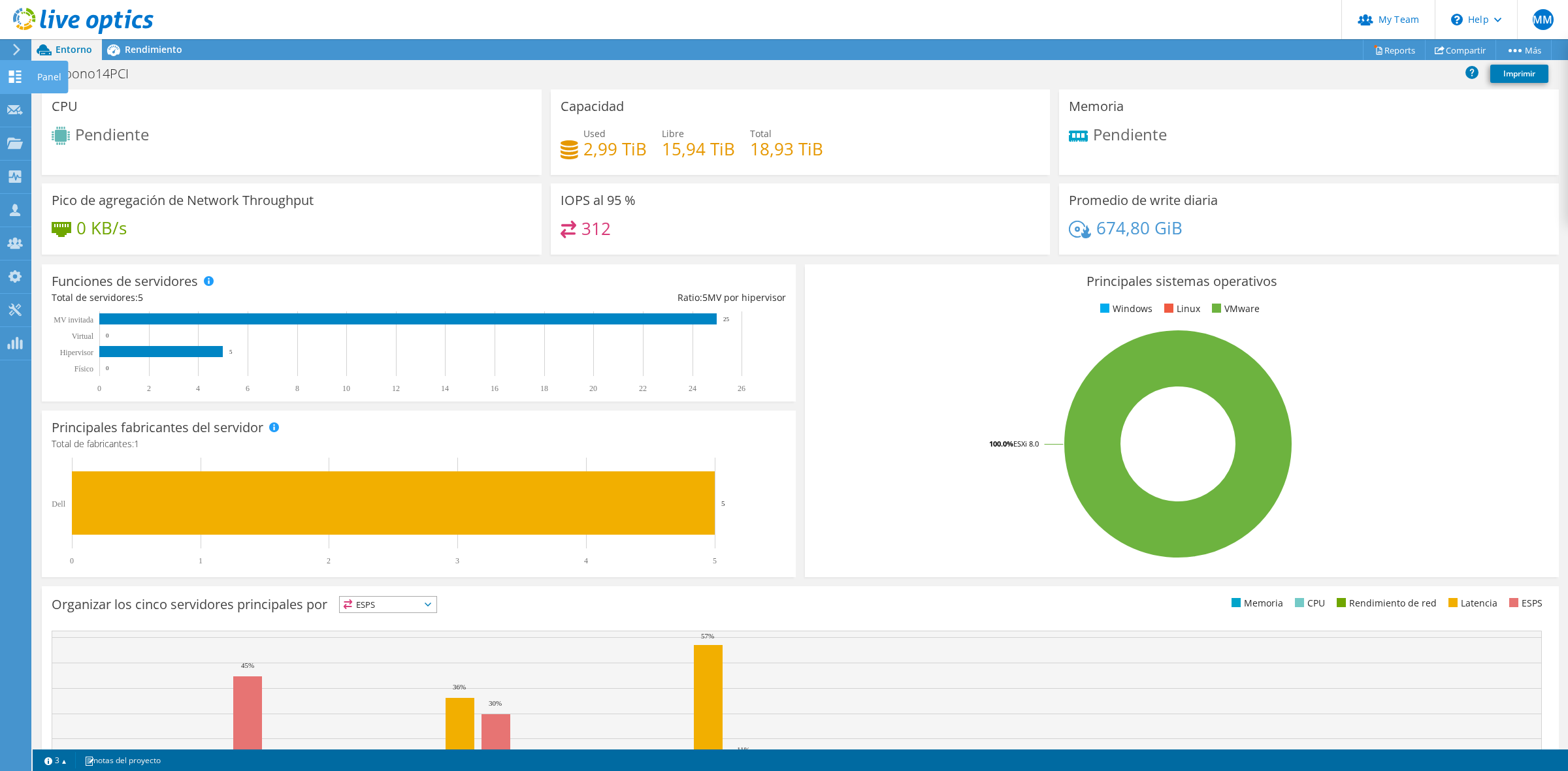
click at [18, 72] on icon at bounding box center [14, 77] width 15 height 13
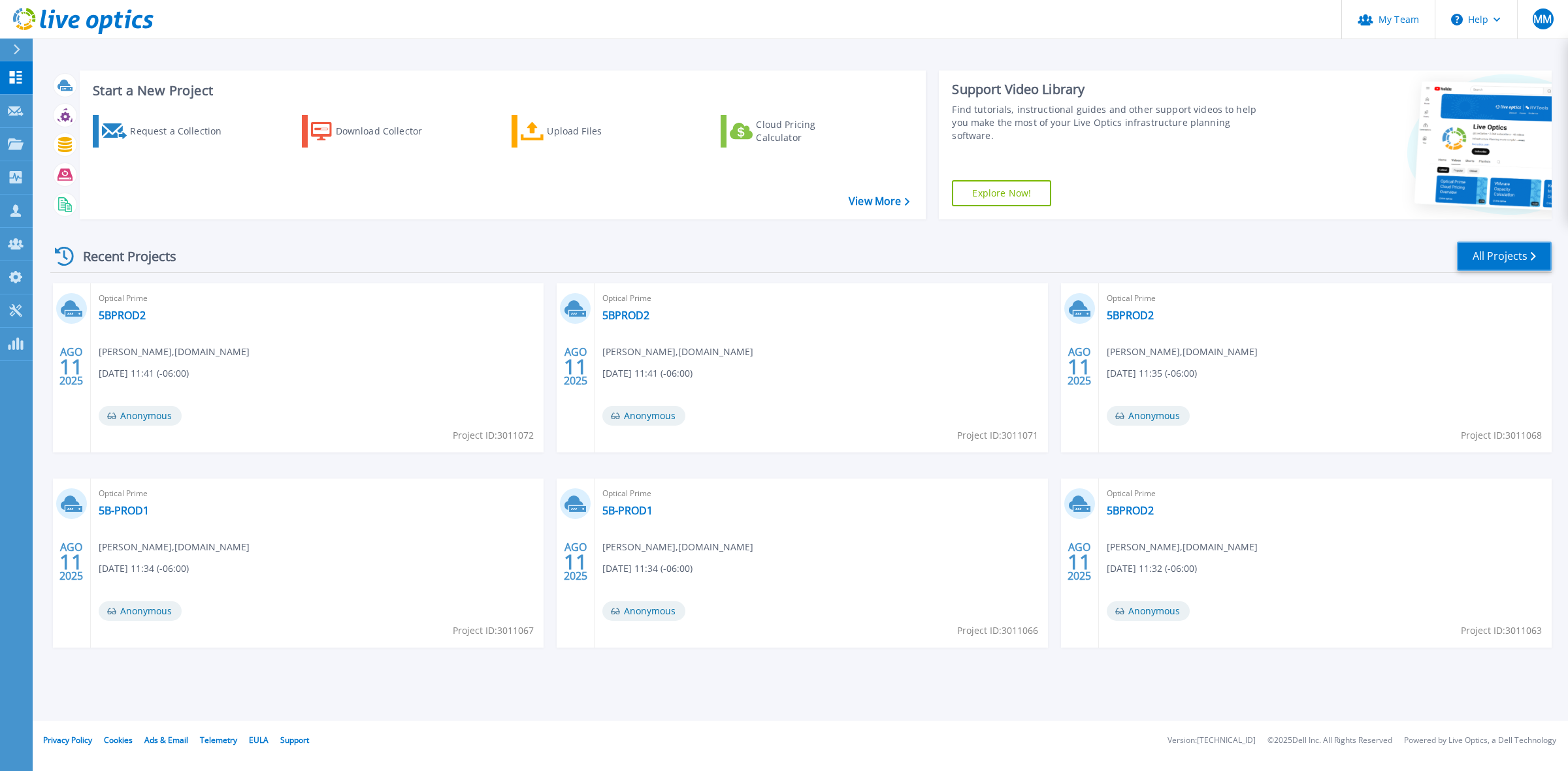
click at [1505, 250] on link "All Projects" at bounding box center [1504, 256] width 95 height 30
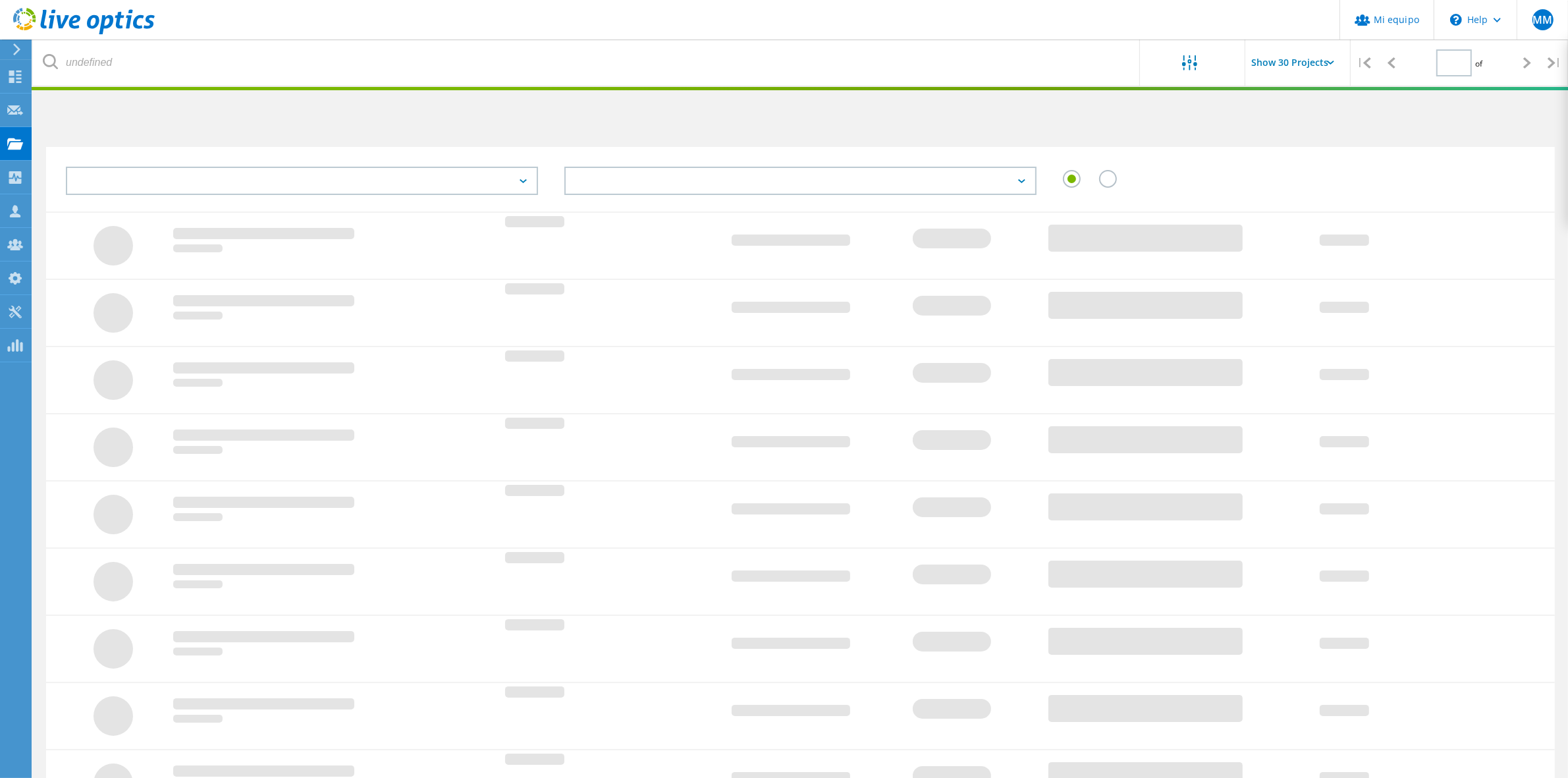
type input "1"
